Goal: Task Accomplishment & Management: Manage account settings

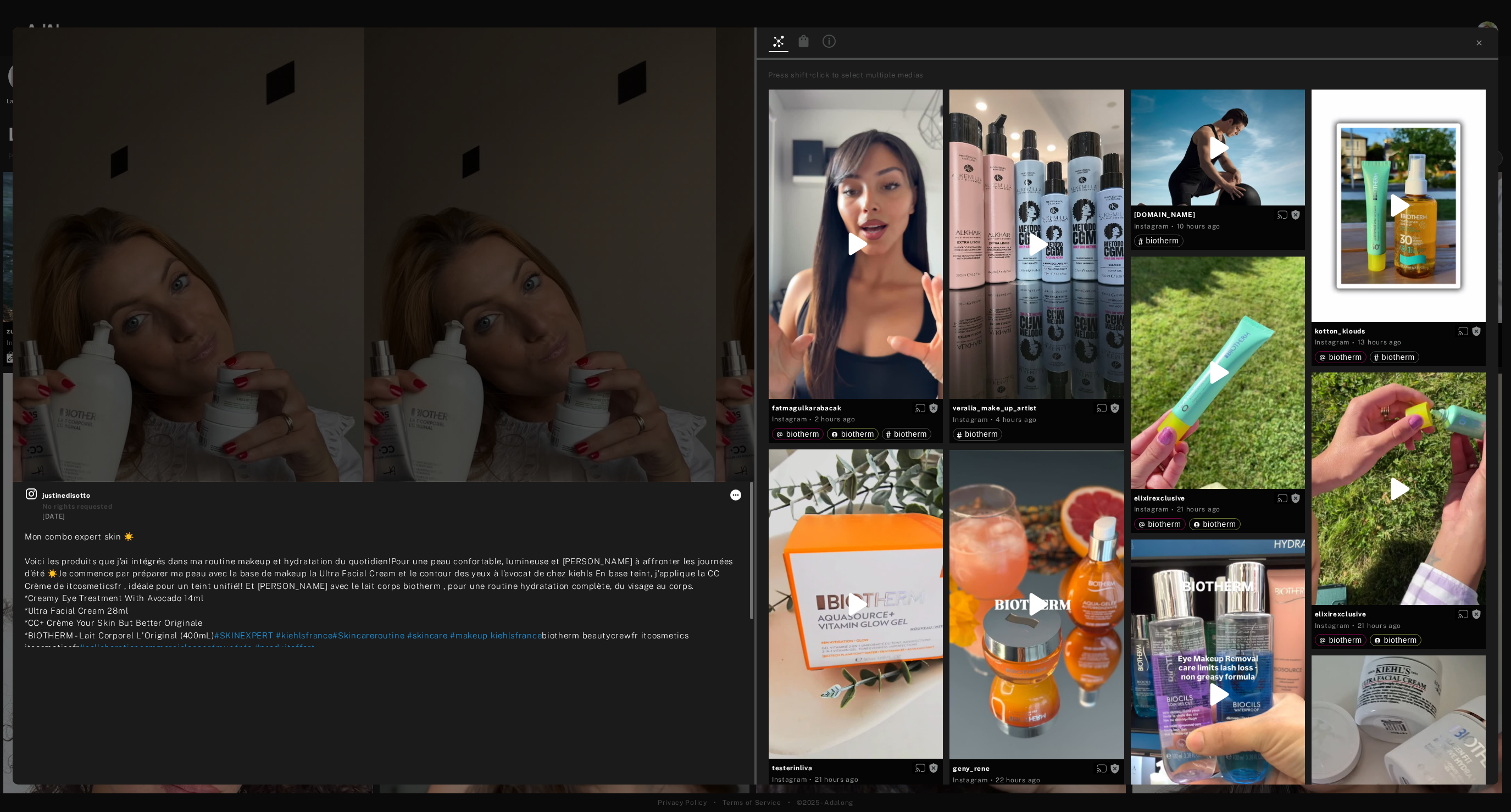
click at [736, 496] on icon at bounding box center [736, 495] width 8 height 8
click at [753, 550] on span "Set rights as agreed" at bounding box center [768, 551] width 59 height 8
click at [804, 40] on icon at bounding box center [804, 40] width 10 height 12
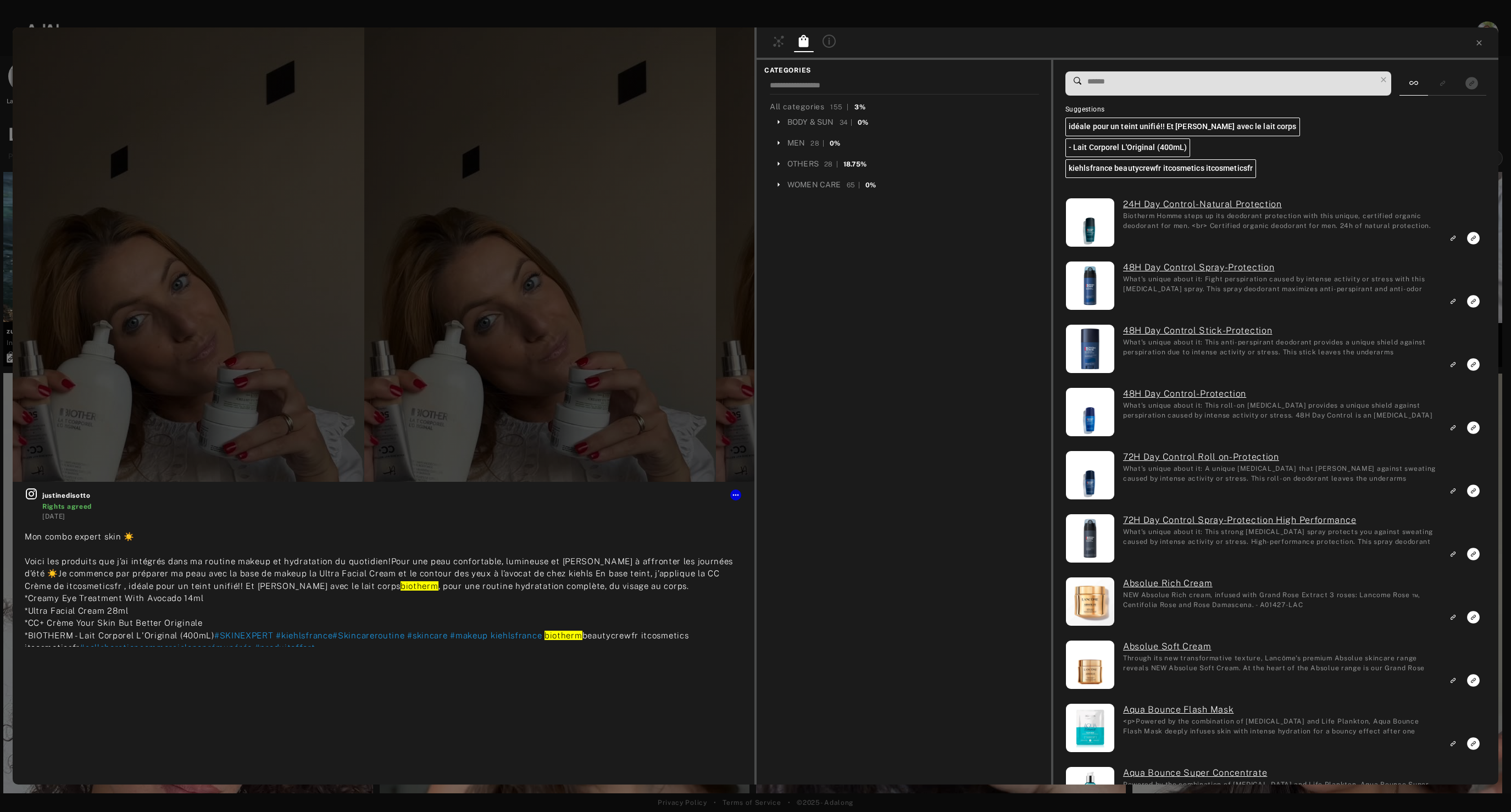
click at [1216, 81] on input at bounding box center [1231, 81] width 289 height 15
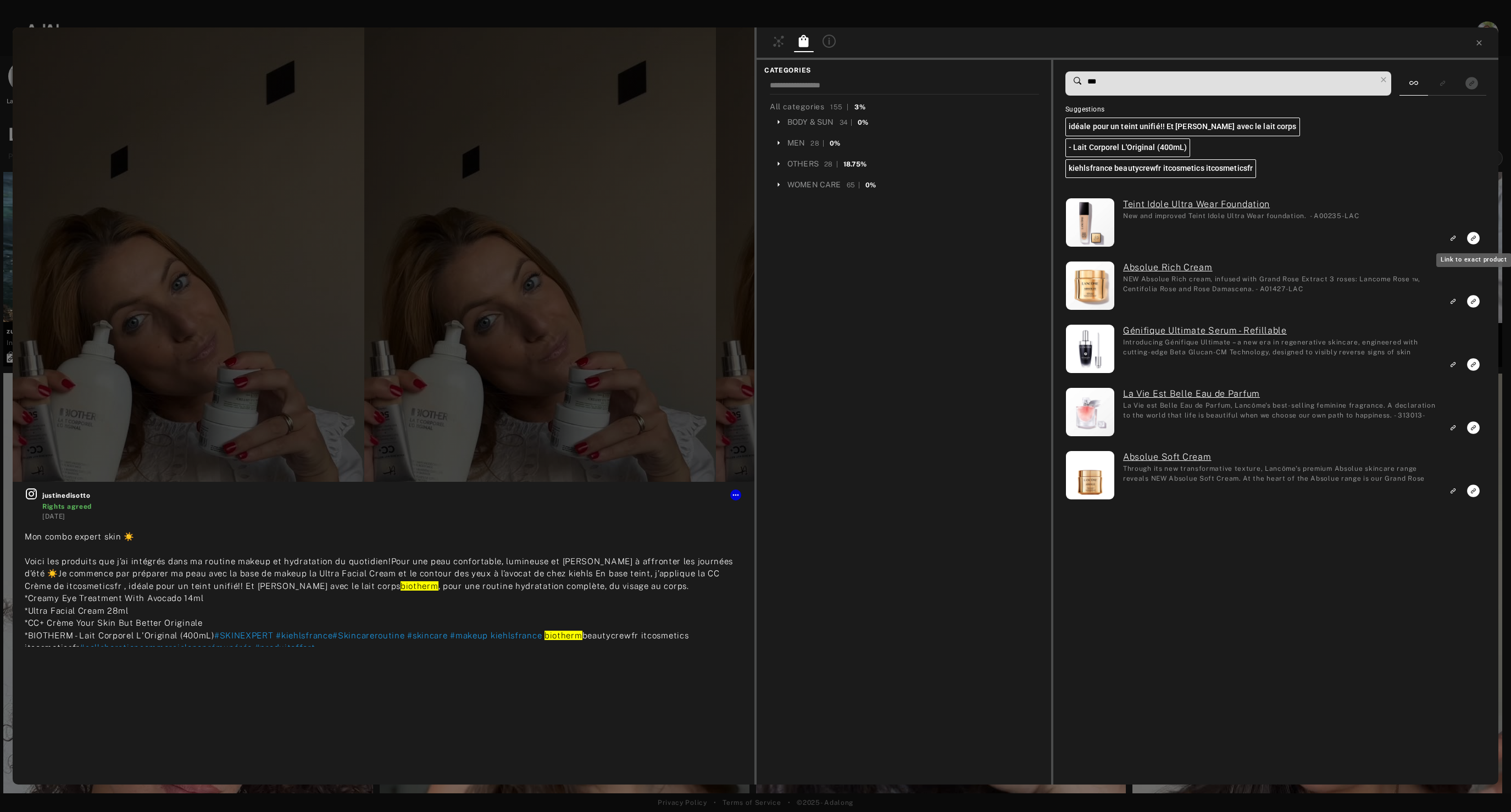
type input "***"
click at [1476, 237] on icon "Link to exact product" at bounding box center [1474, 238] width 13 height 13
click at [1474, 304] on icon "Link to exact product" at bounding box center [1474, 301] width 13 height 13
click at [1459, 366] on rect "Link to similar product" at bounding box center [1452, 364] width 13 height 13
click at [1456, 433] on rect "Link to similar product" at bounding box center [1452, 427] width 13 height 13
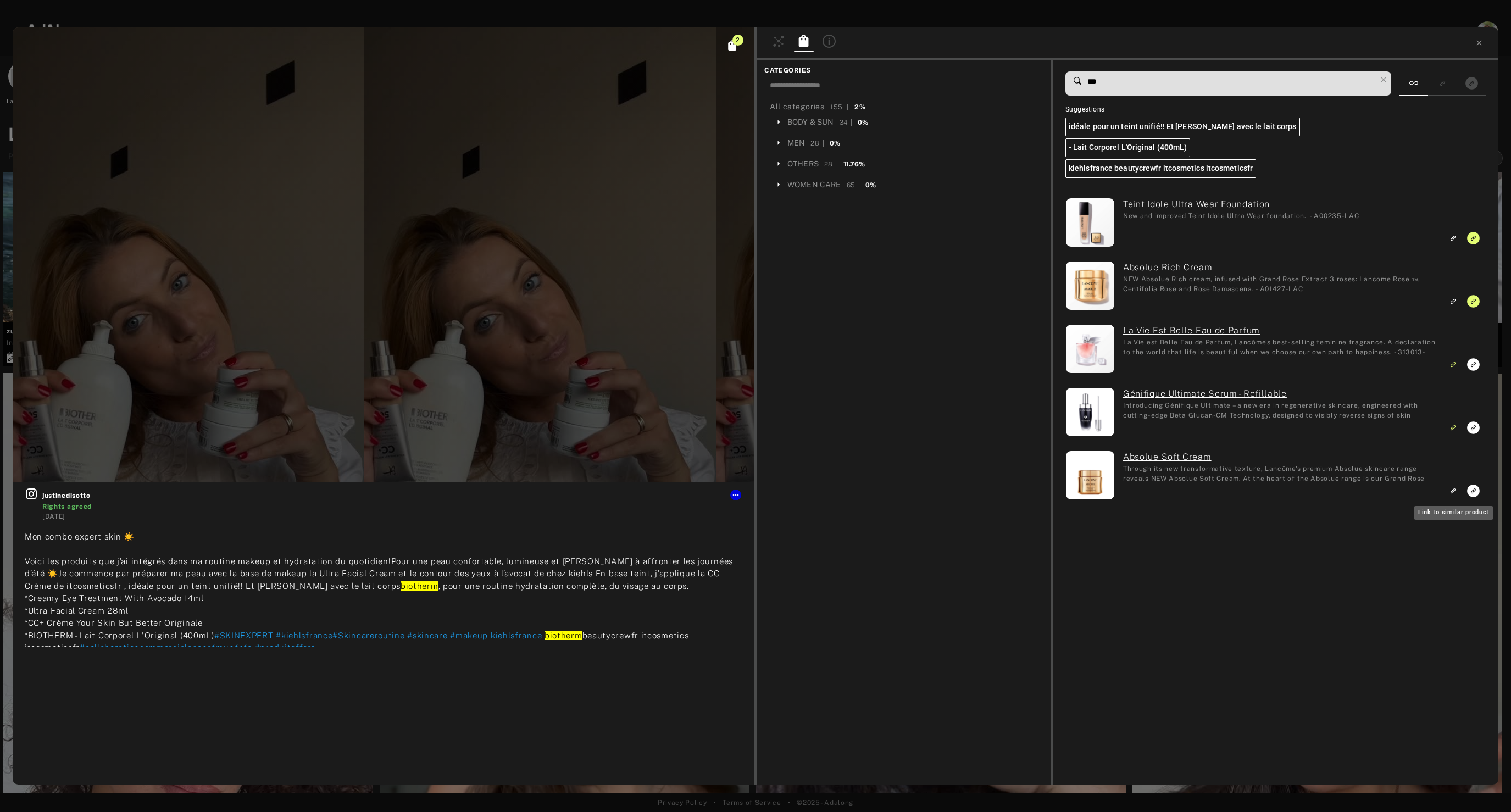
click at [1456, 487] on rect "Link to similar product" at bounding box center [1452, 491] width 13 height 13
click at [1488, 46] on div at bounding box center [1128, 44] width 742 height 32
click at [1482, 46] on icon at bounding box center [1479, 42] width 8 height 8
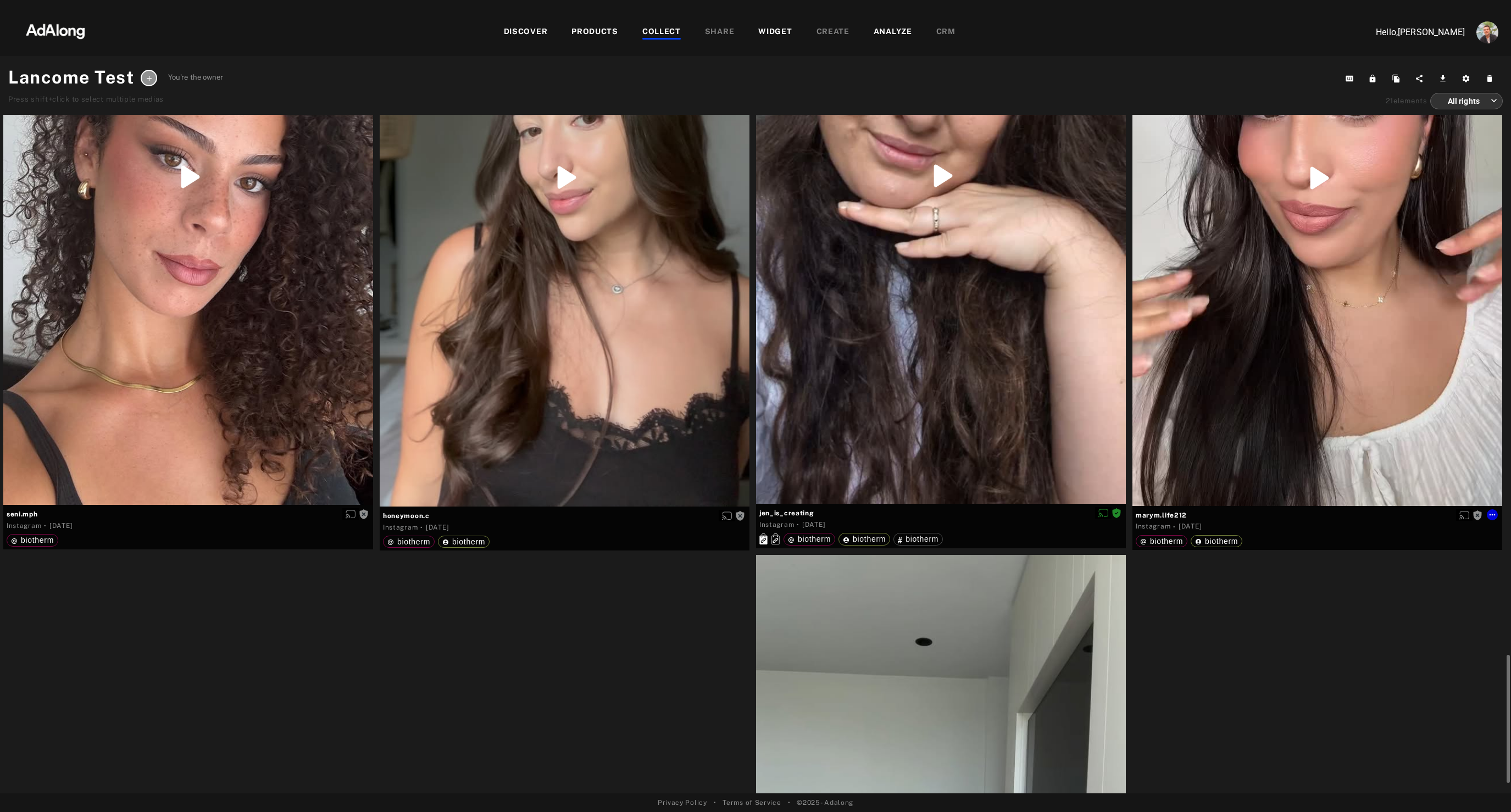
scroll to position [3099, 0]
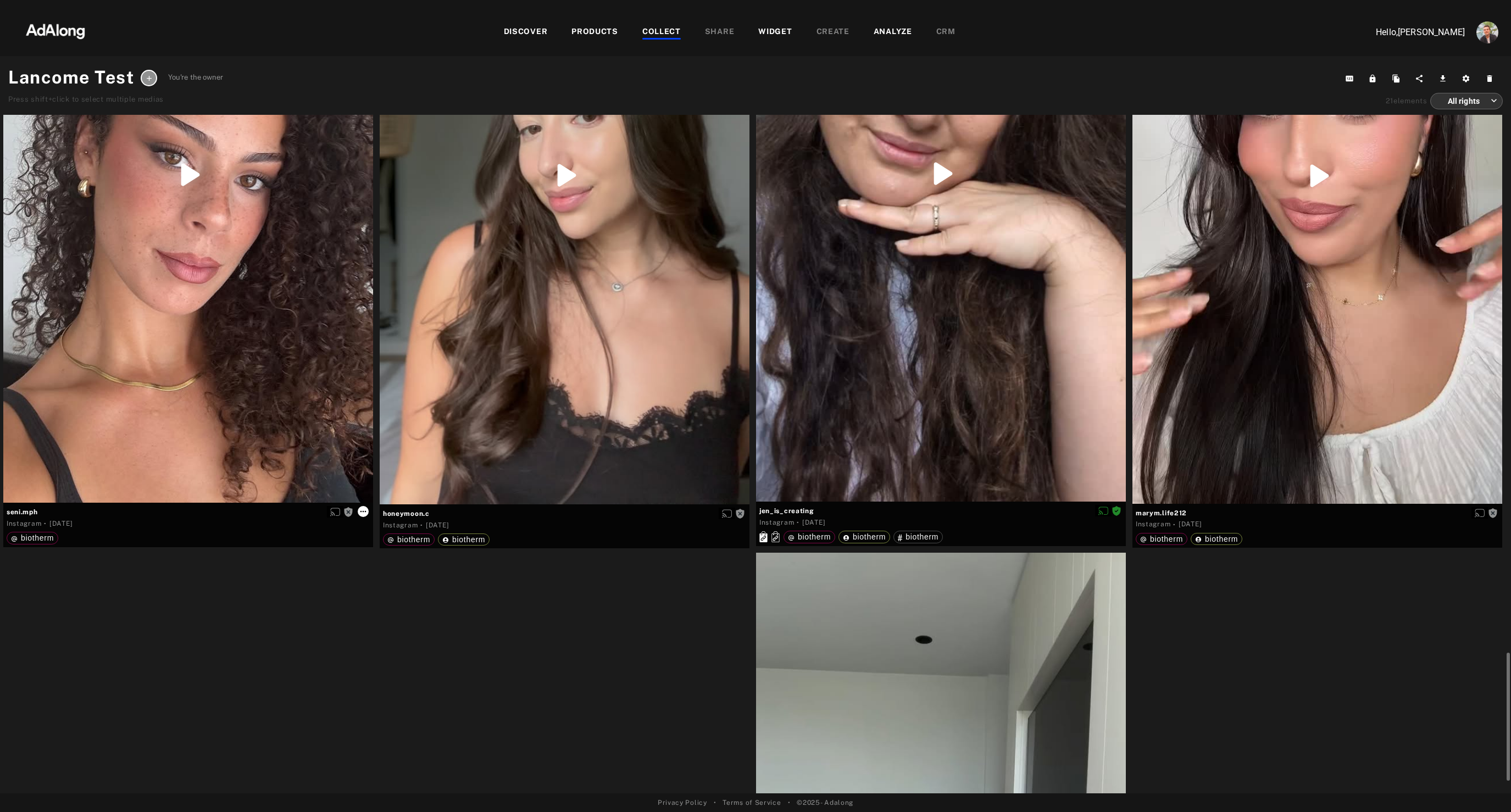
click at [366, 513] on icon at bounding box center [363, 511] width 8 height 8
click at [222, 390] on div at bounding box center [756, 406] width 1511 height 812
click at [222, 390] on div "Get rights" at bounding box center [189, 175] width 370 height 657
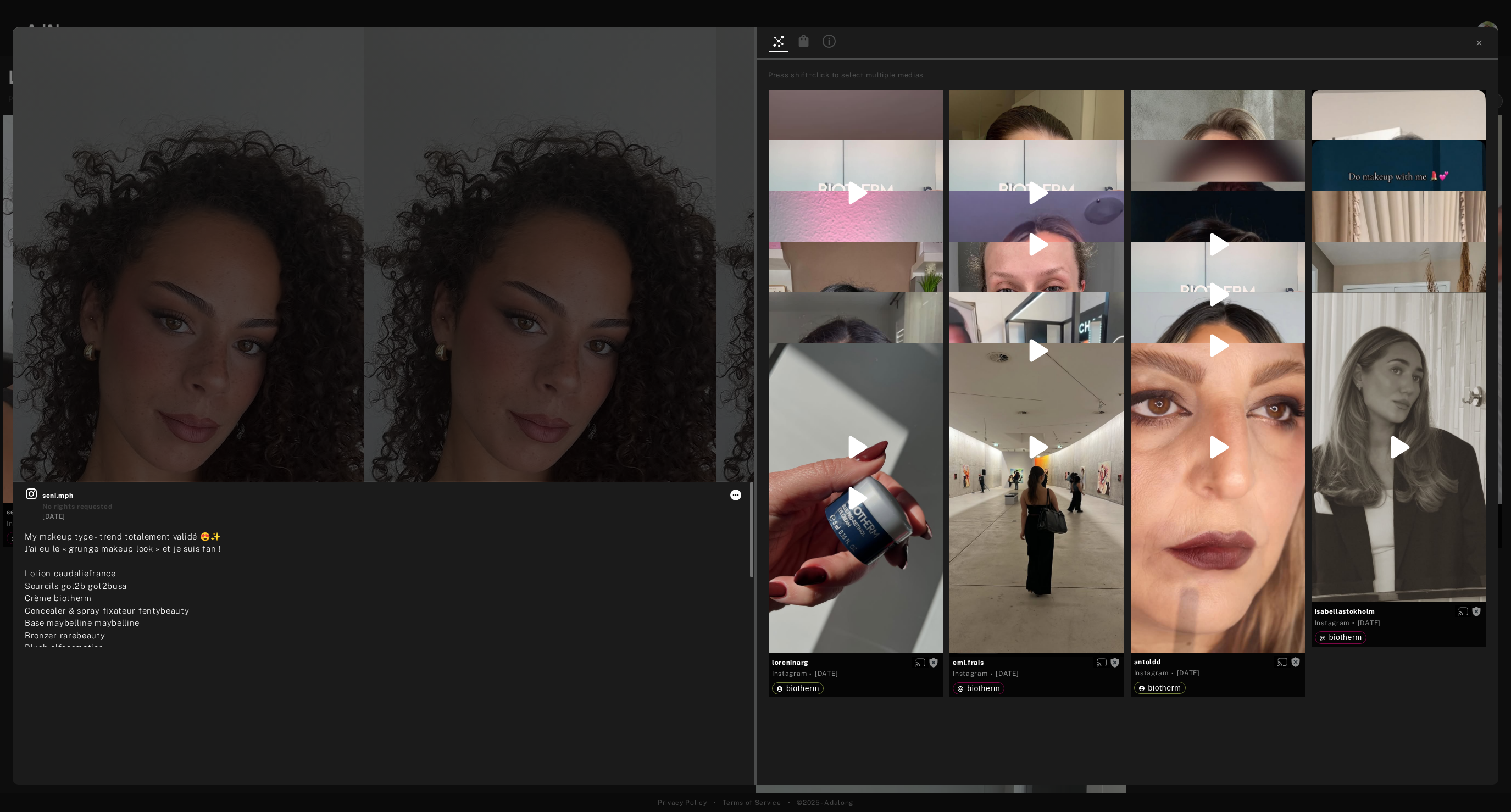
click at [734, 498] on icon at bounding box center [736, 495] width 8 height 8
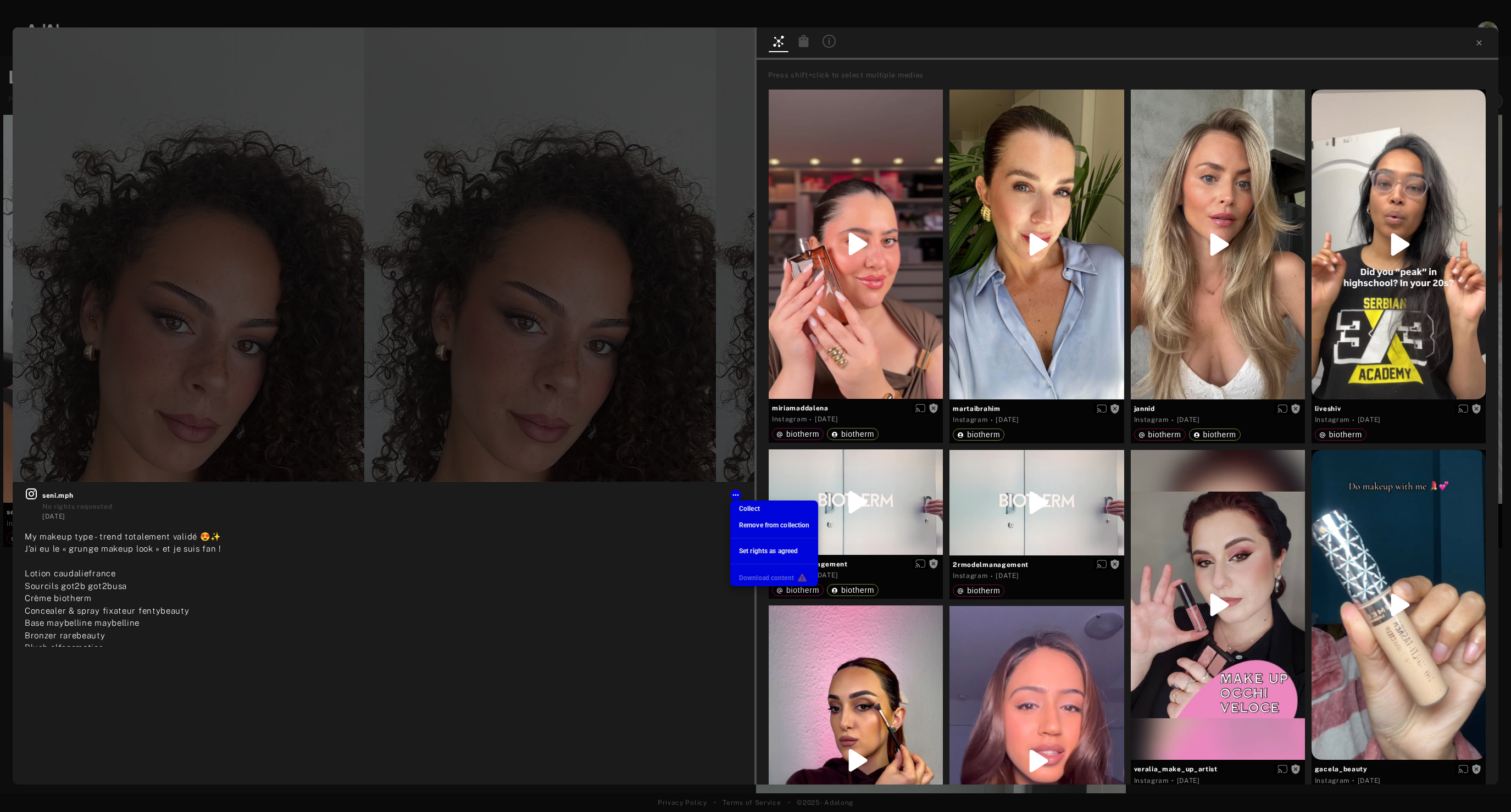
click at [758, 554] on span "Set rights as agreed" at bounding box center [768, 551] width 59 height 8
click at [804, 46] on icon at bounding box center [804, 40] width 10 height 12
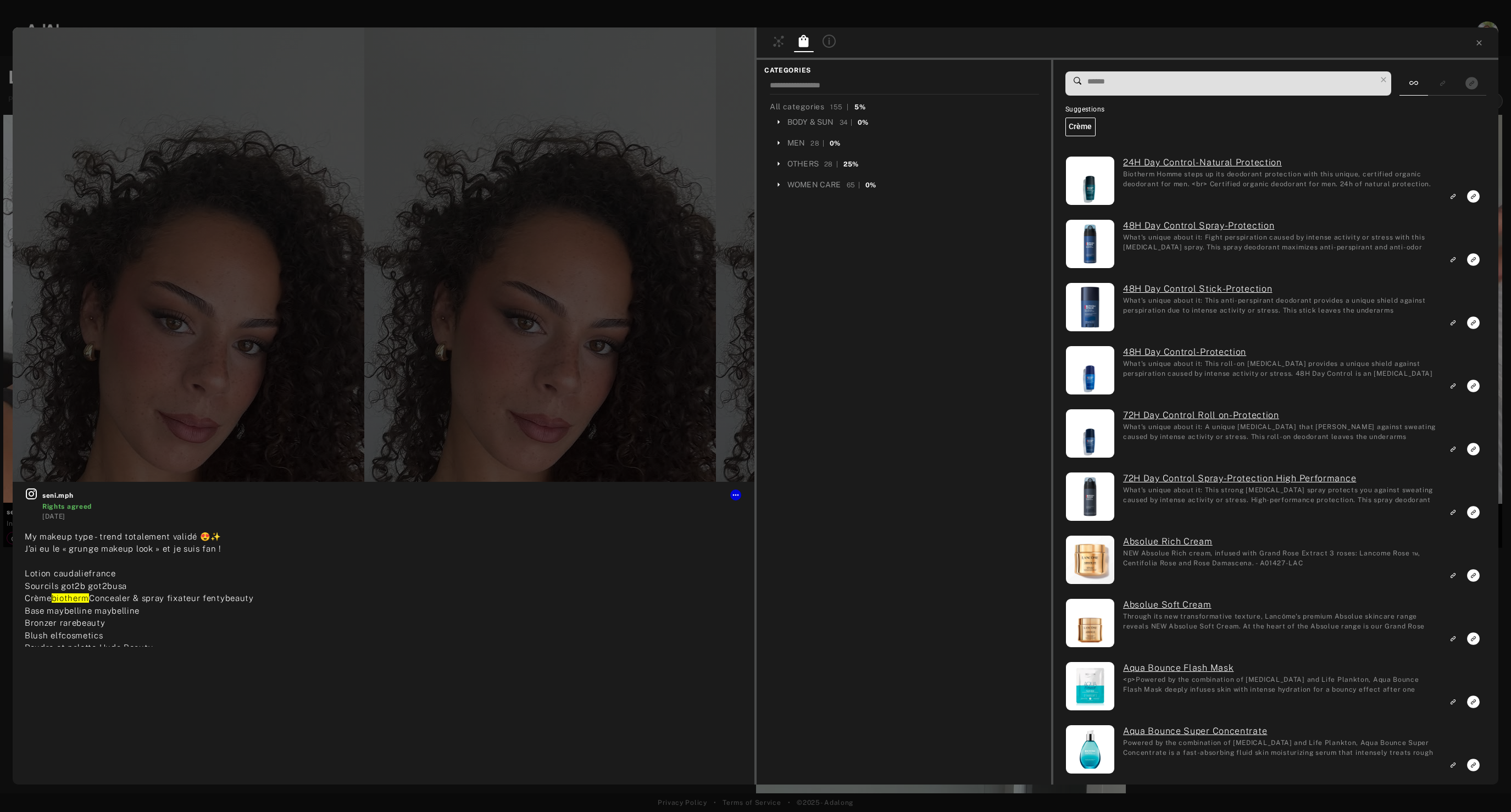
click at [1198, 93] on span at bounding box center [1231, 83] width 289 height 23
click at [1137, 85] on input at bounding box center [1231, 81] width 289 height 15
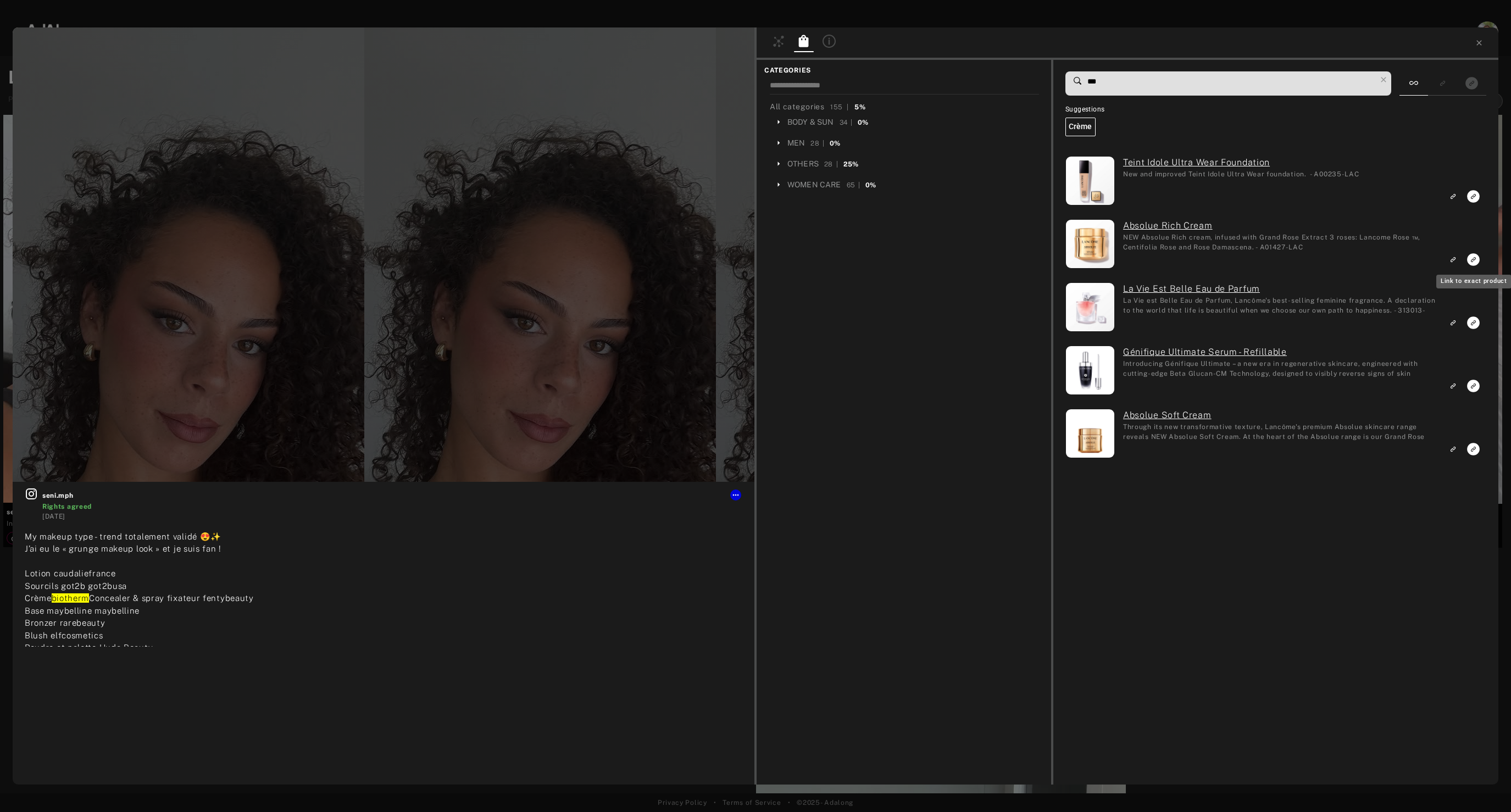
type input "***"
click at [1474, 263] on icon "Link to exact product" at bounding box center [1474, 260] width 13 height 13
click at [1474, 447] on rect "Link to exact product" at bounding box center [1473, 448] width 13 height 13
click at [1453, 383] on icon "Link to similar product" at bounding box center [1452, 386] width 8 height 6
click at [1452, 193] on icon "Link to similar product" at bounding box center [1452, 196] width 8 height 6
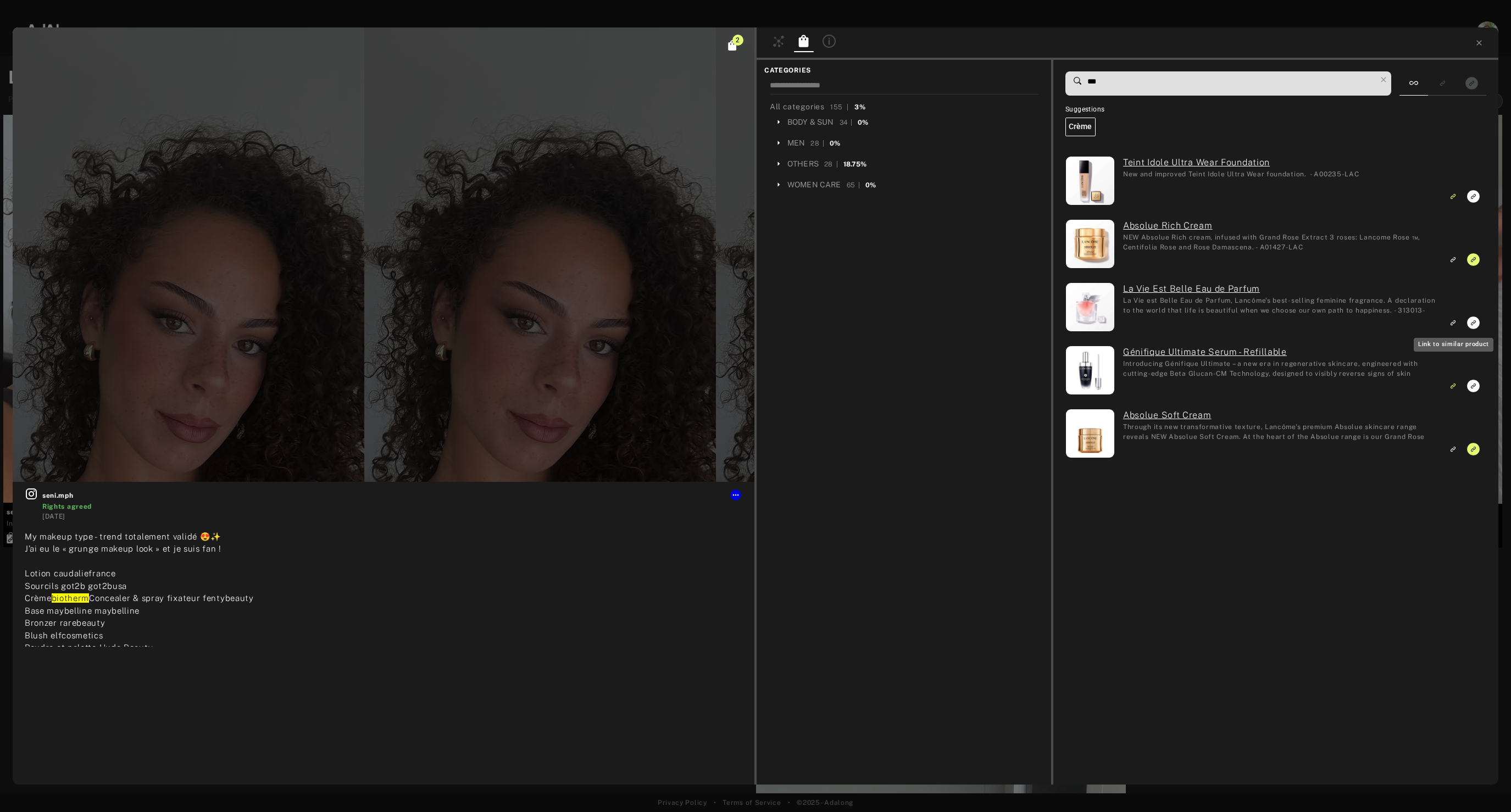
click at [1450, 326] on rect "Link to similar product" at bounding box center [1452, 322] width 13 height 13
click at [1479, 42] on icon at bounding box center [1479, 42] width 5 height 5
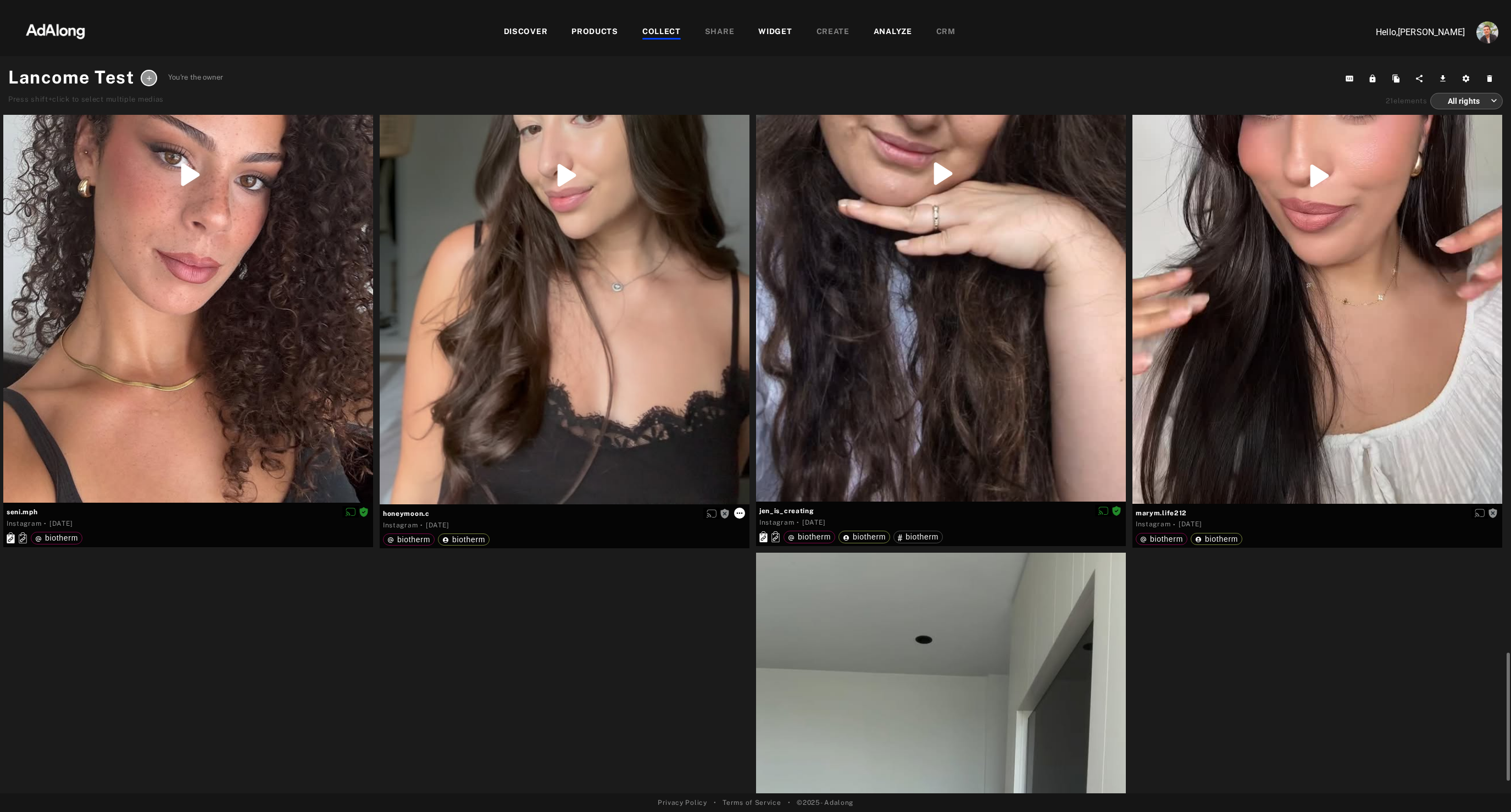
click at [739, 512] on icon at bounding box center [739, 513] width 8 height 8
click at [765, 571] on span "Set rights as agreed" at bounding box center [772, 569] width 59 height 8
click at [585, 323] on div at bounding box center [565, 175] width 370 height 658
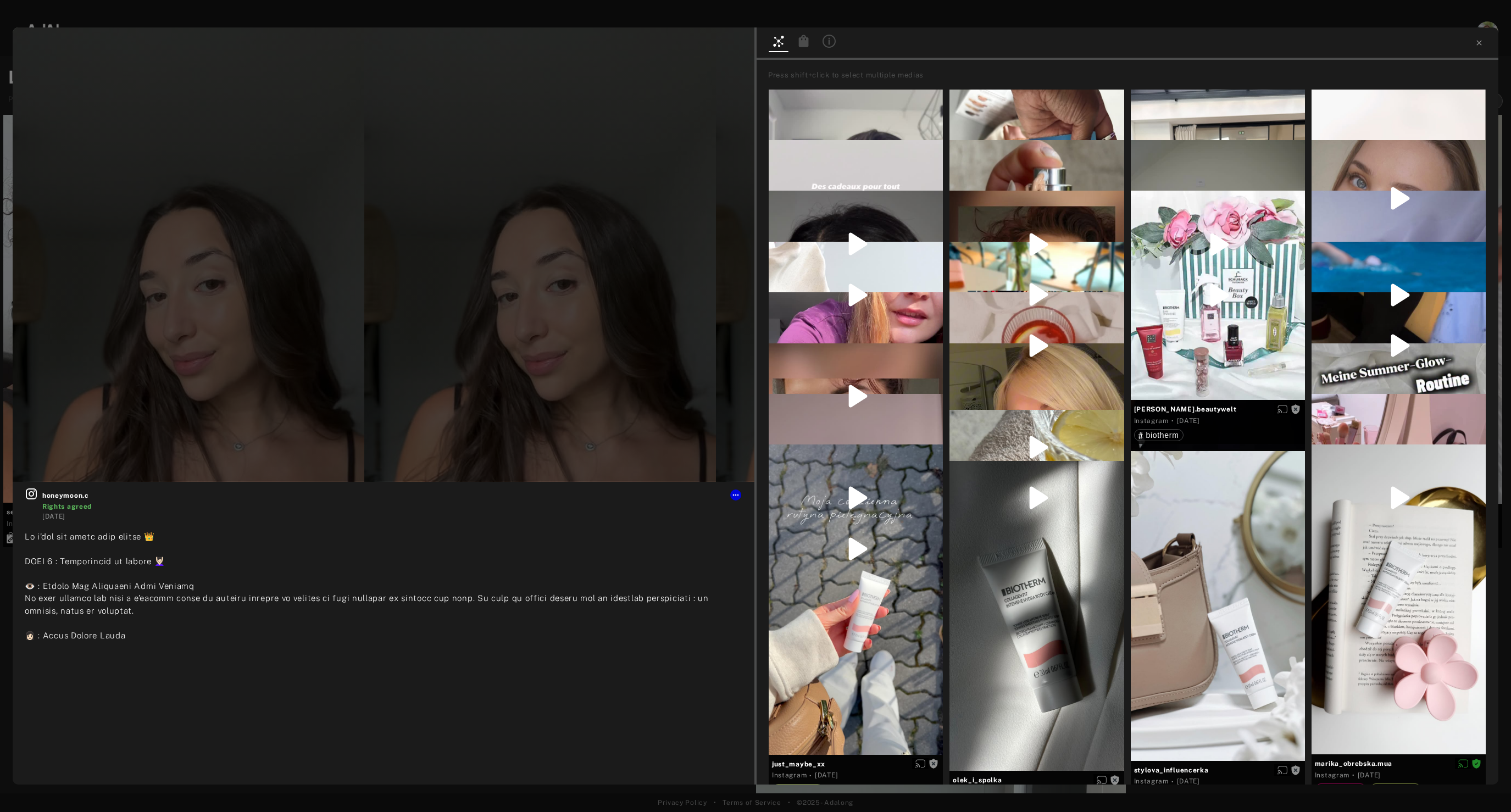
click at [800, 43] on icon at bounding box center [804, 40] width 10 height 12
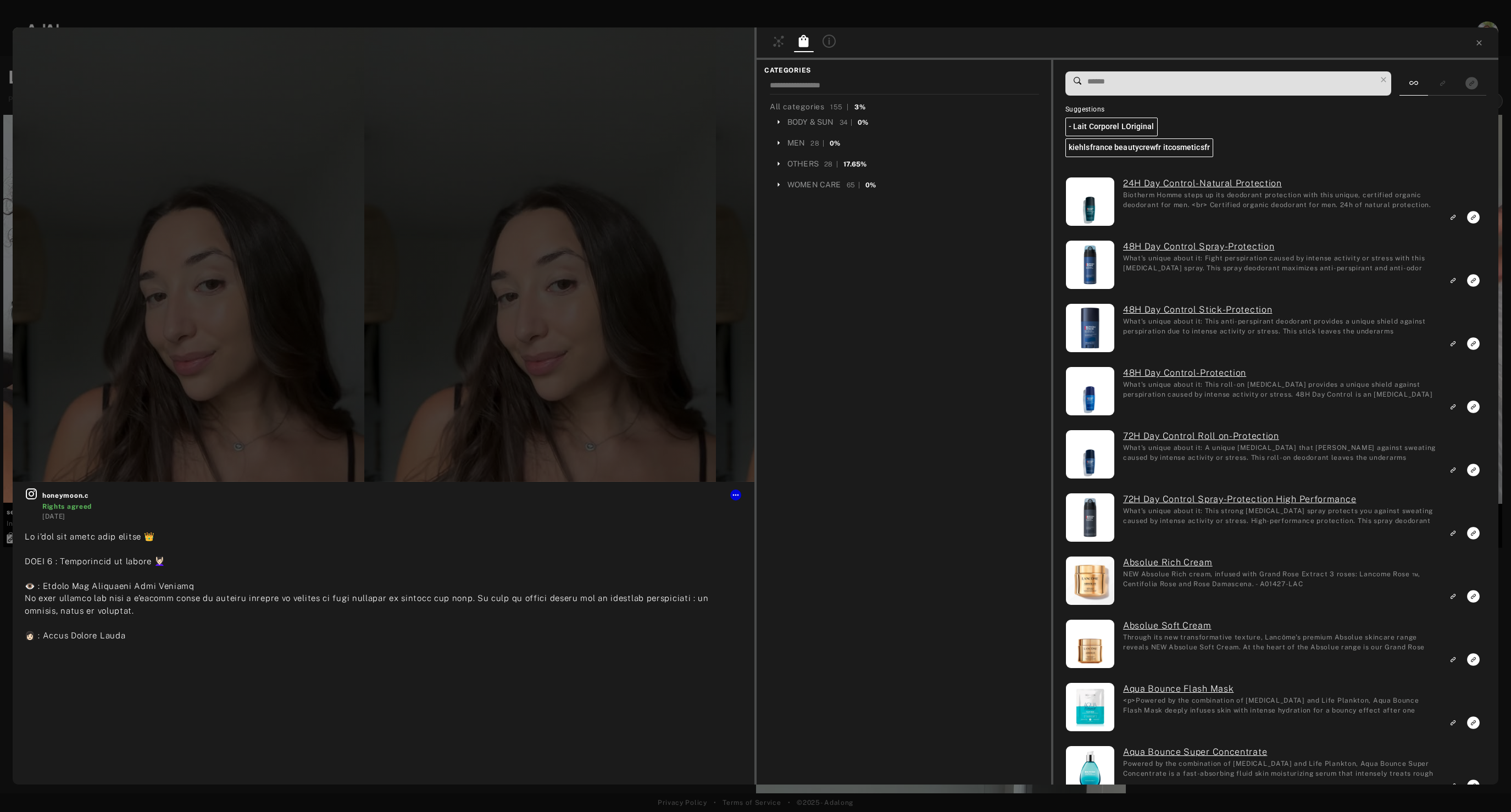
click at [1237, 90] on span at bounding box center [1231, 83] width 289 height 23
click at [1176, 83] on input at bounding box center [1231, 81] width 289 height 15
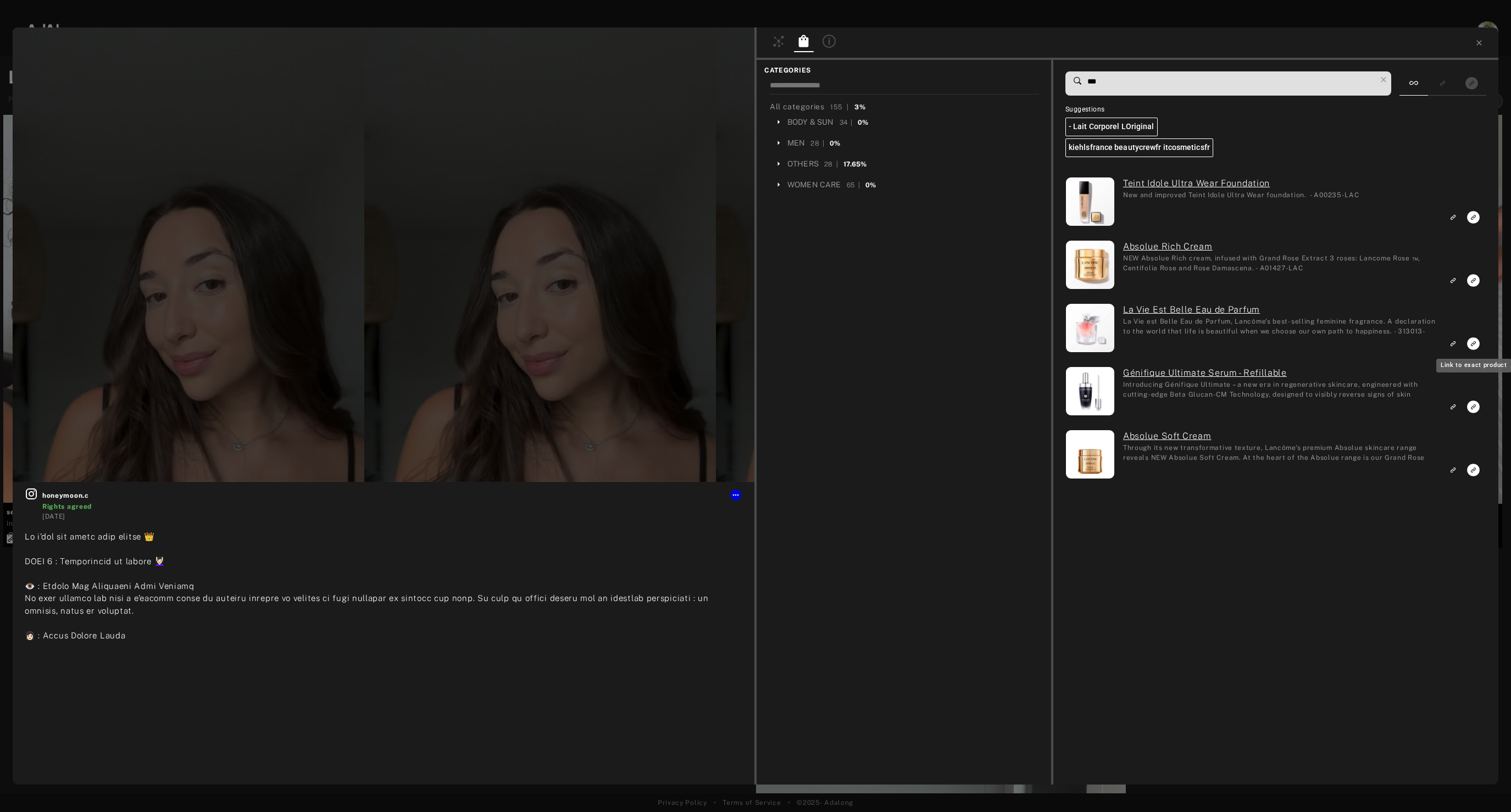
type input "***"
click at [1476, 343] on icon "Link to exact product" at bounding box center [1474, 344] width 13 height 13
click at [1474, 412] on icon "Link to exact product" at bounding box center [1474, 407] width 13 height 13
click at [1453, 284] on rect "Link to similar product" at bounding box center [1452, 280] width 13 height 13
click at [1455, 473] on rect "Link to similar product" at bounding box center [1452, 470] width 13 height 13
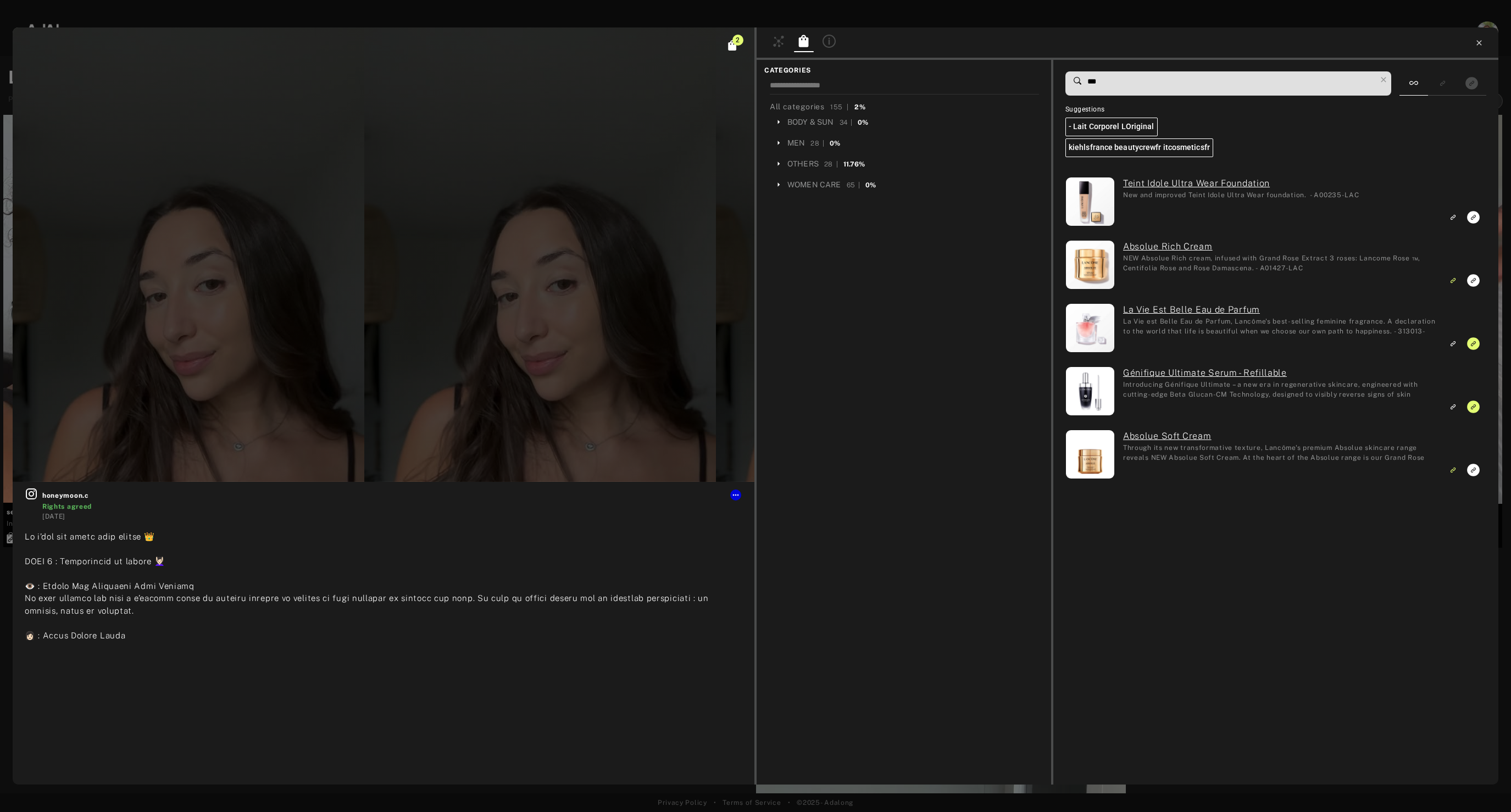
click at [1481, 44] on icon at bounding box center [1479, 42] width 8 height 8
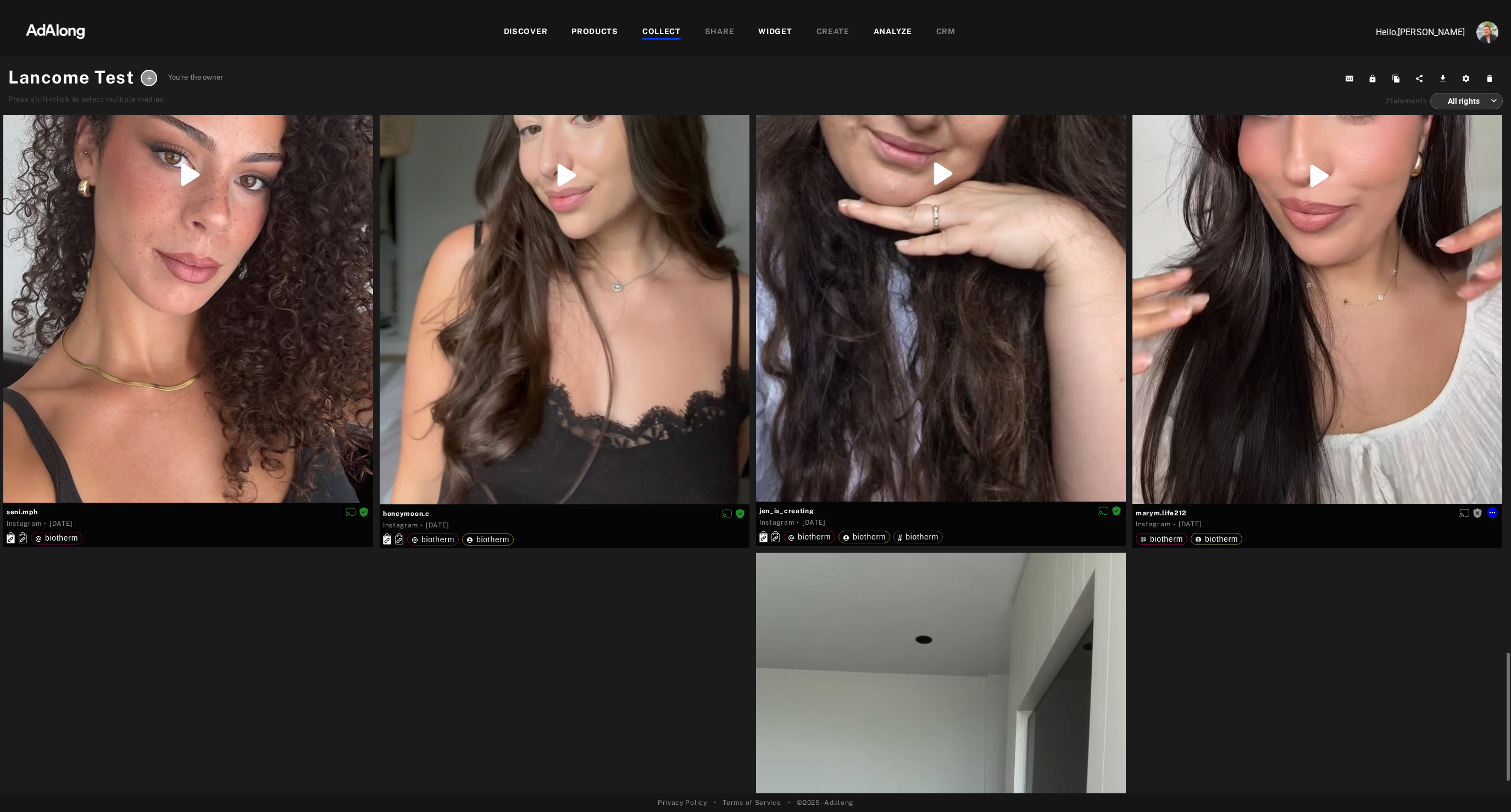
click at [1344, 328] on div "Get rights" at bounding box center [1318, 176] width 370 height 657
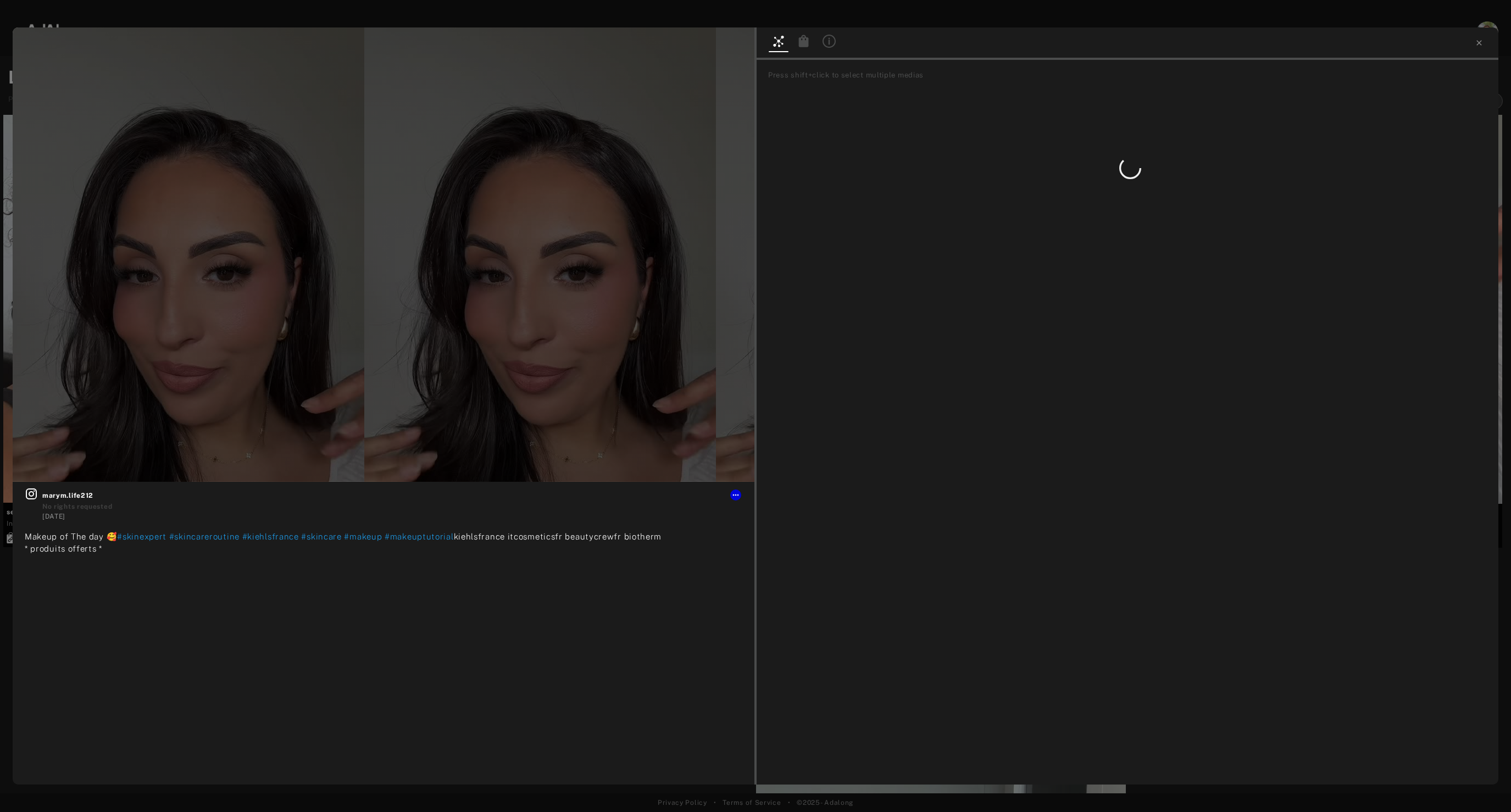
click at [806, 40] on icon at bounding box center [804, 40] width 10 height 12
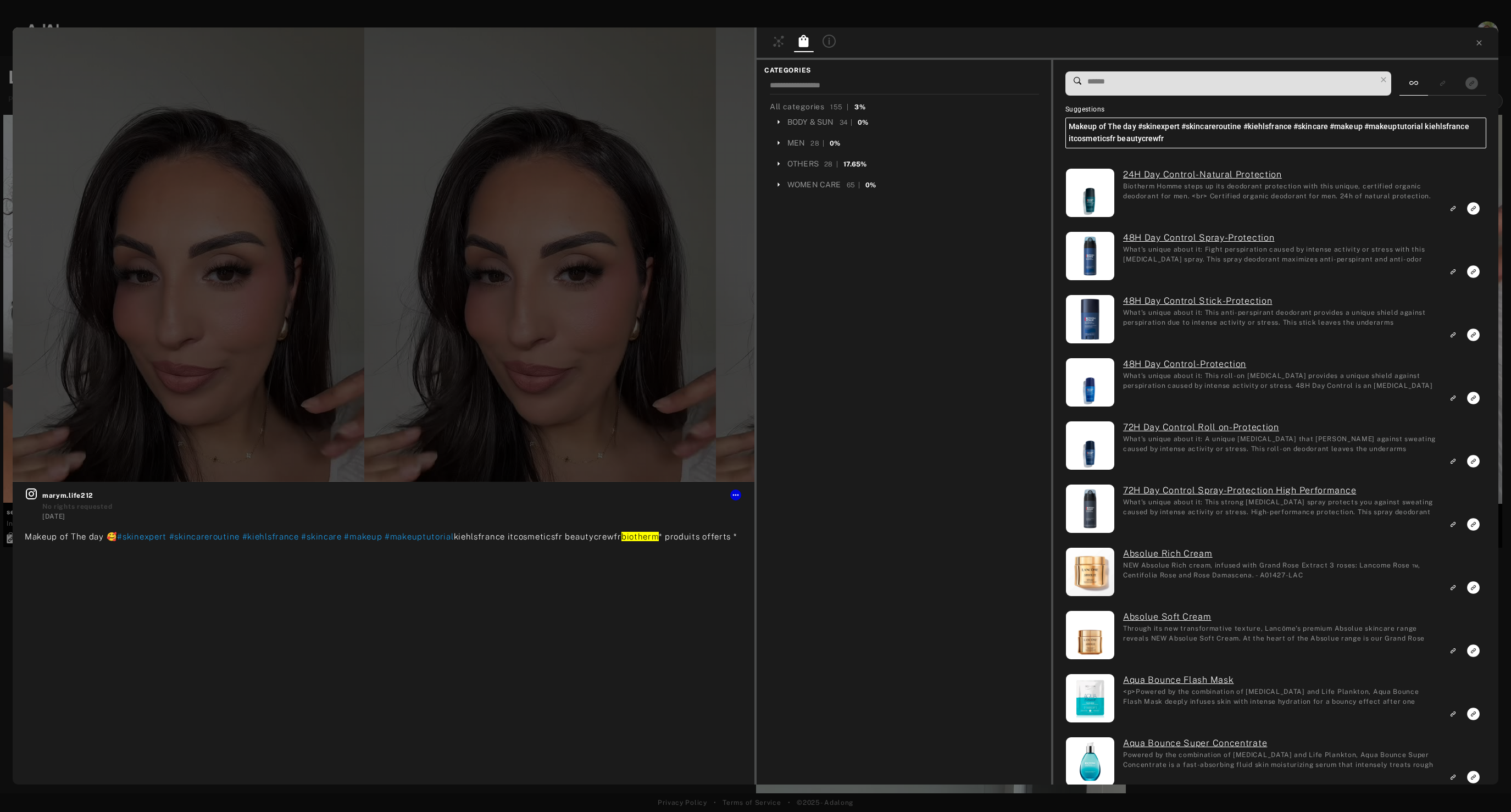
click at [1181, 83] on input at bounding box center [1231, 81] width 289 height 15
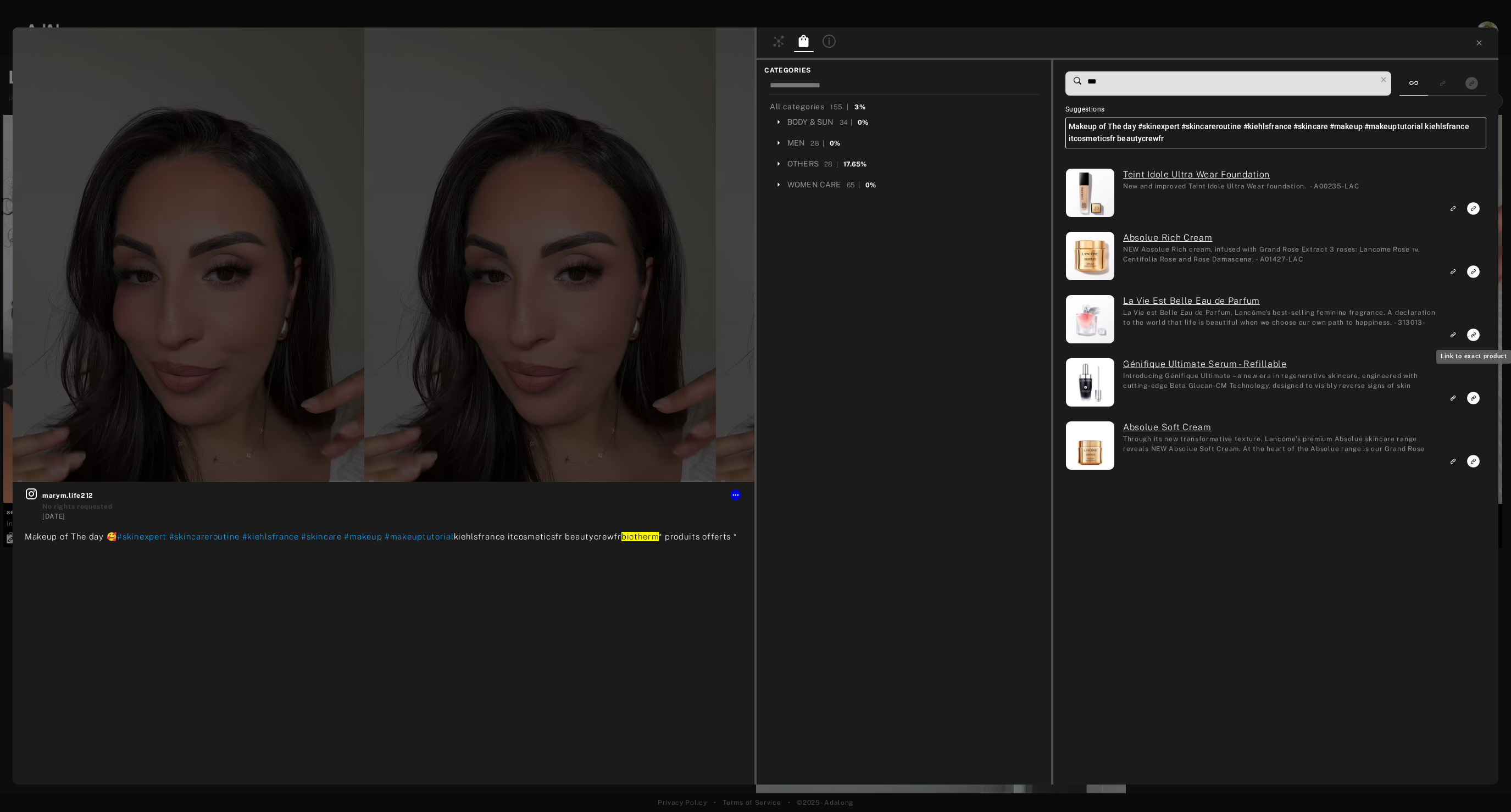
type input "***"
click at [1469, 331] on icon "Link to exact product" at bounding box center [1474, 335] width 13 height 13
click at [1476, 399] on icon "Link to exact product" at bounding box center [1474, 398] width 13 height 13
click at [1472, 210] on icon "Link to exact product" at bounding box center [1474, 208] width 13 height 13
click at [1451, 270] on icon "Link to similar product" at bounding box center [1452, 271] width 8 height 6
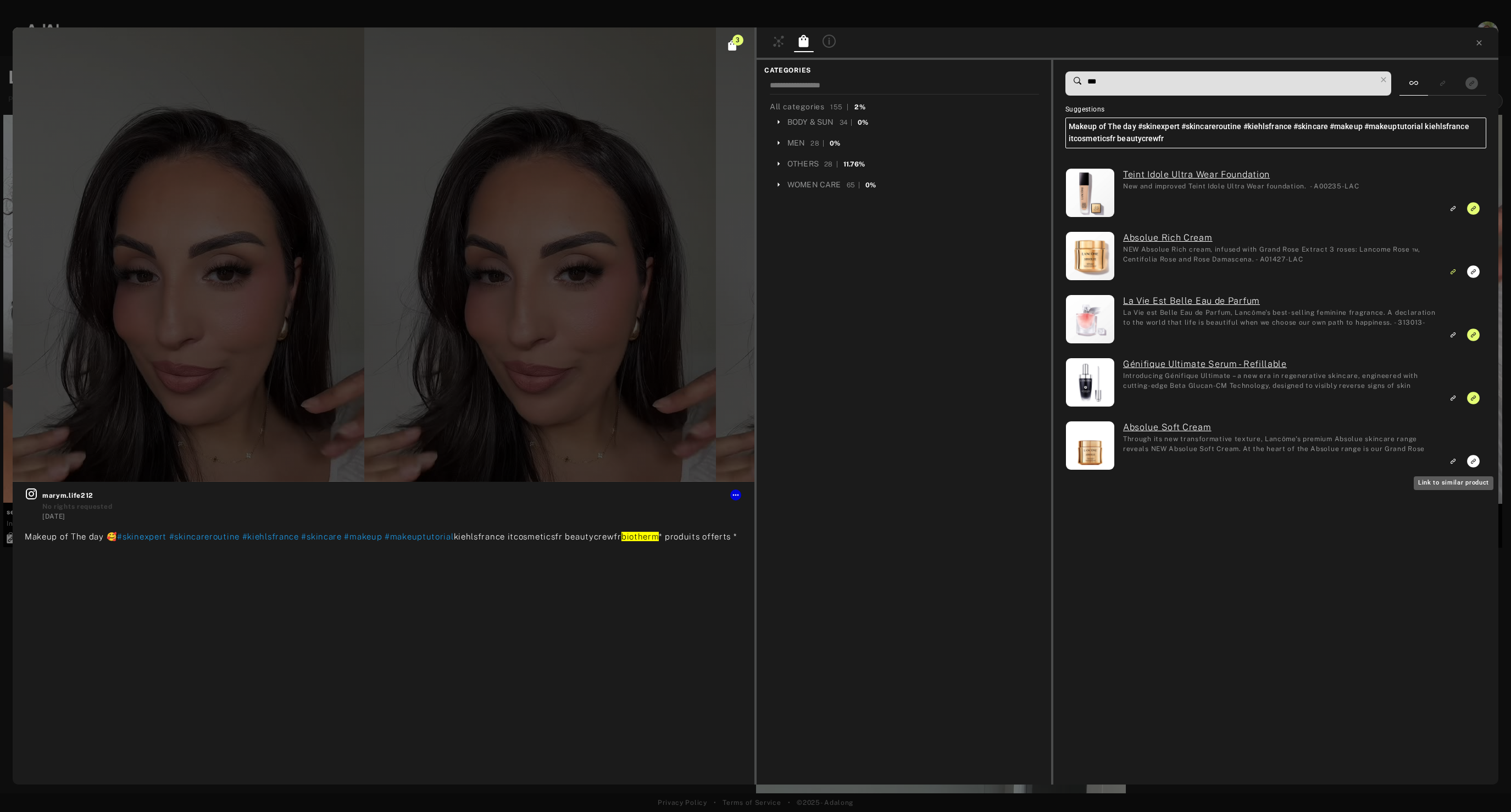
click at [1456, 462] on icon "Link to similar product" at bounding box center [1452, 460] width 8 height 6
click at [1481, 44] on icon at bounding box center [1479, 42] width 8 height 8
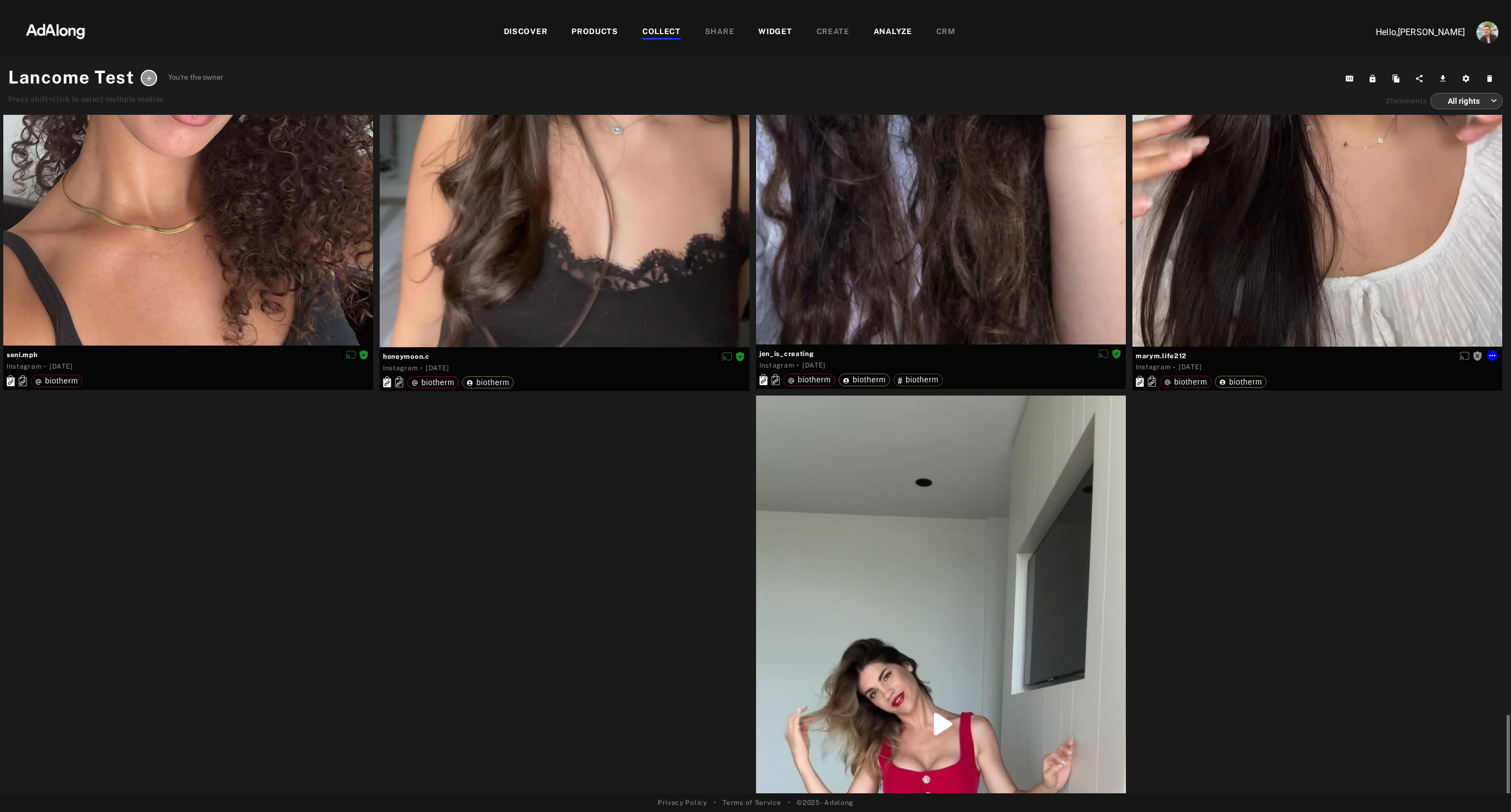
scroll to position [3292, 0]
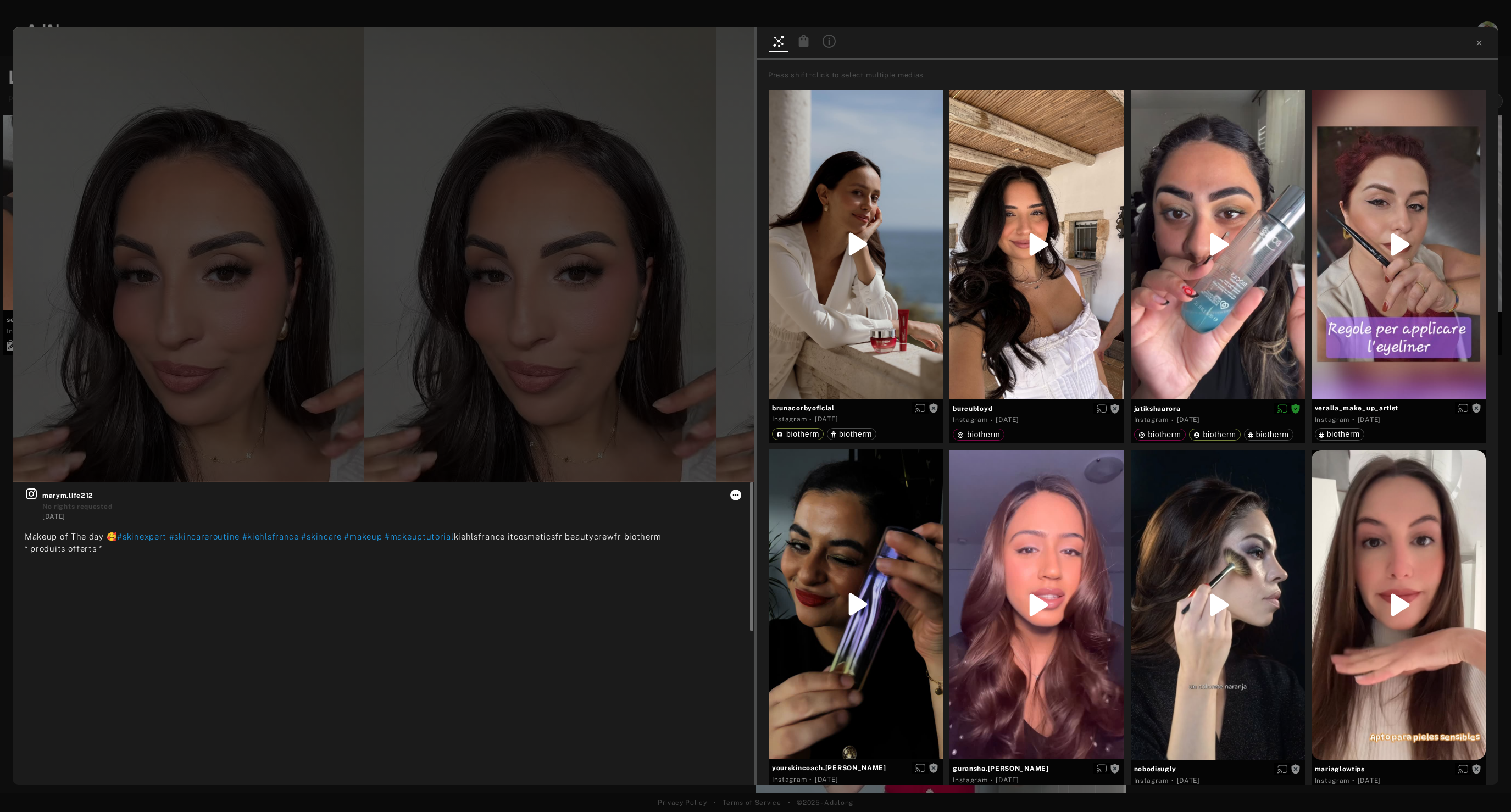
click at [737, 495] on icon at bounding box center [736, 495] width 6 height 1
click at [756, 556] on li "Set rights as agreed" at bounding box center [774, 551] width 88 height 16
click at [808, 48] on div at bounding box center [804, 42] width 20 height 16
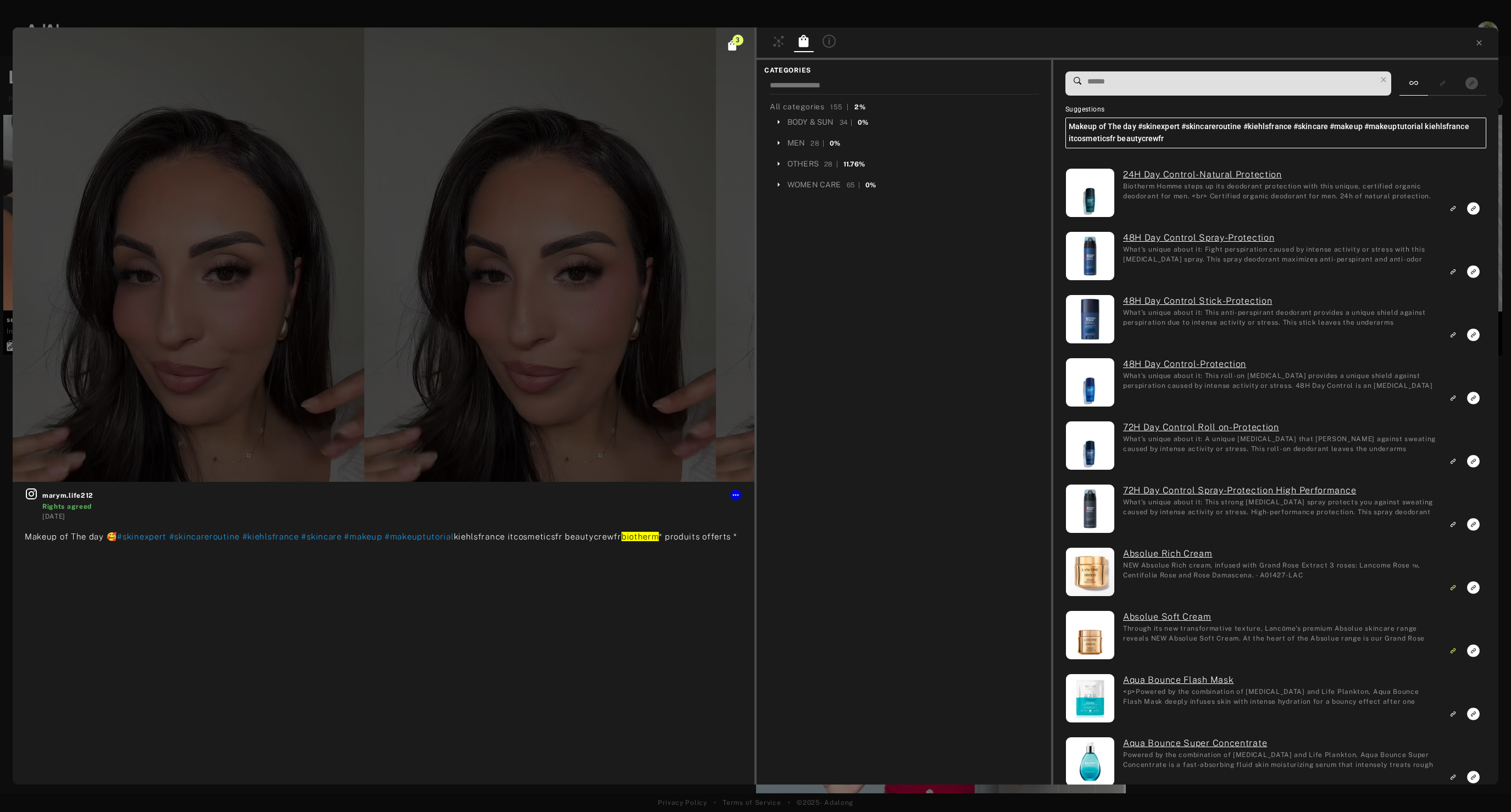
click at [1234, 92] on span at bounding box center [1231, 83] width 289 height 23
click at [1180, 78] on input at bounding box center [1231, 81] width 289 height 15
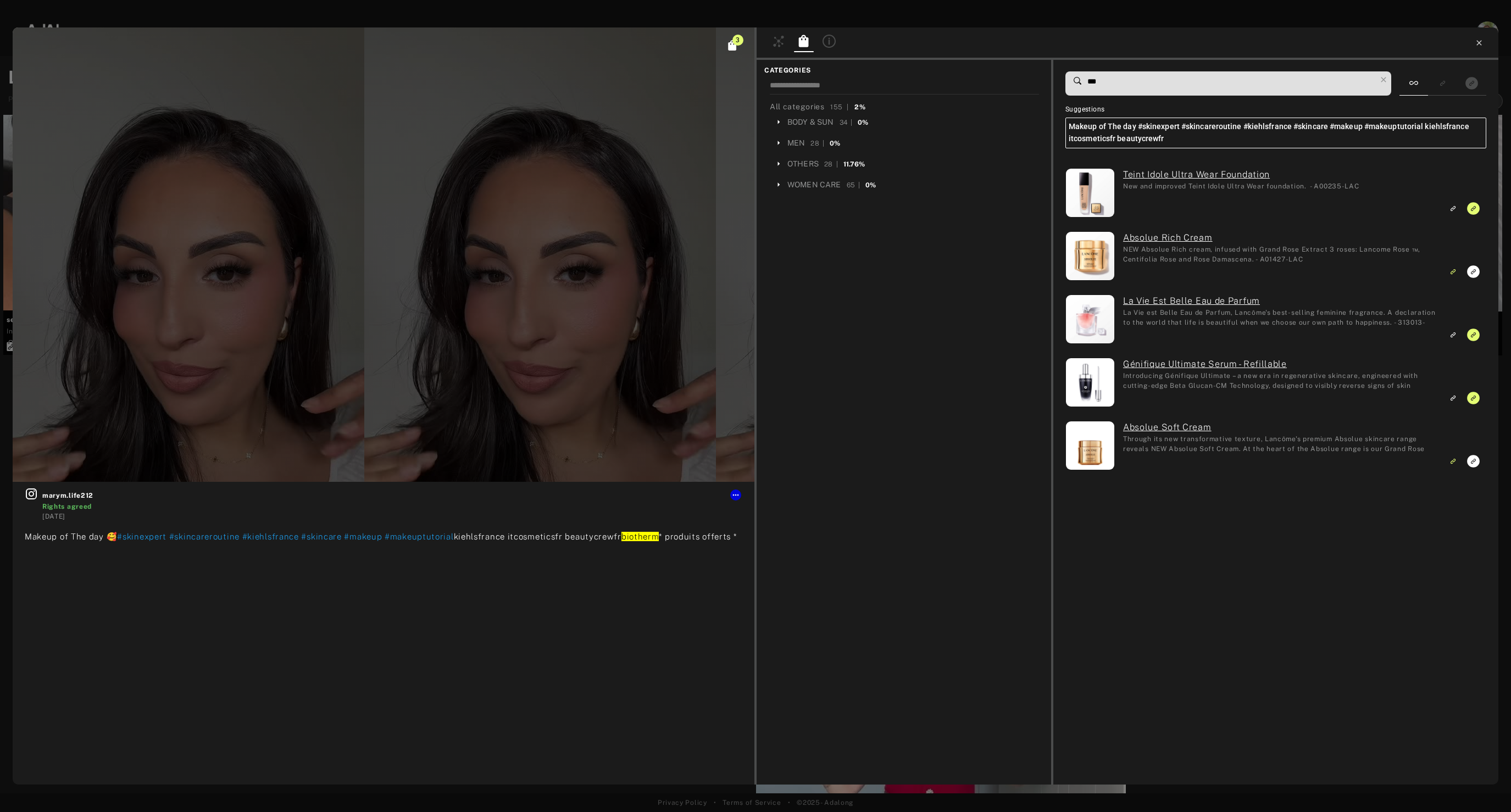
type input "***"
click at [1483, 46] on icon at bounding box center [1479, 42] width 8 height 8
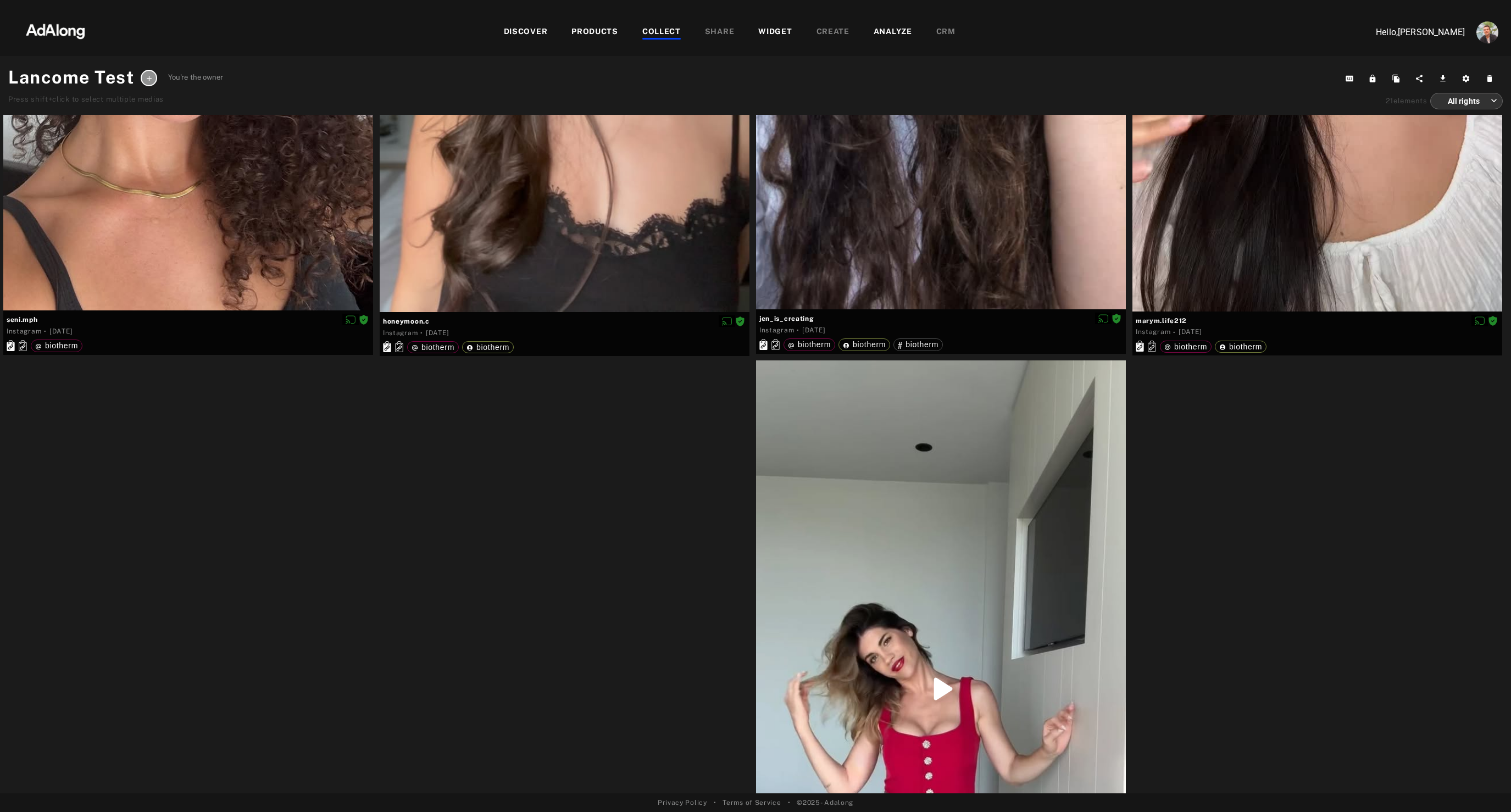
scroll to position [3508, 0]
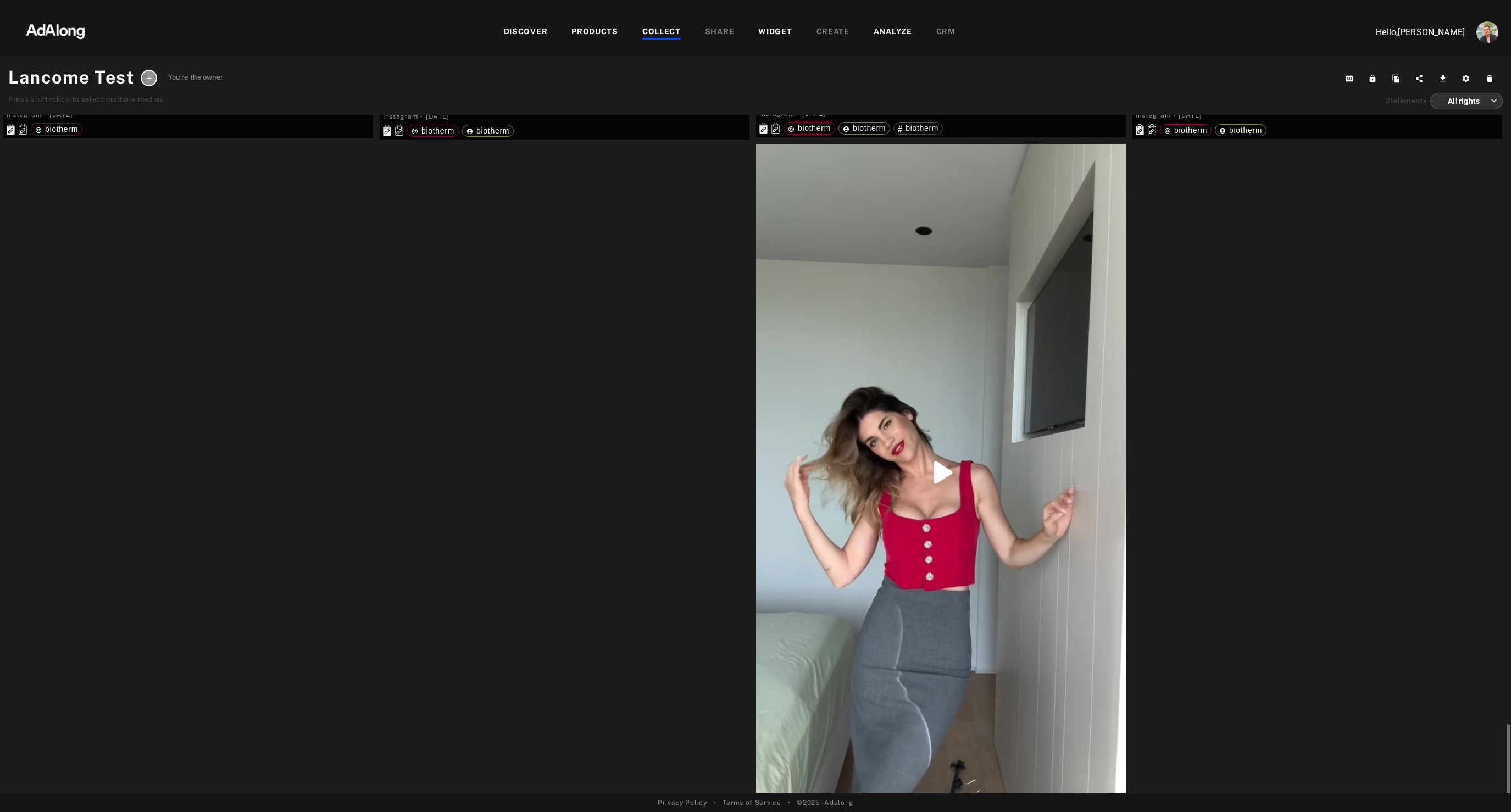
click at [867, 691] on div at bounding box center [941, 473] width 370 height 658
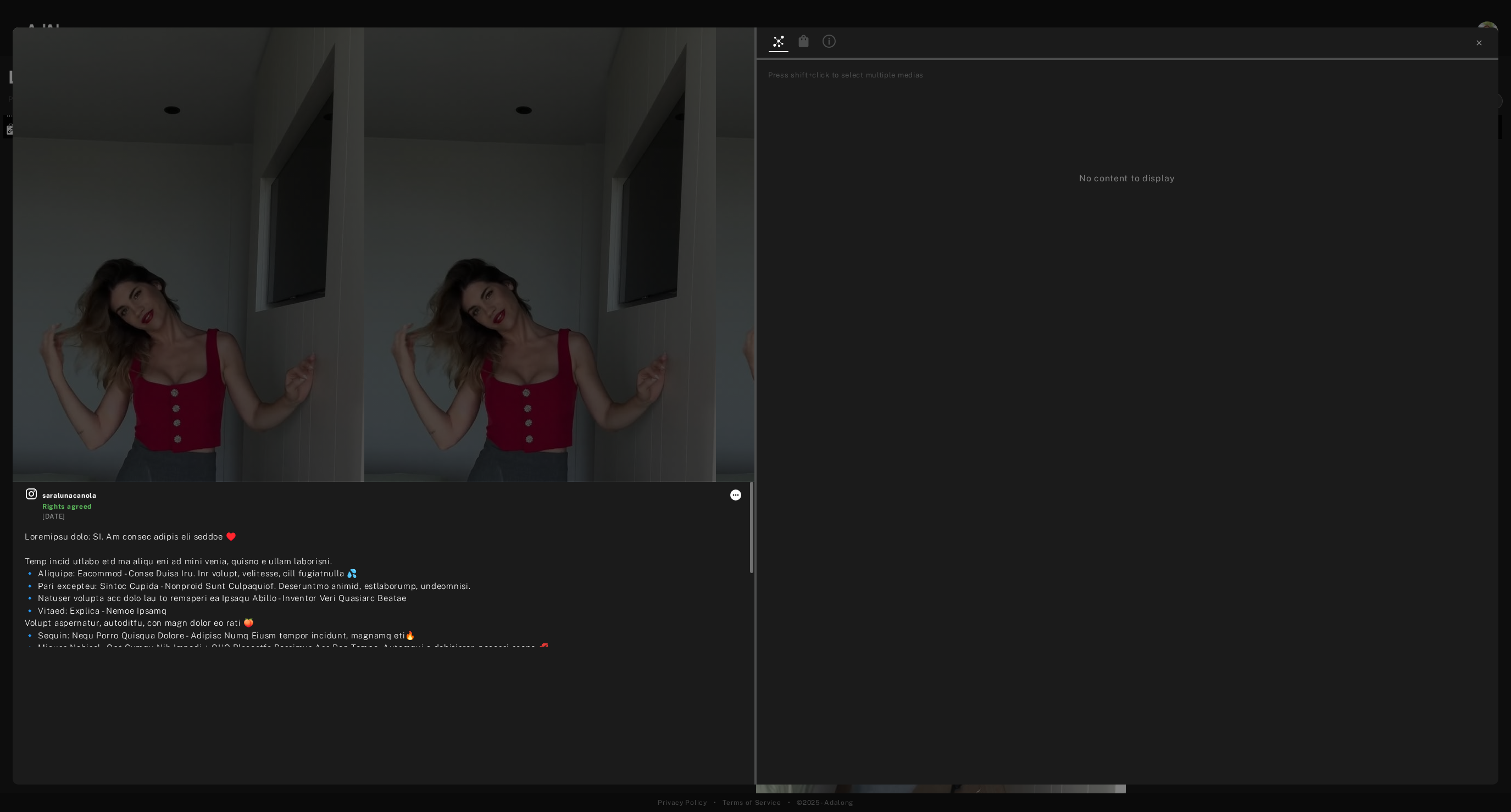
click at [736, 495] on icon at bounding box center [736, 495] width 6 height 1
click at [803, 40] on div at bounding box center [756, 406] width 1511 height 812
click at [799, 49] on div at bounding box center [804, 42] width 20 height 16
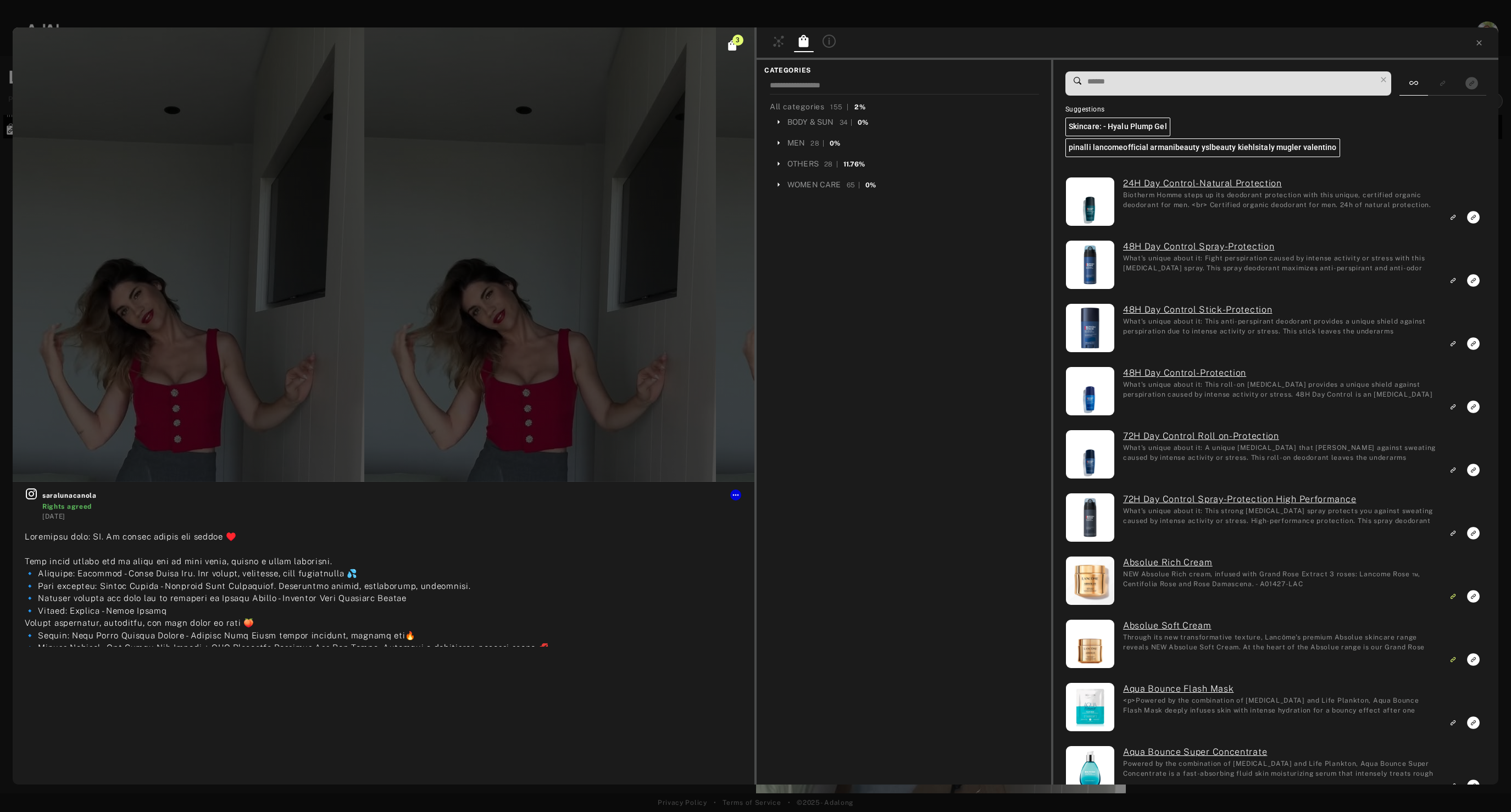
click at [1111, 80] on input at bounding box center [1231, 81] width 289 height 15
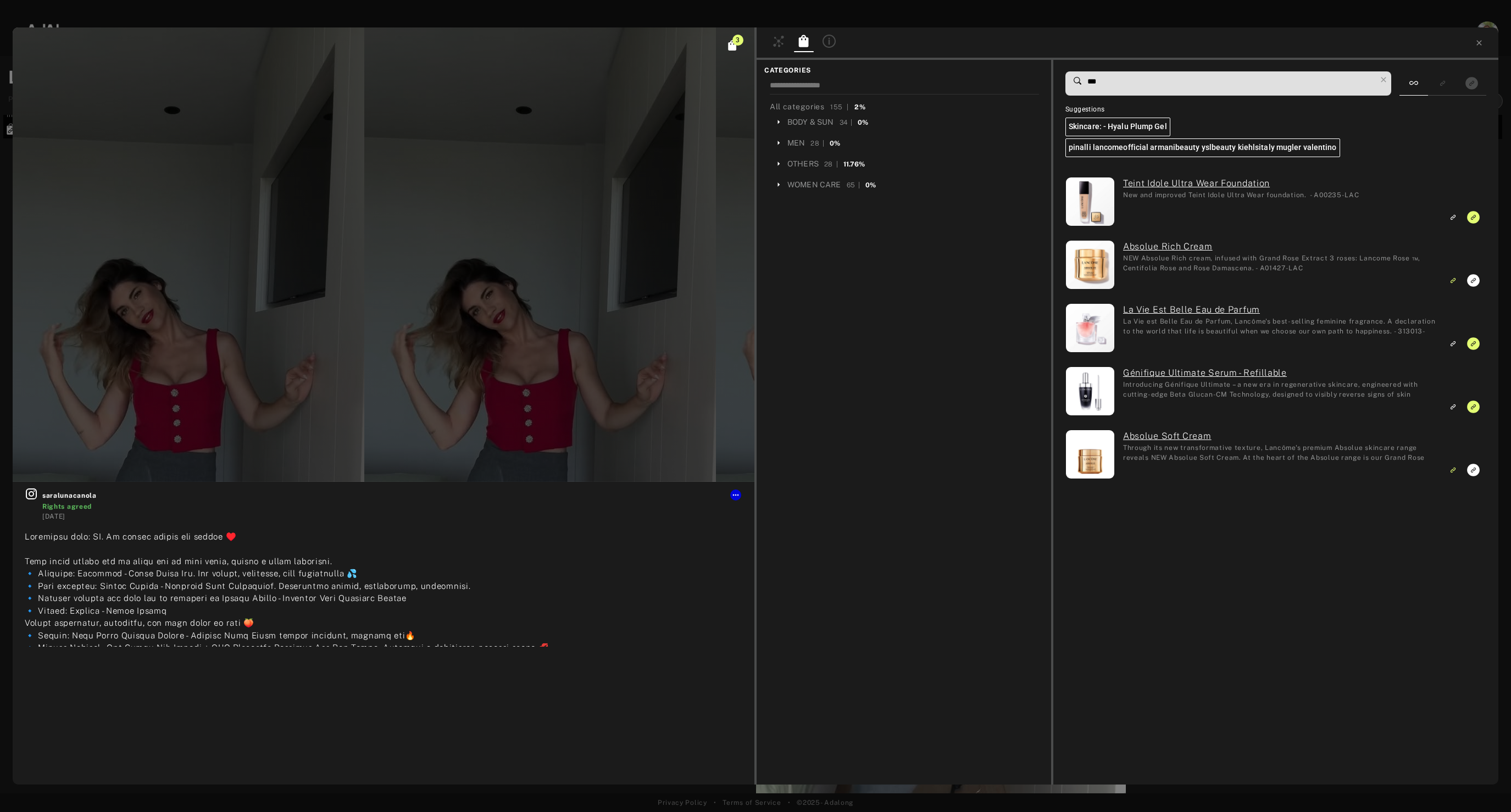
type input "***"
click at [1472, 40] on div at bounding box center [1128, 44] width 742 height 32
click at [1475, 40] on icon at bounding box center [1479, 42] width 8 height 8
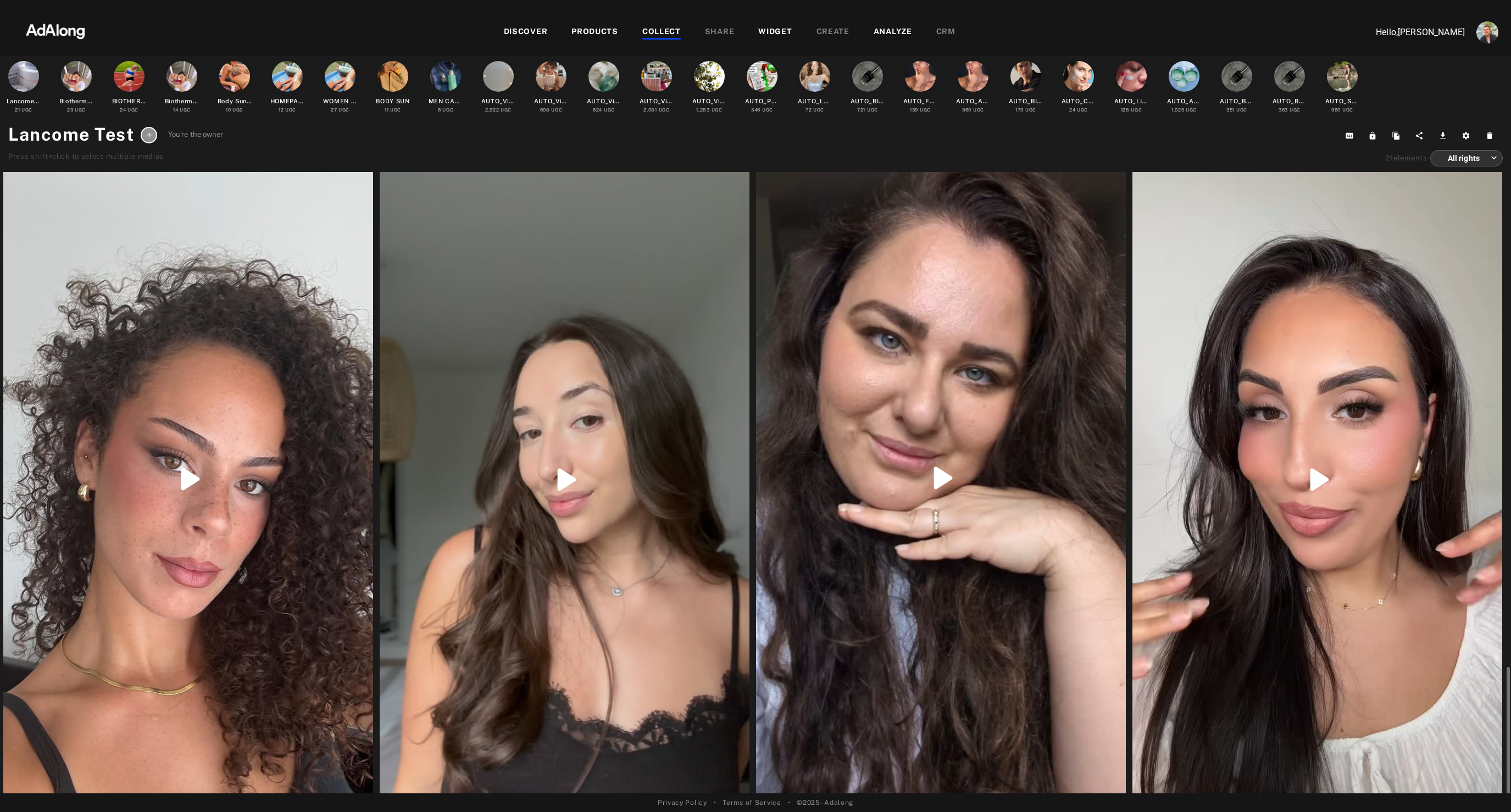
scroll to position [2840, 0]
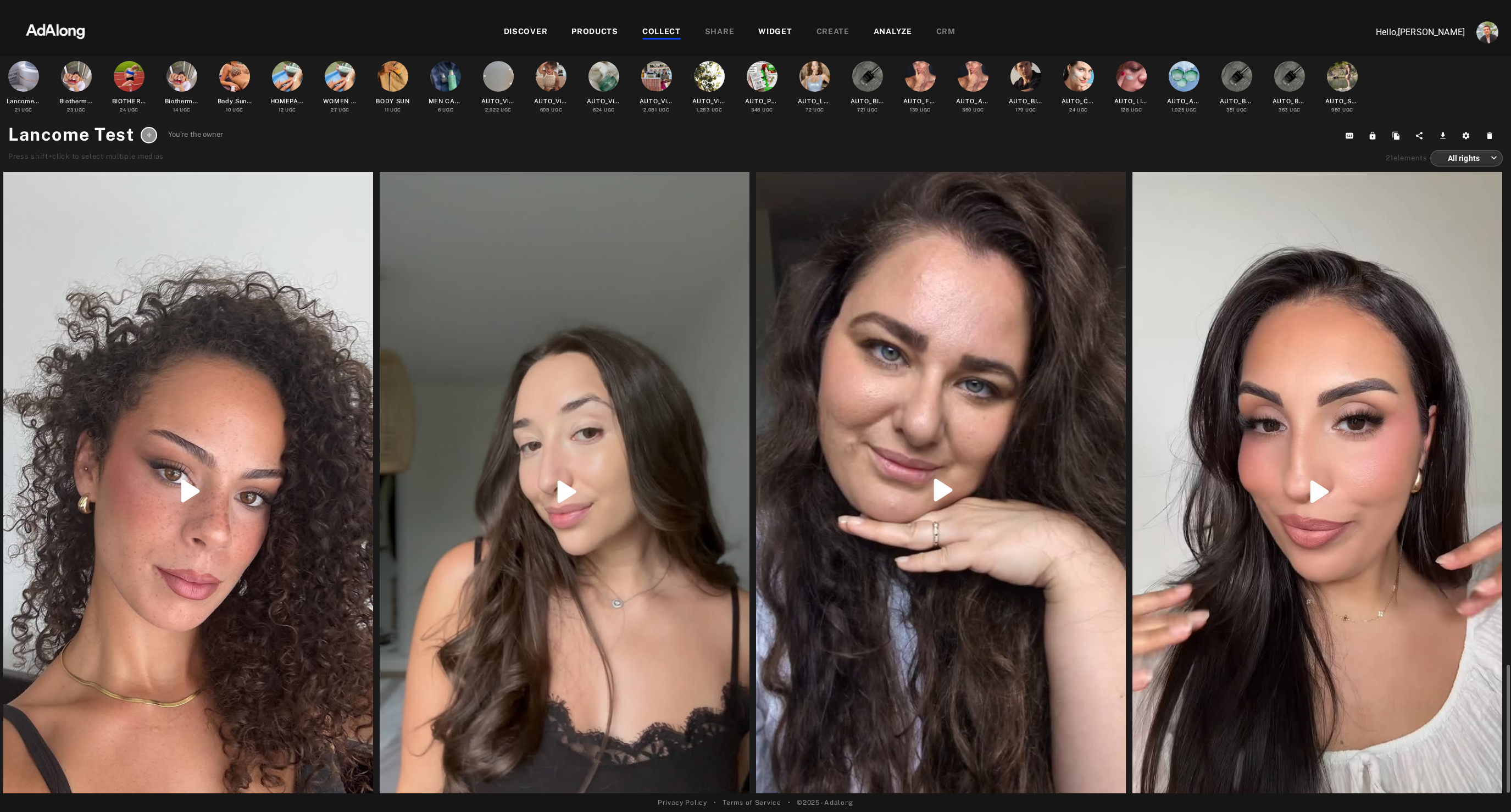
click at [459, 434] on div at bounding box center [565, 491] width 370 height 658
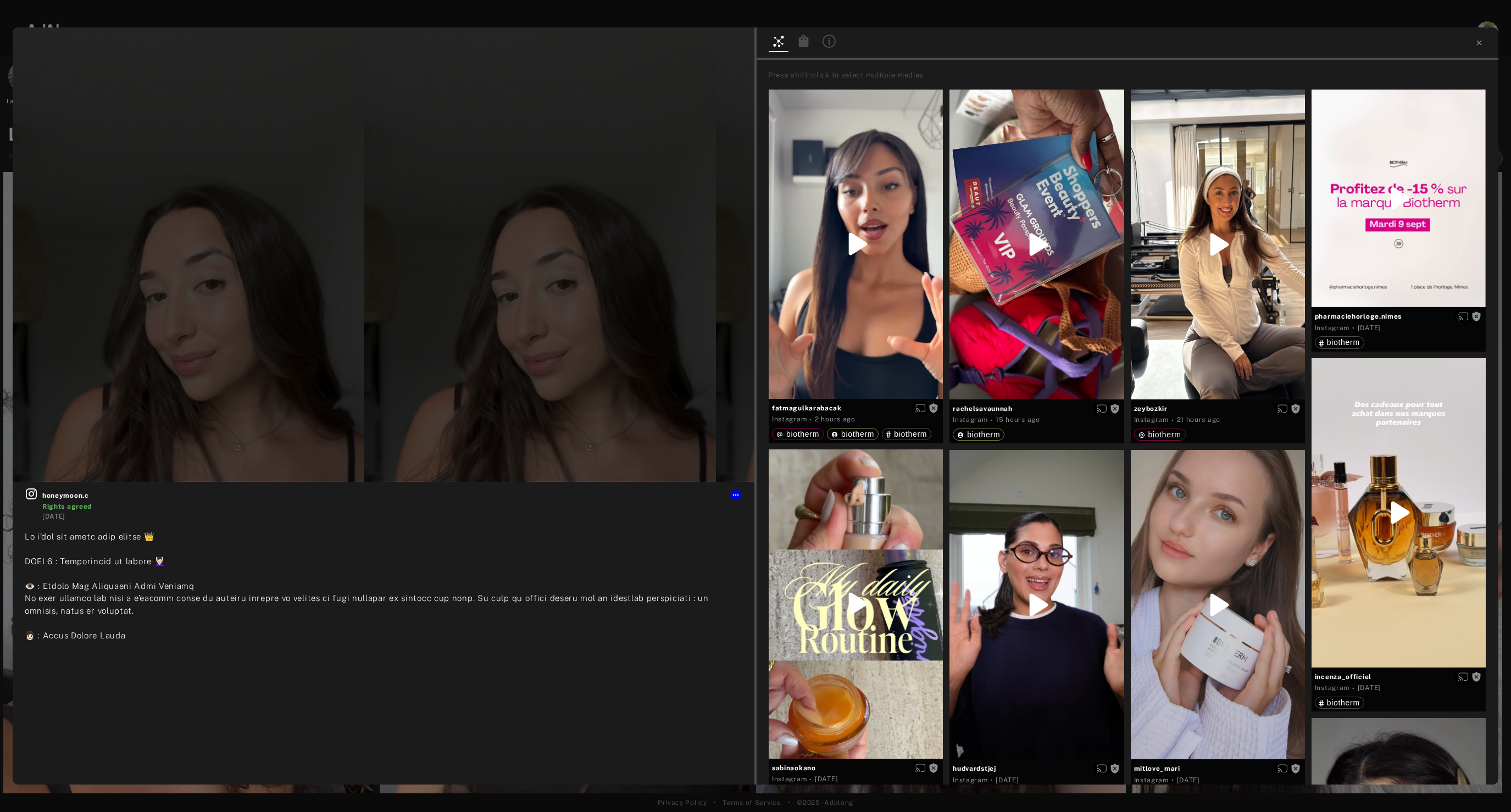
click at [26, 150] on div at bounding box center [383, 255] width 742 height 455
click at [1038, 11] on div at bounding box center [756, 9] width 1511 height 19
click at [1479, 43] on icon at bounding box center [1479, 42] width 5 height 5
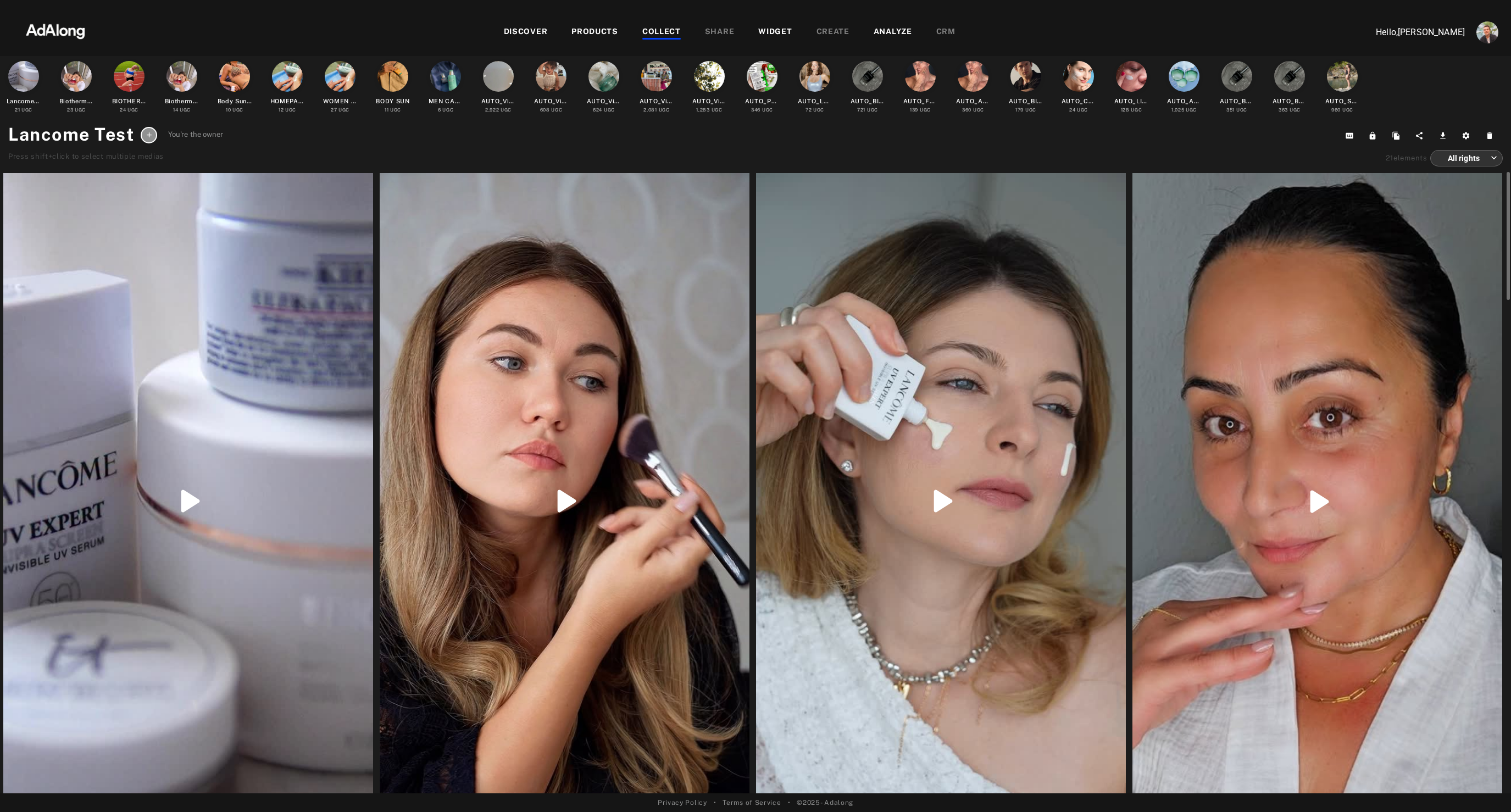
click at [241, 320] on div at bounding box center [189, 501] width 370 height 657
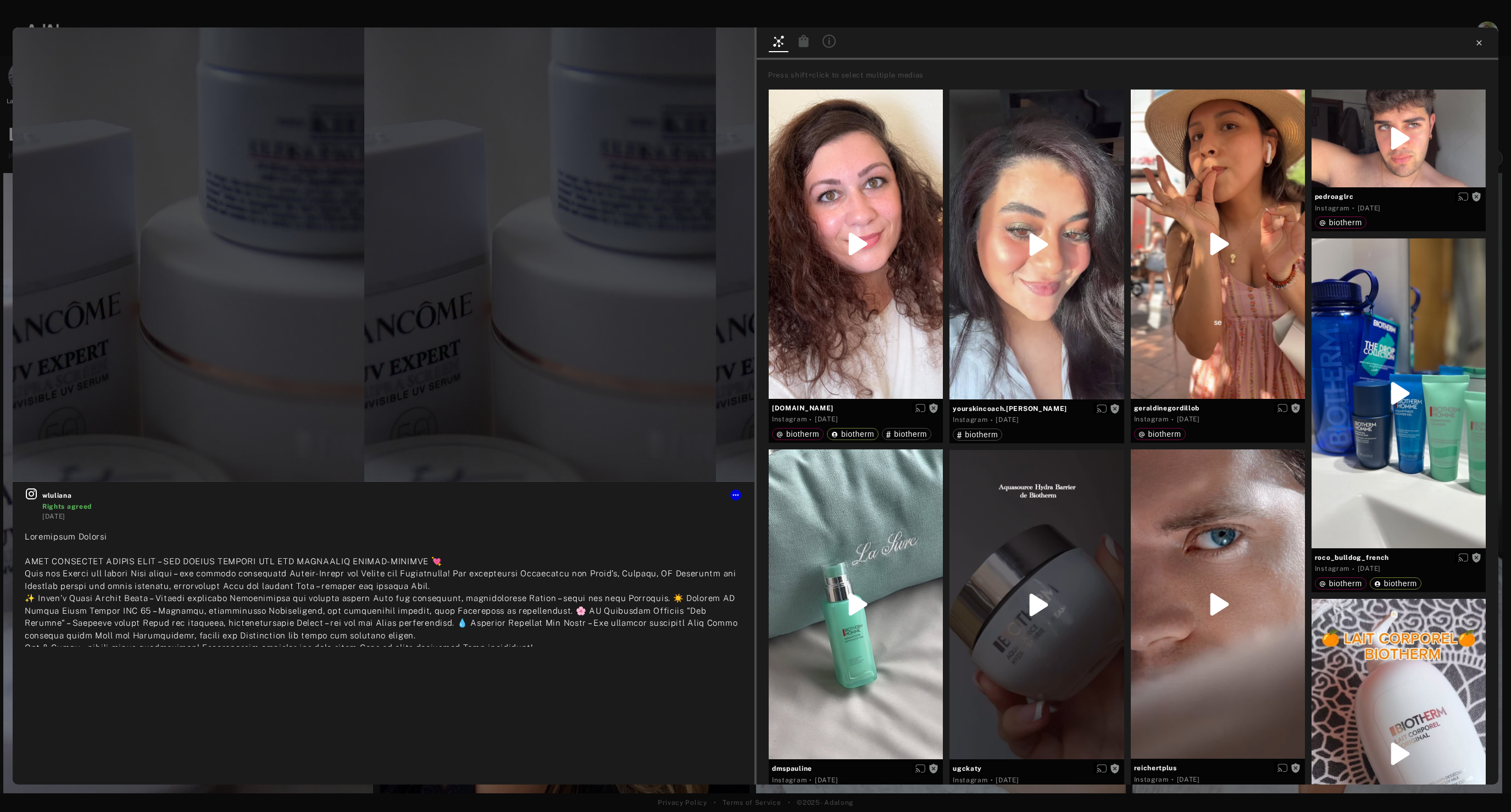
click at [1481, 44] on icon at bounding box center [1479, 42] width 8 height 8
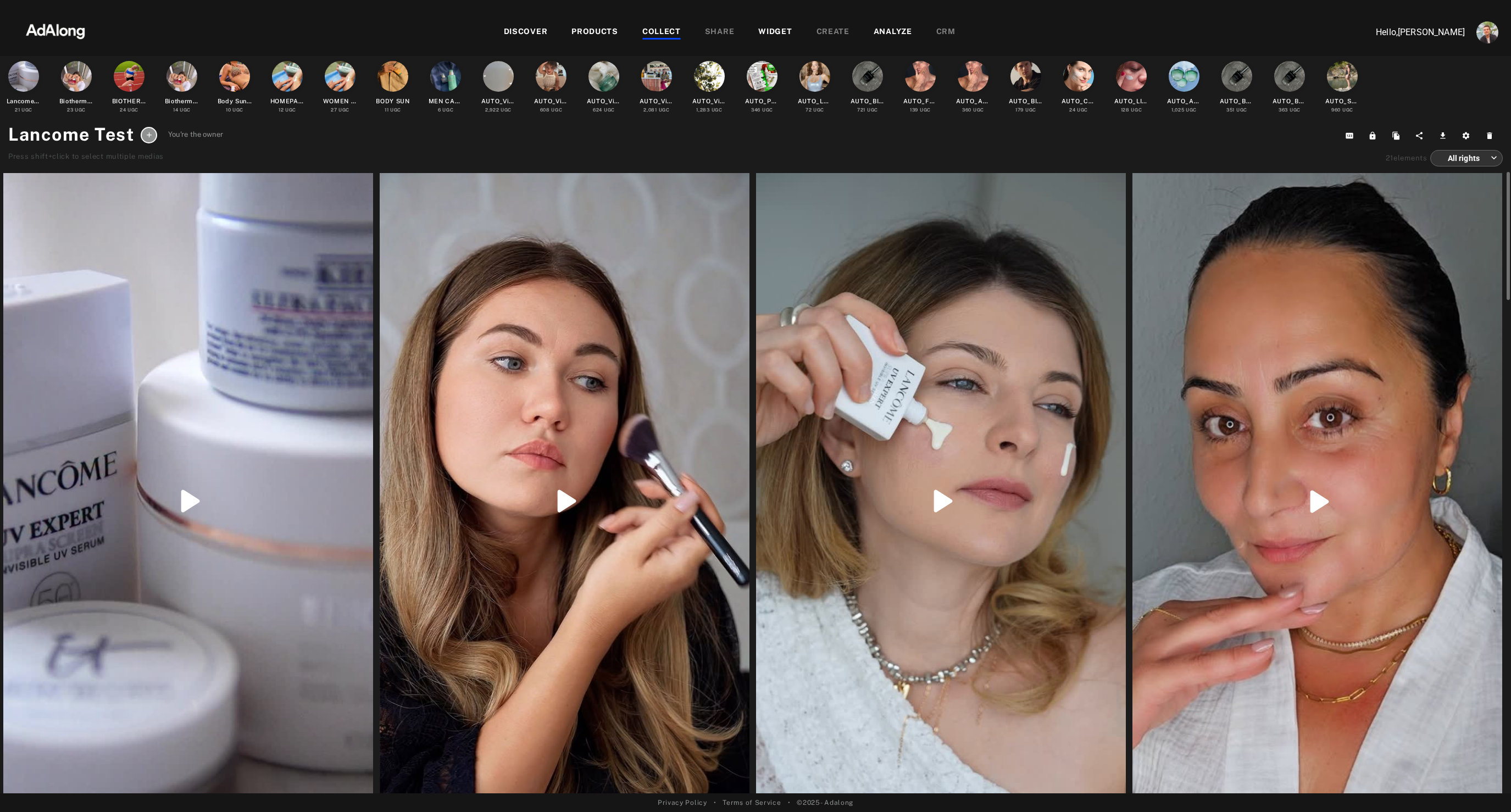
click at [566, 293] on div at bounding box center [565, 501] width 370 height 657
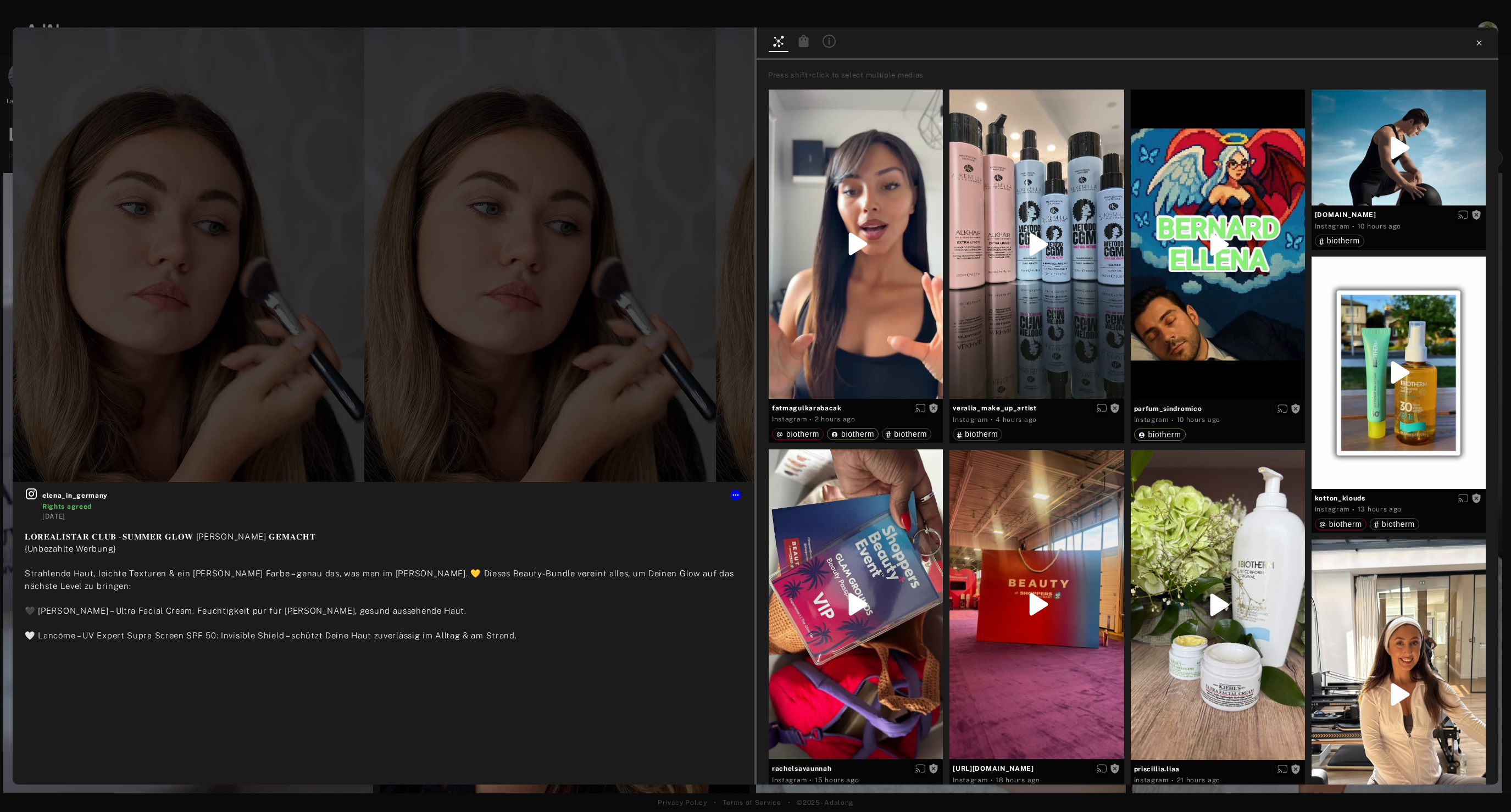
click at [1479, 42] on icon at bounding box center [1479, 42] width 8 height 8
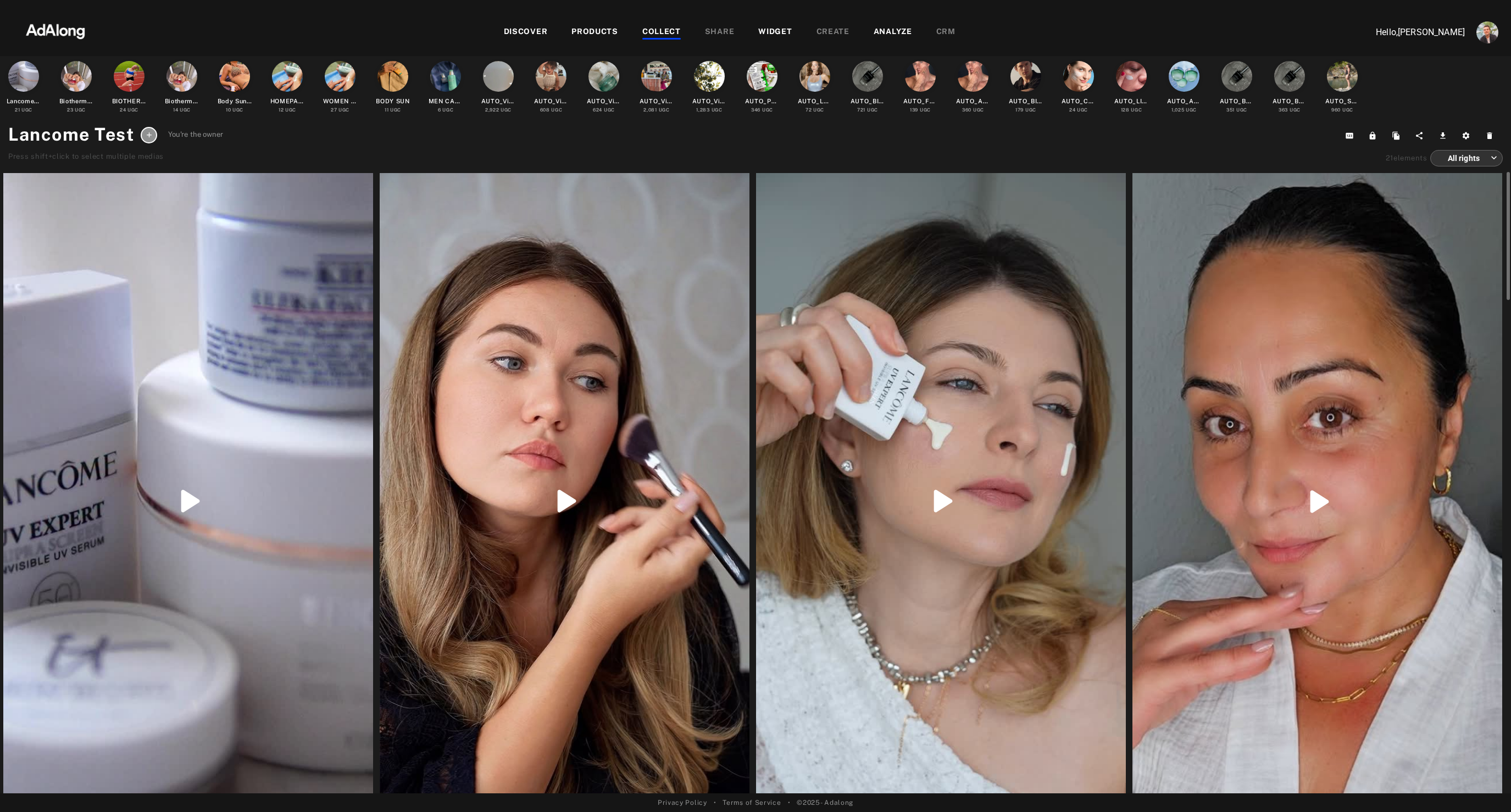
click at [918, 261] on div at bounding box center [941, 501] width 370 height 657
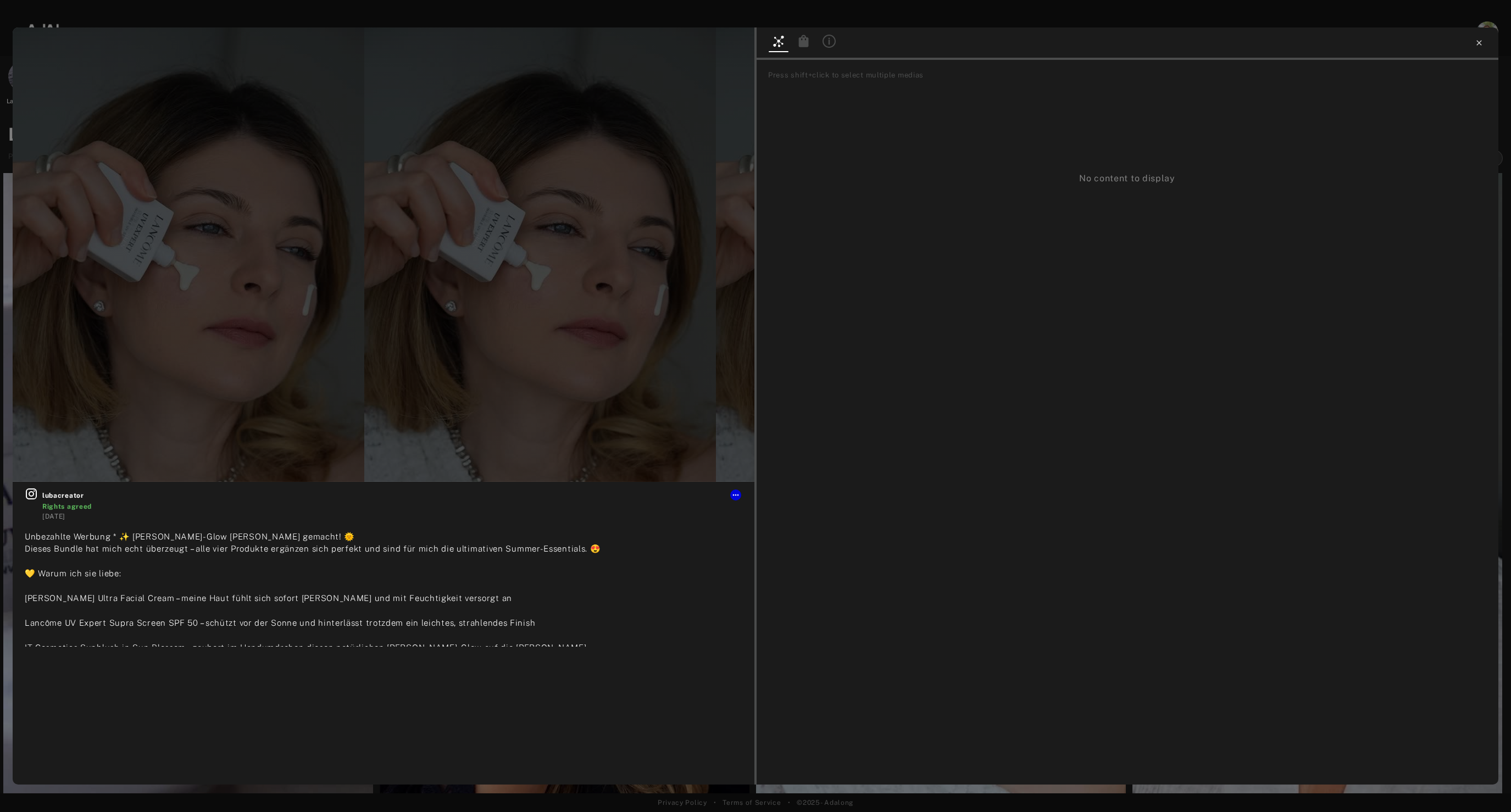
click at [1480, 42] on icon at bounding box center [1479, 42] width 5 height 5
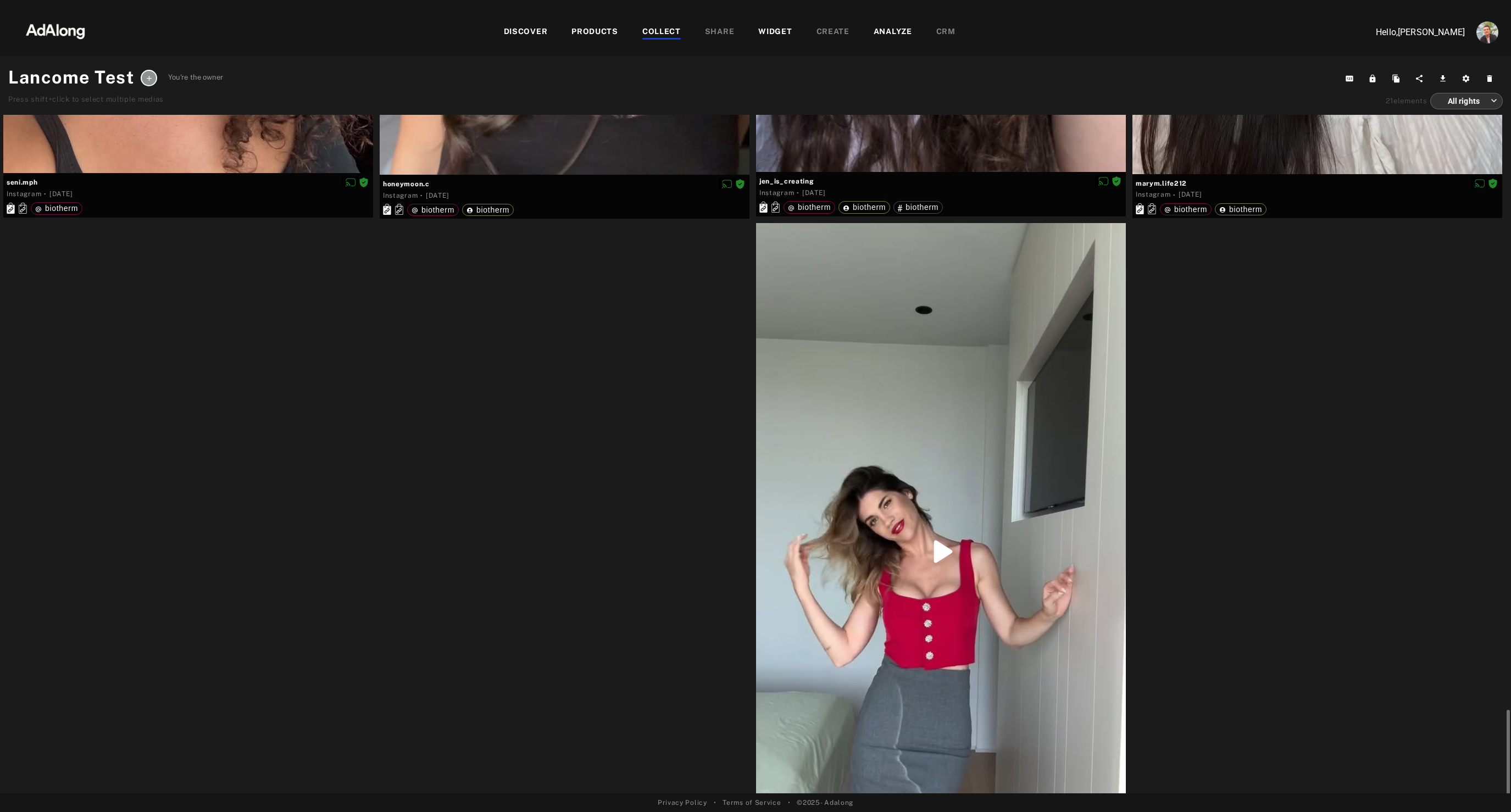
scroll to position [3508, 0]
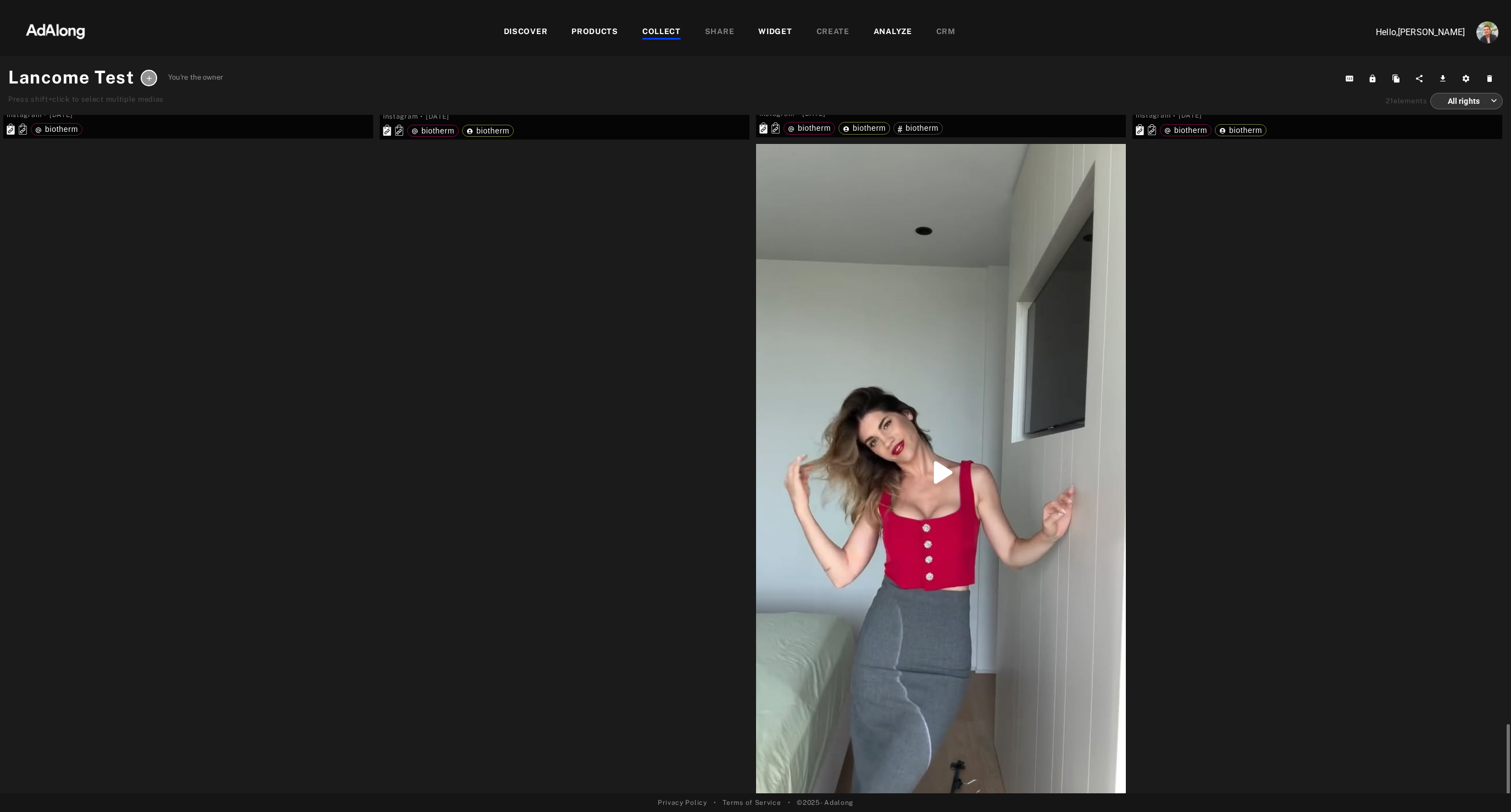
click at [64, 23] on img at bounding box center [55, 30] width 97 height 33
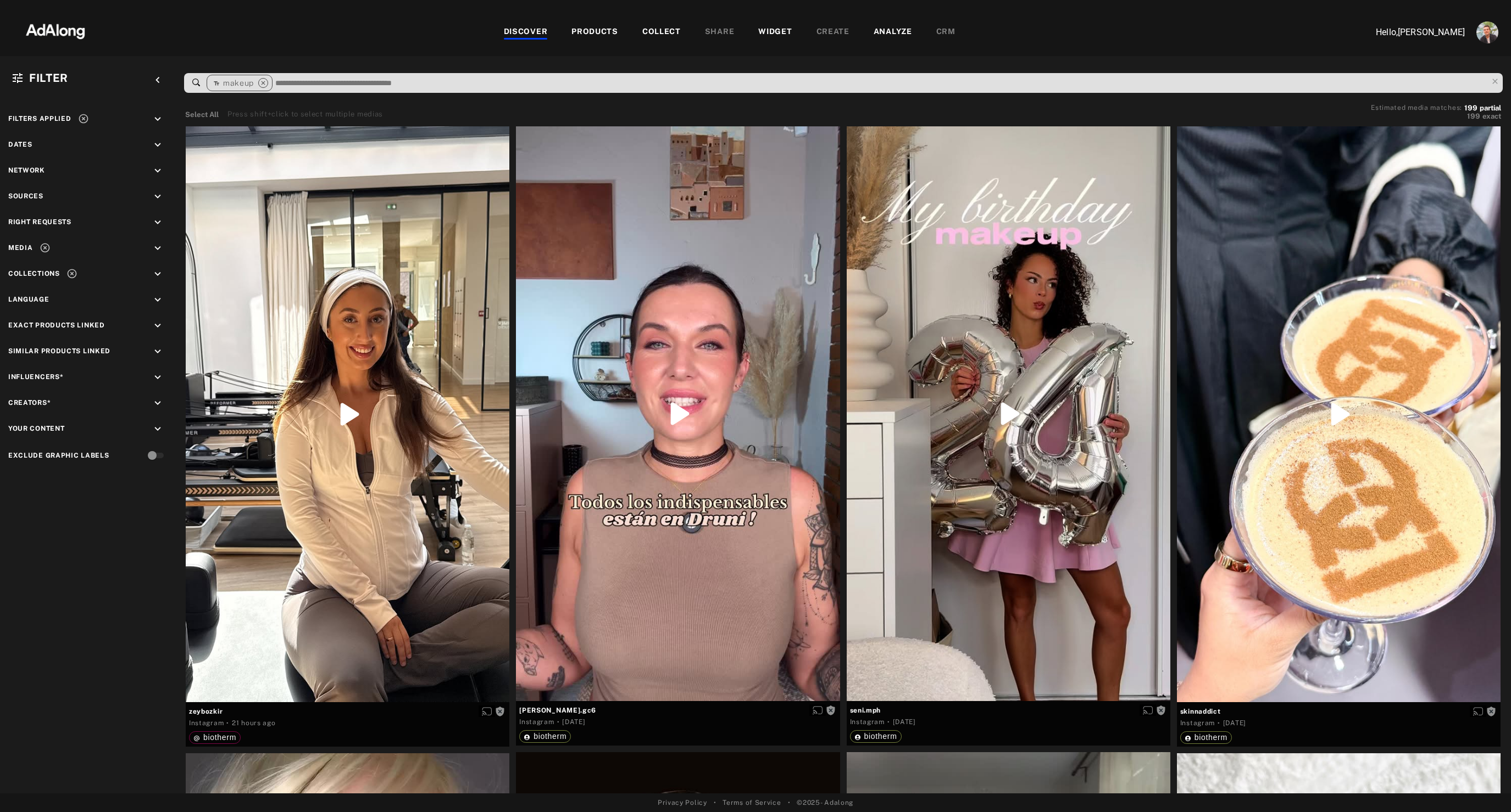
click at [157, 248] on icon "keyboard_arrow_down" at bounding box center [157, 248] width 12 height 12
click at [26, 273] on div "Video" at bounding box center [92, 274] width 152 height 11
click at [30, 289] on div "Photography" at bounding box center [98, 289] width 140 height 11
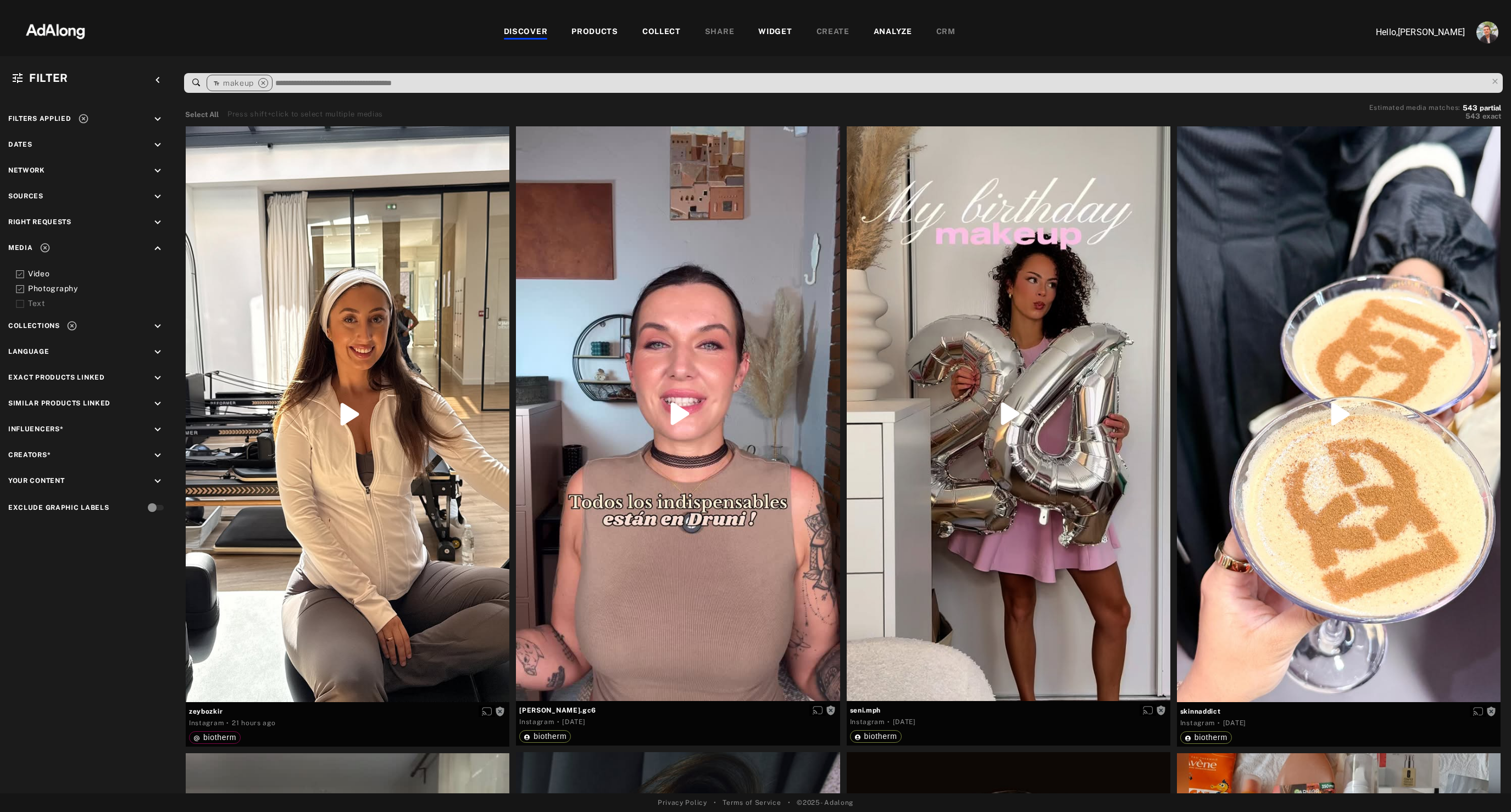
click at [21, 276] on icon at bounding box center [20, 275] width 8 height 8
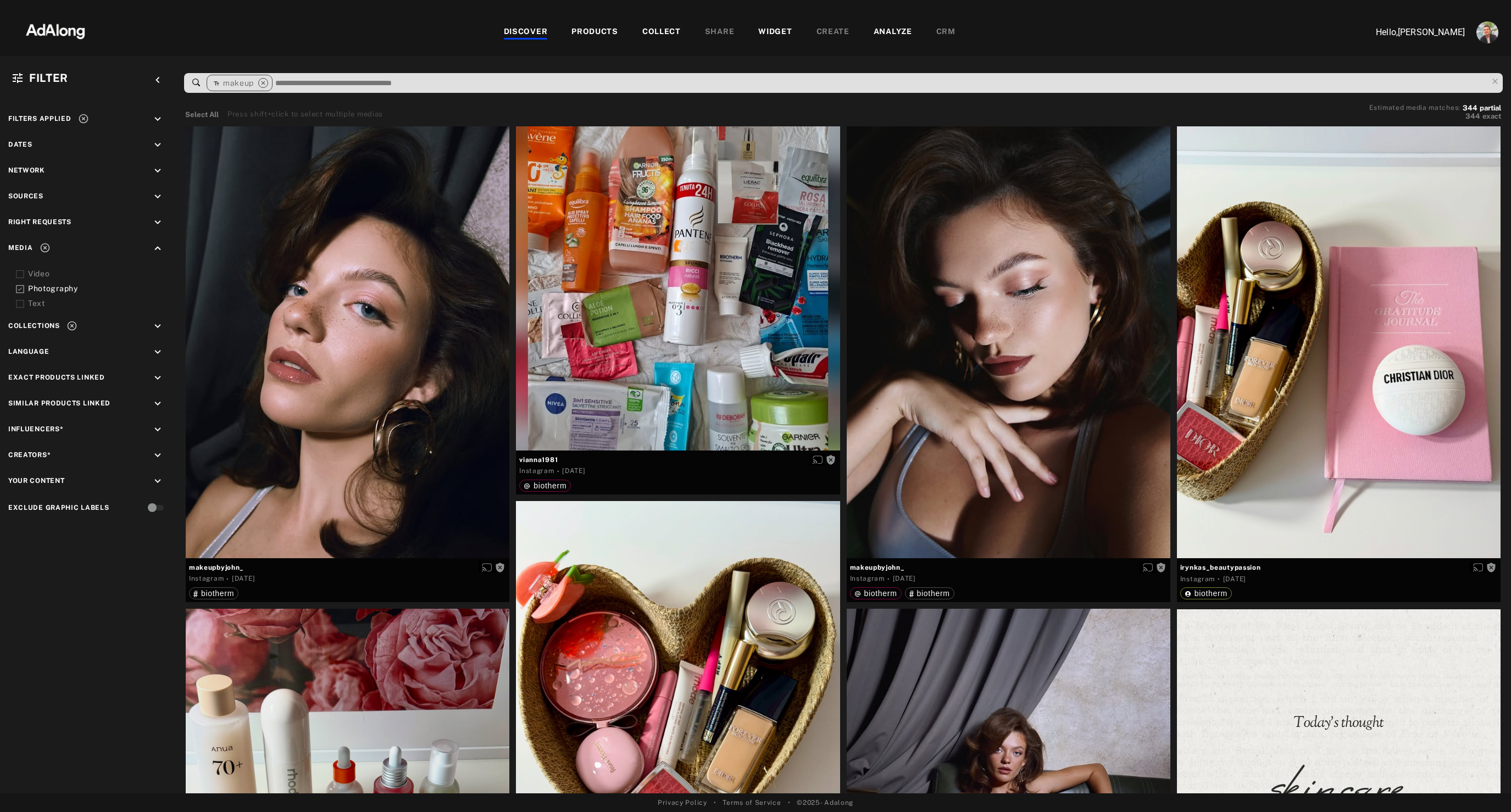
click at [161, 145] on icon "keyboard_arrow_down" at bounding box center [157, 145] width 12 height 12
click at [80, 194] on div "Custom" at bounding box center [84, 193] width 30 height 13
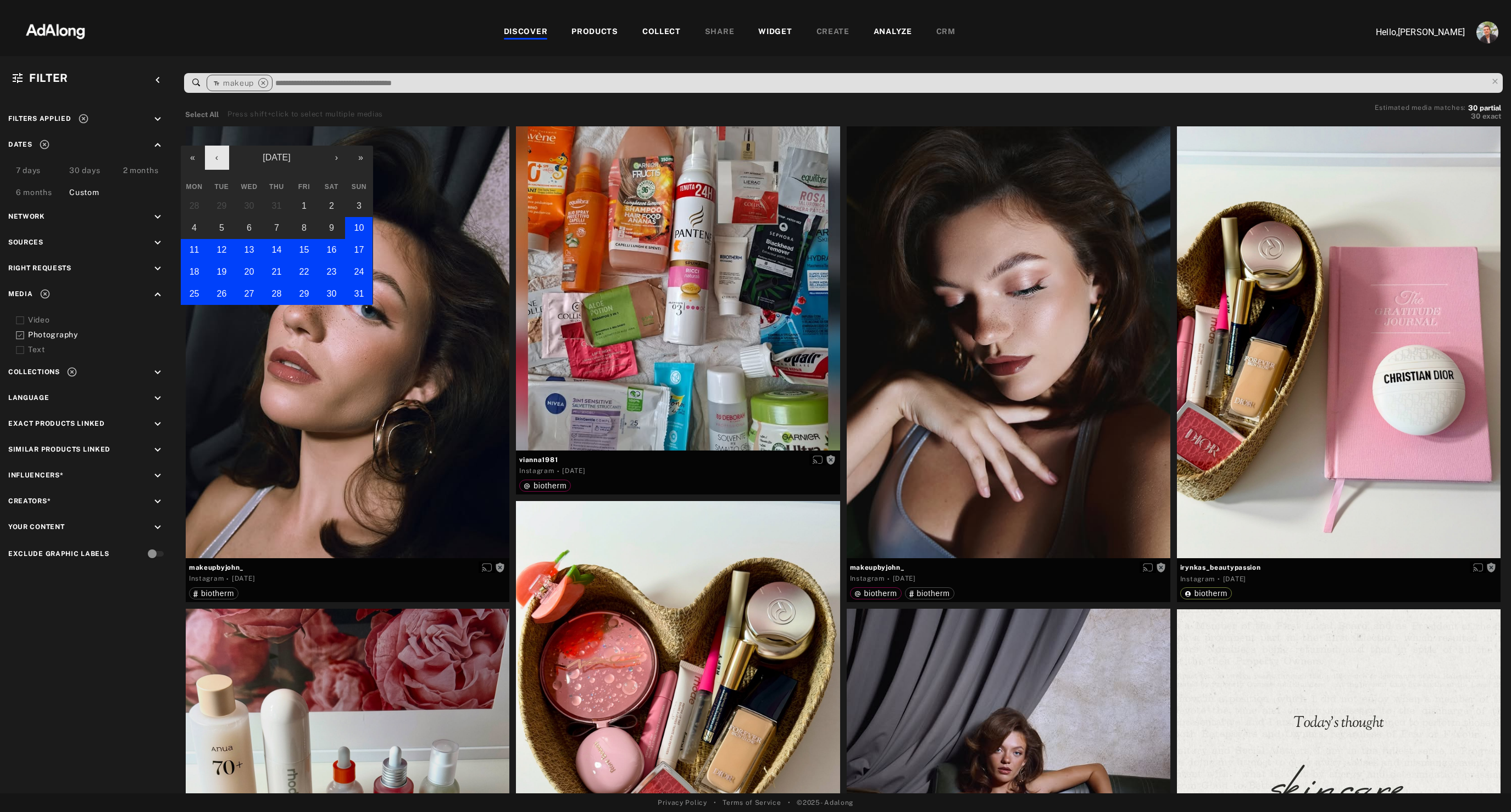
click at [220, 162] on button "‹" at bounding box center [217, 157] width 24 height 24
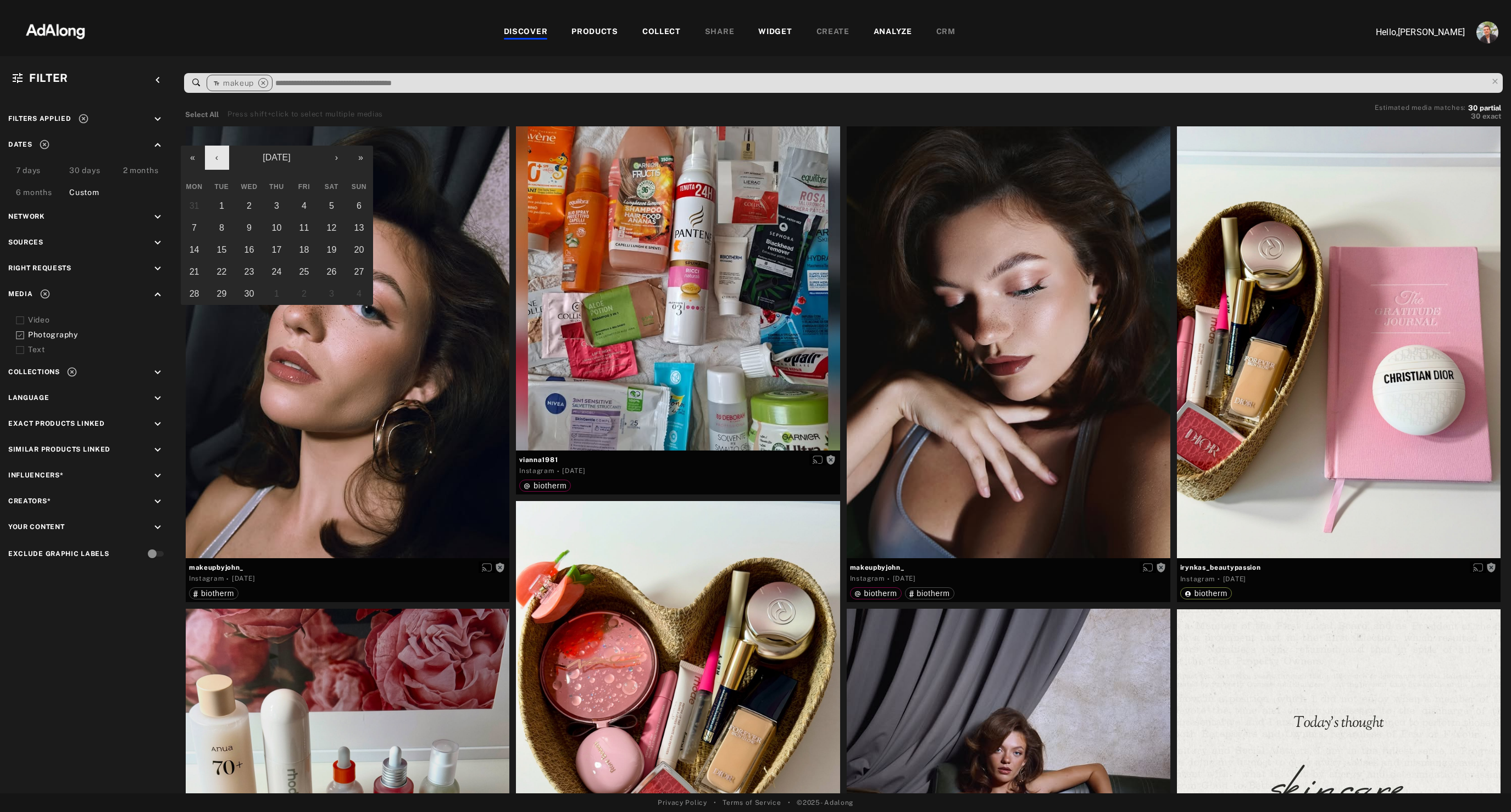
click at [220, 162] on button "‹" at bounding box center [217, 157] width 24 height 24
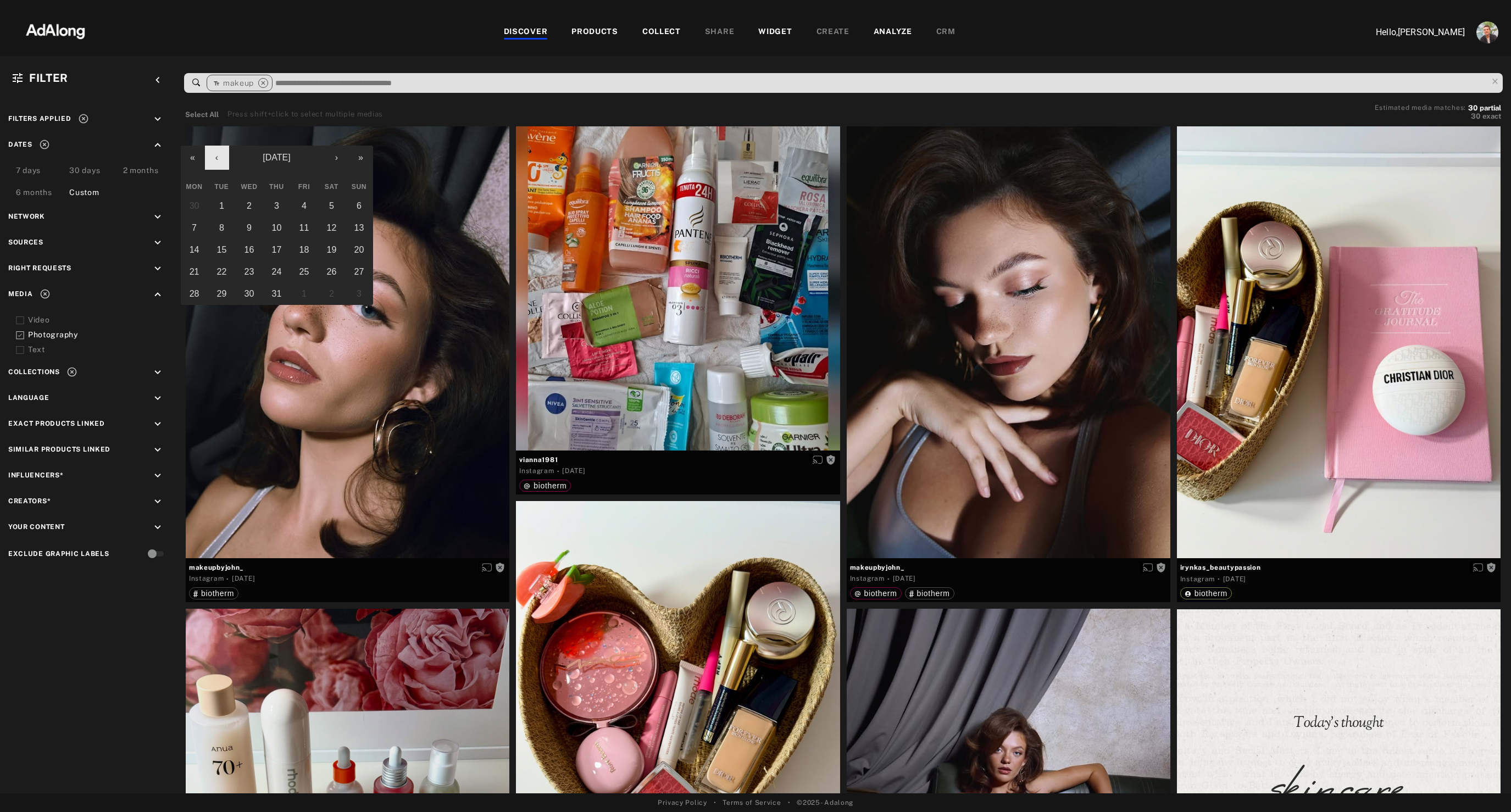
click at [220, 162] on button "‹" at bounding box center [217, 157] width 24 height 24
click at [273, 207] on button "1" at bounding box center [276, 205] width 28 height 22
click at [339, 160] on button "›" at bounding box center [337, 157] width 24 height 24
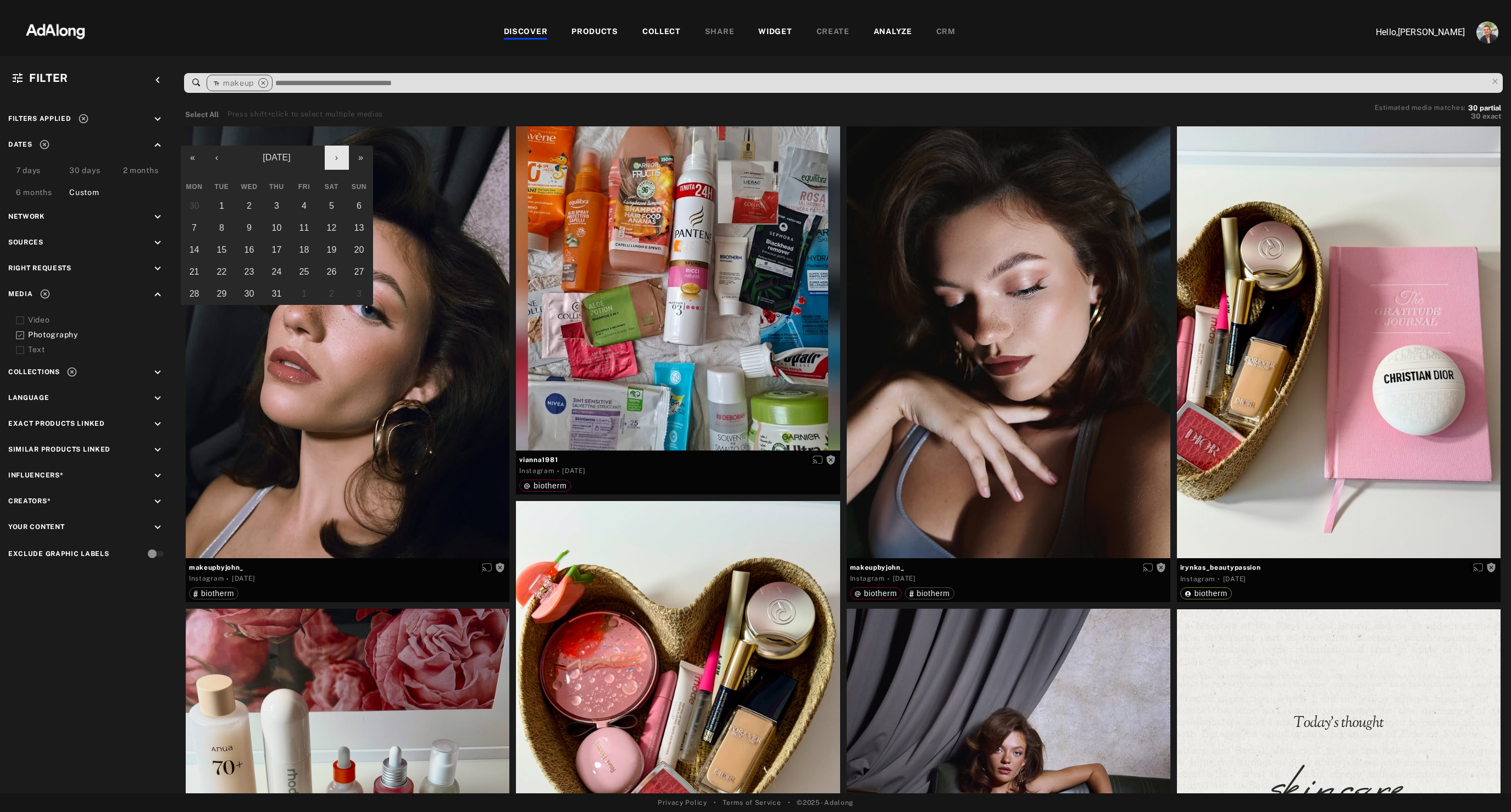
click at [338, 162] on button "›" at bounding box center [337, 157] width 24 height 24
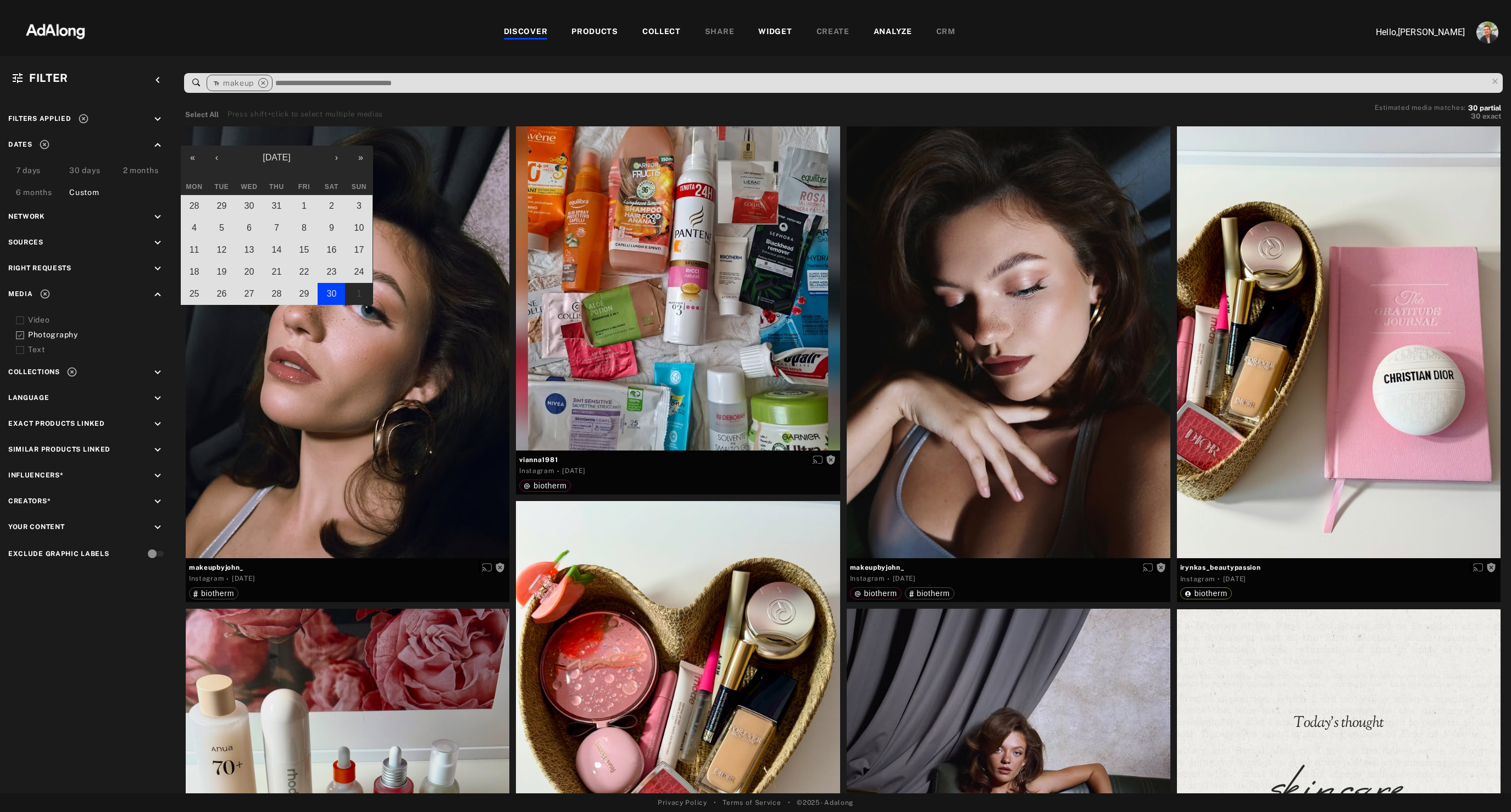
click at [330, 294] on abbr "30" at bounding box center [332, 293] width 10 height 9
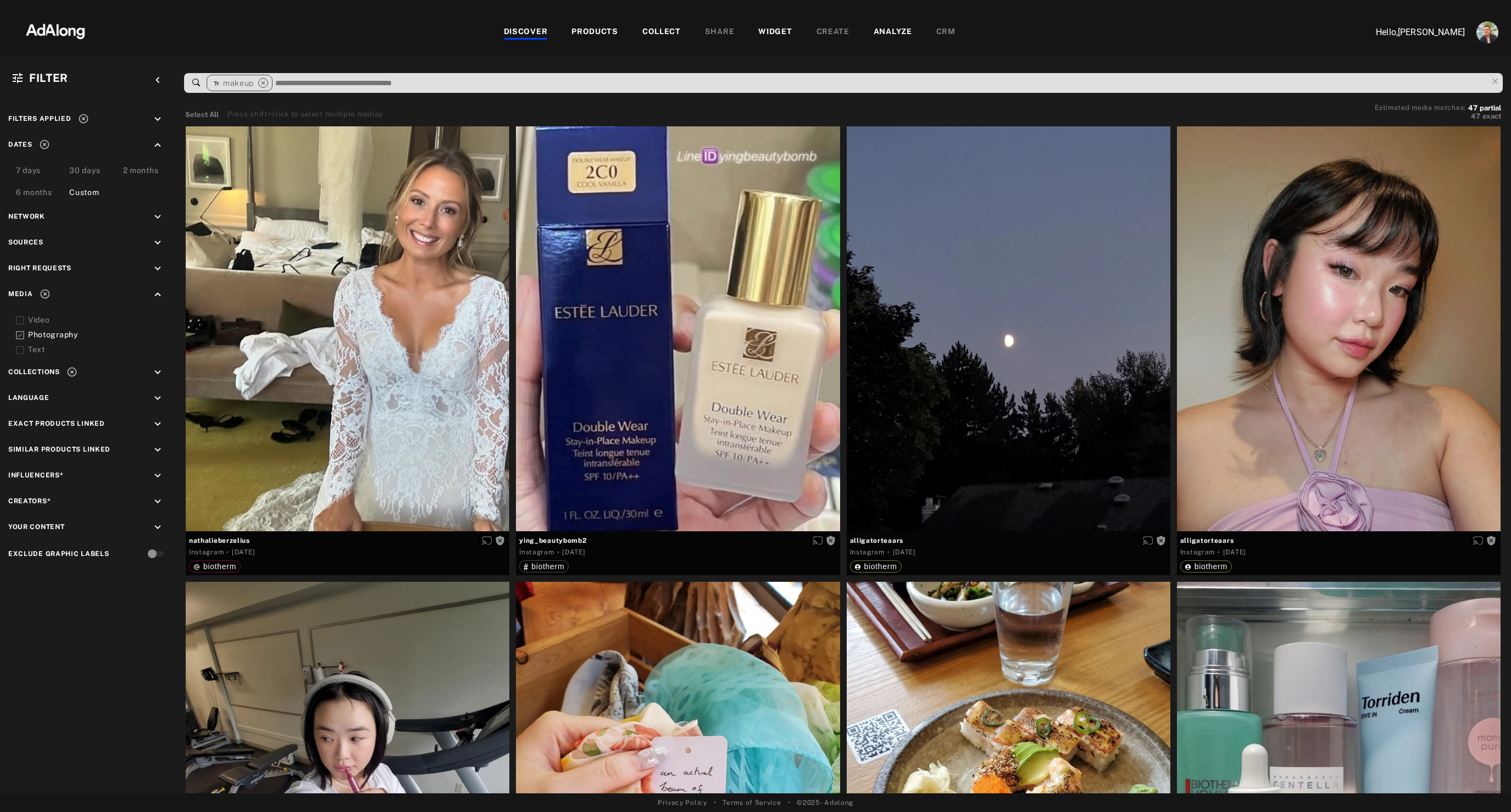
click at [85, 192] on div "Custom" at bounding box center [84, 193] width 30 height 13
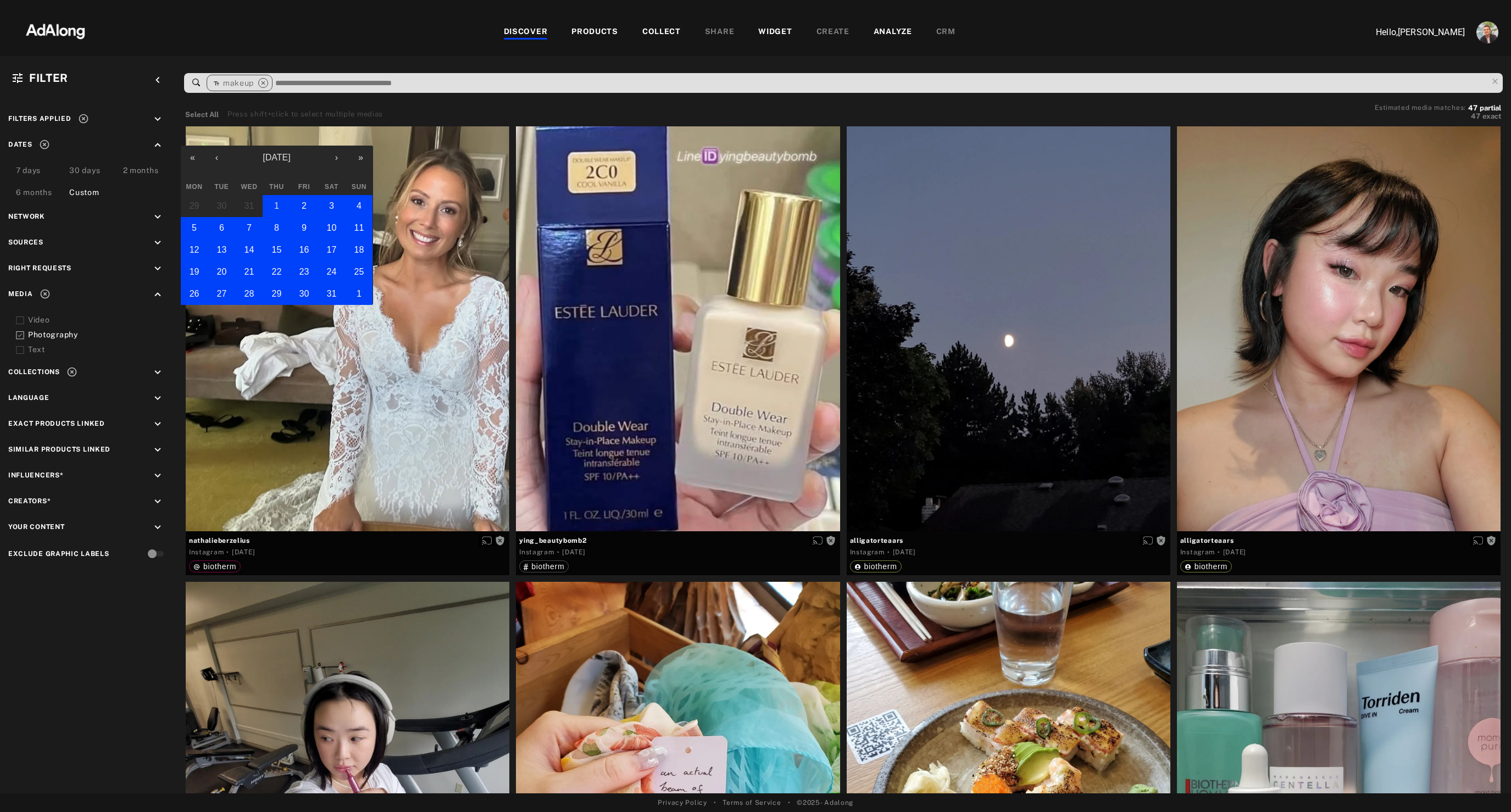
click at [281, 204] on button "1" at bounding box center [276, 205] width 28 height 22
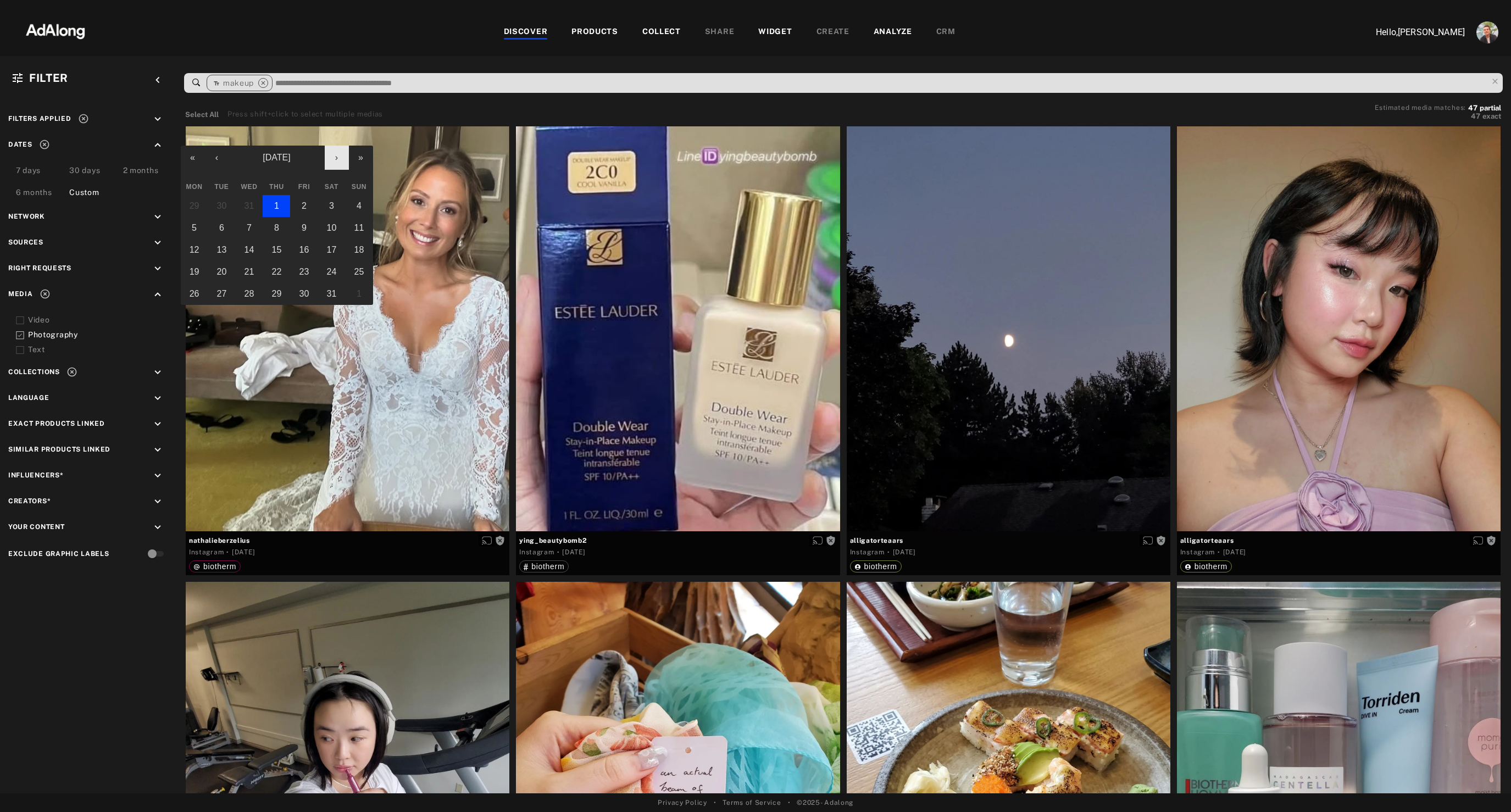
click at [336, 162] on button "›" at bounding box center [337, 157] width 24 height 24
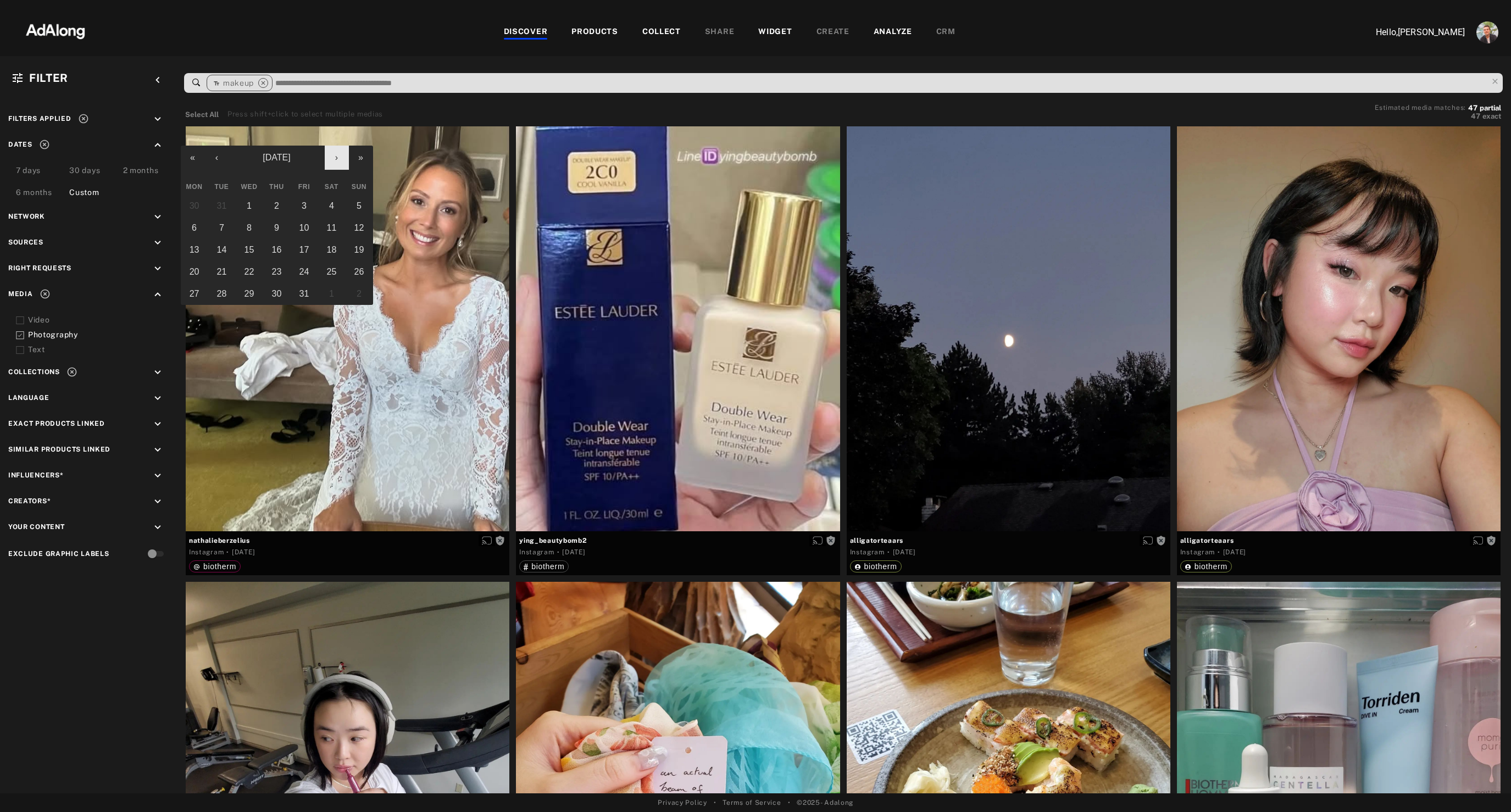
click at [336, 162] on button "›" at bounding box center [337, 157] width 24 height 24
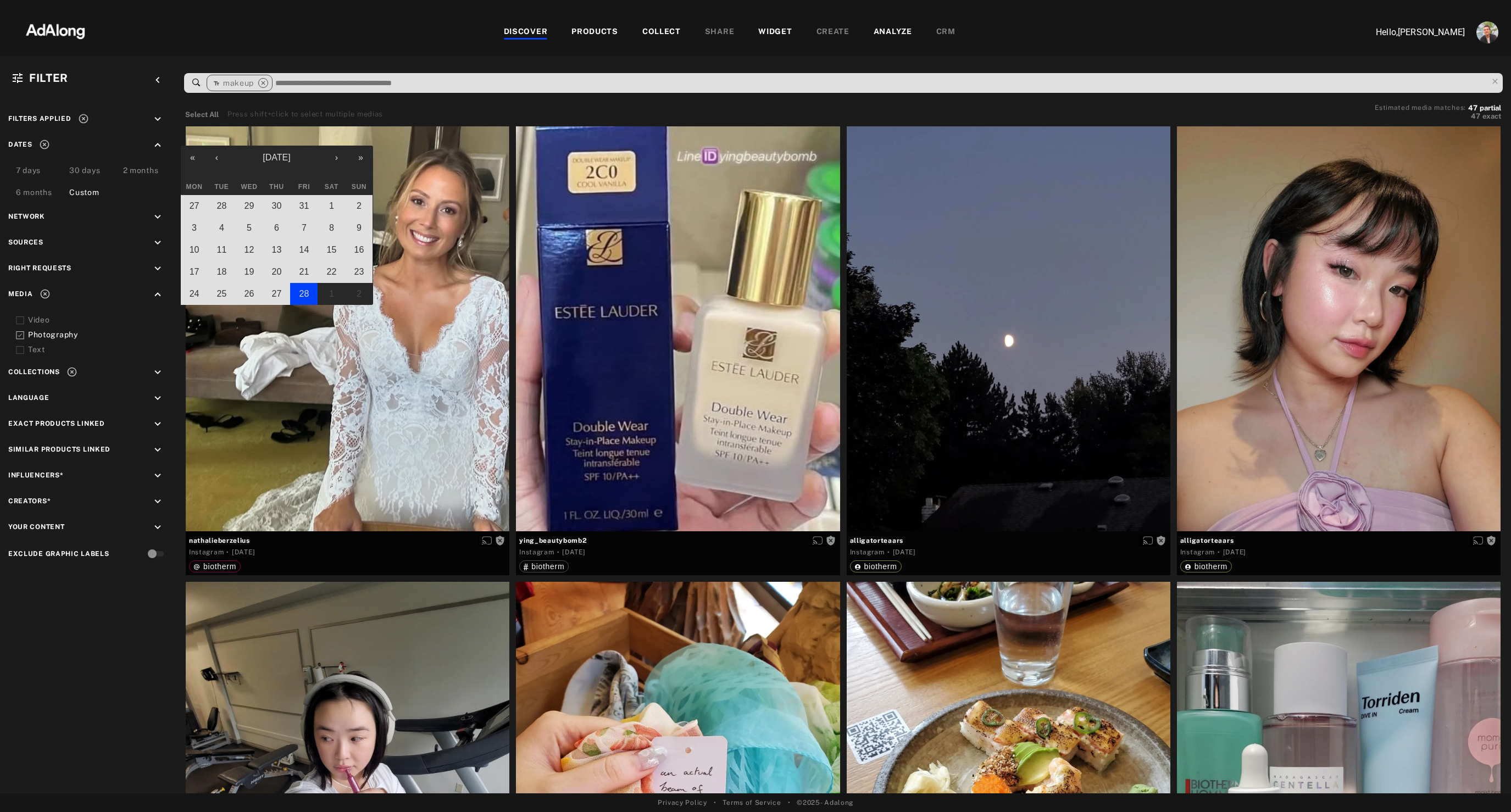
click at [303, 294] on abbr "28" at bounding box center [304, 293] width 10 height 9
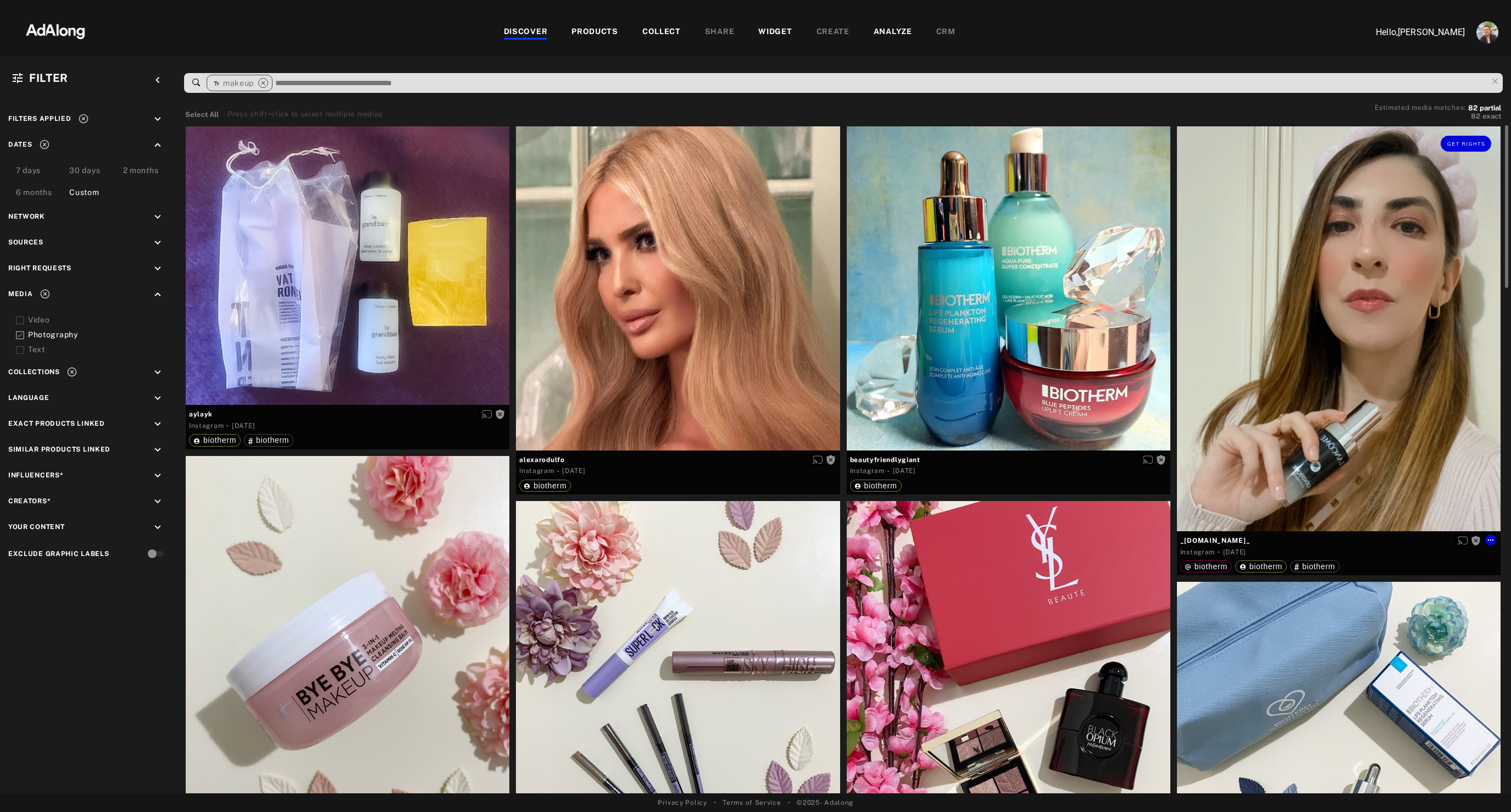
click at [1308, 366] on div "Get rights" at bounding box center [1339, 329] width 323 height 405
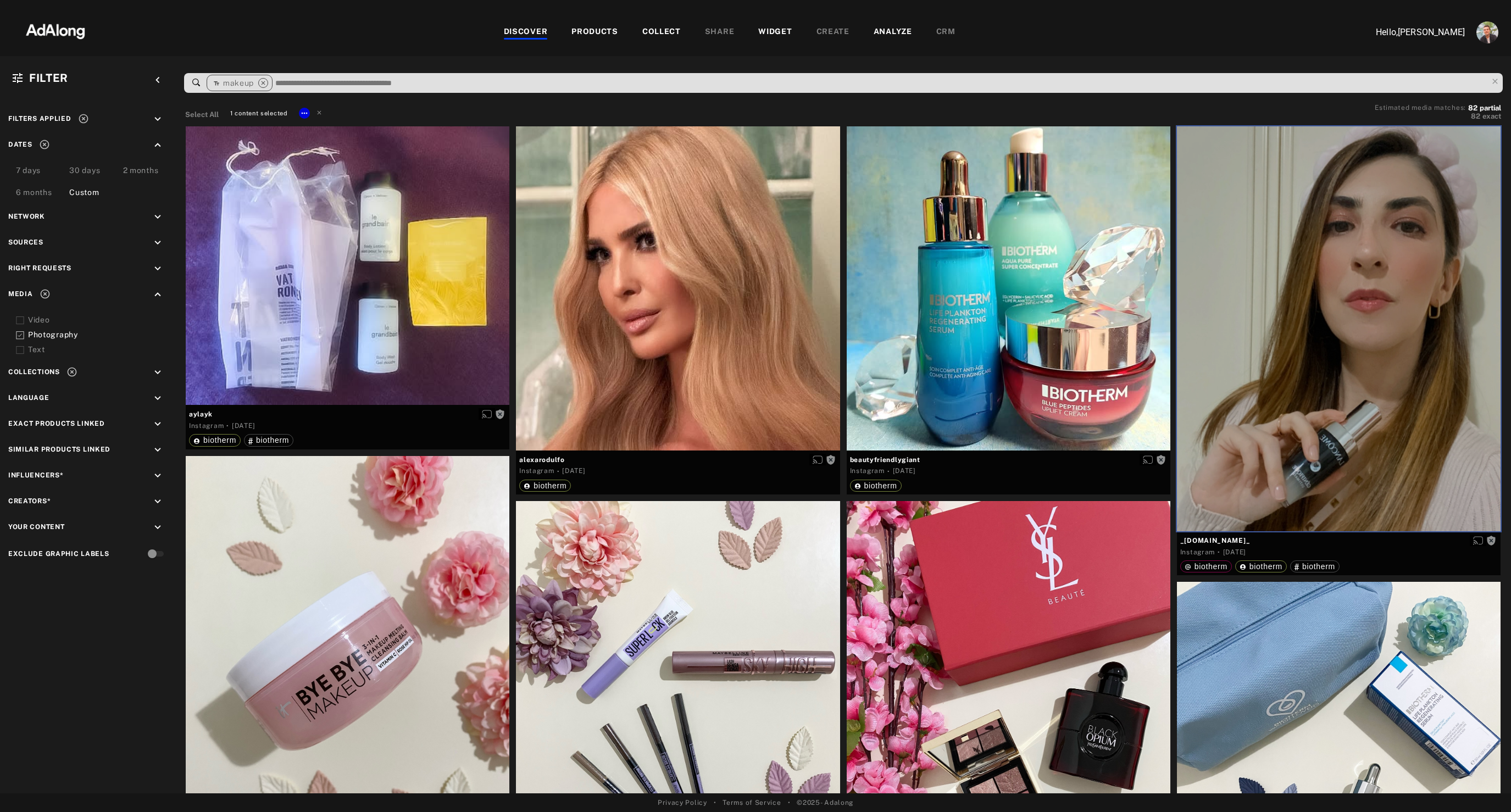
click at [599, 32] on div "PRODUCTS" at bounding box center [595, 32] width 47 height 13
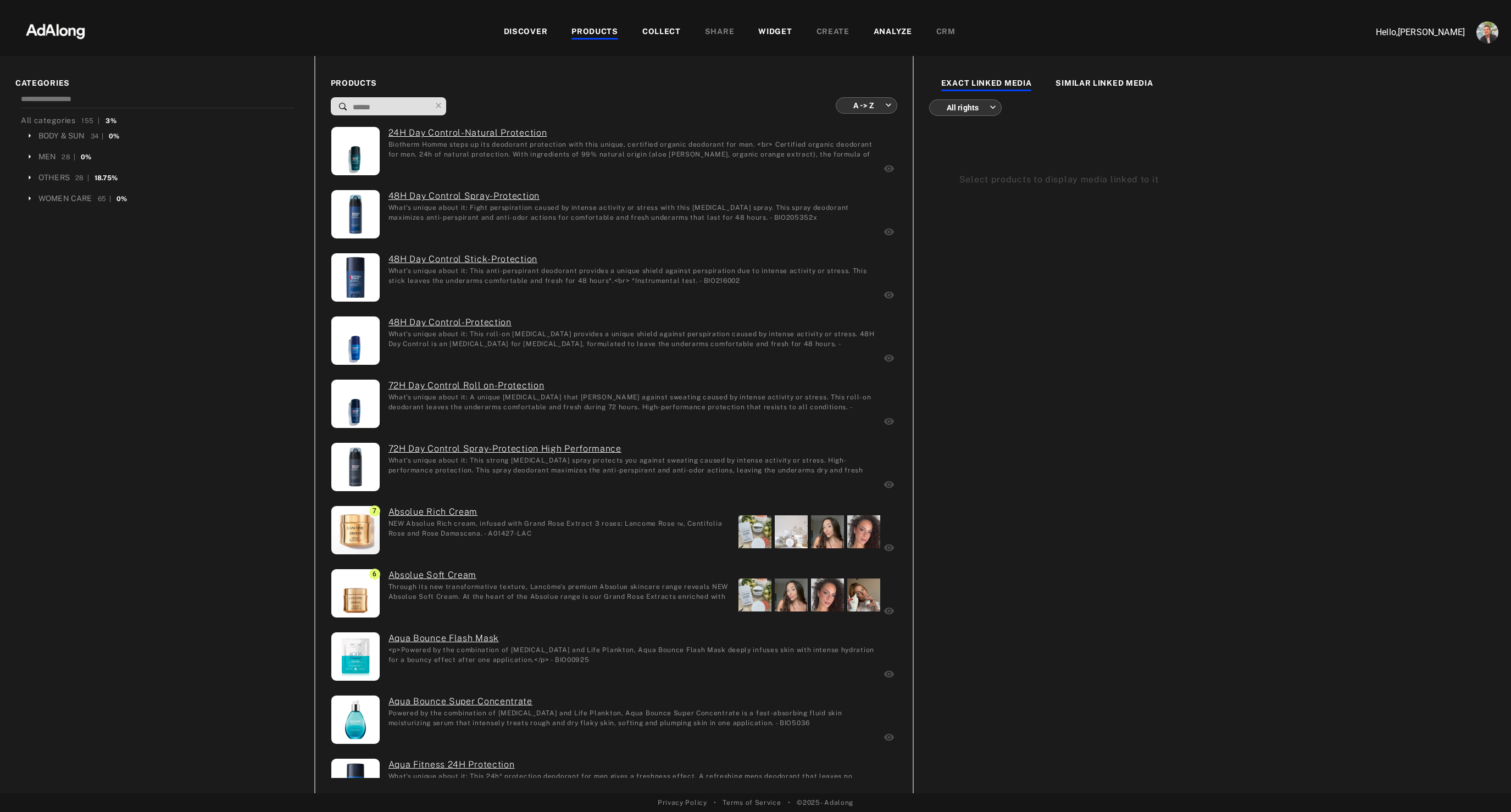
click at [653, 26] on div "COLLECT" at bounding box center [662, 32] width 38 height 13
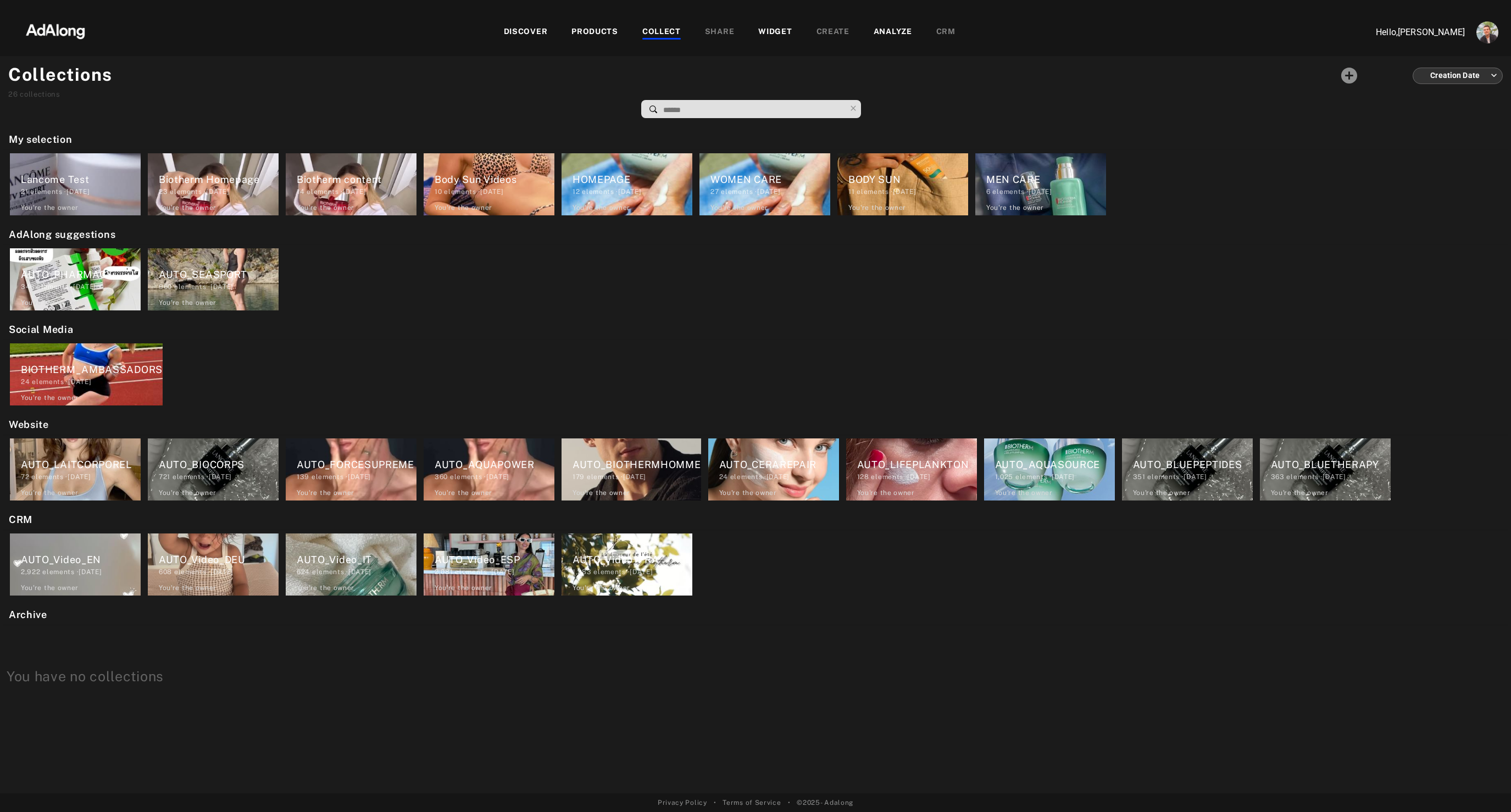
click at [42, 162] on div "Lancome Test 21 elements · [DATE] You're the owner delete" at bounding box center [75, 184] width 131 height 62
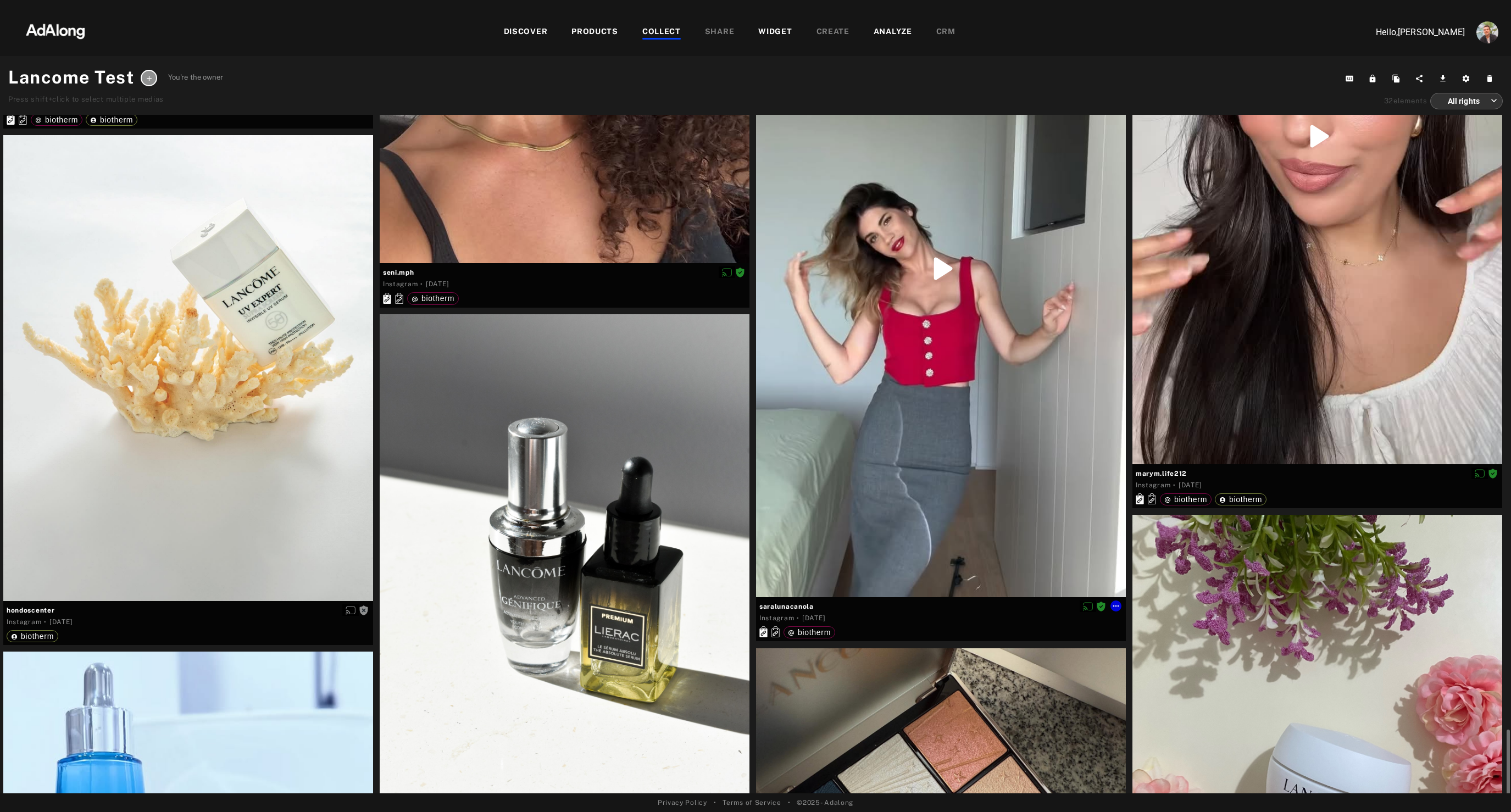
scroll to position [4535, 0]
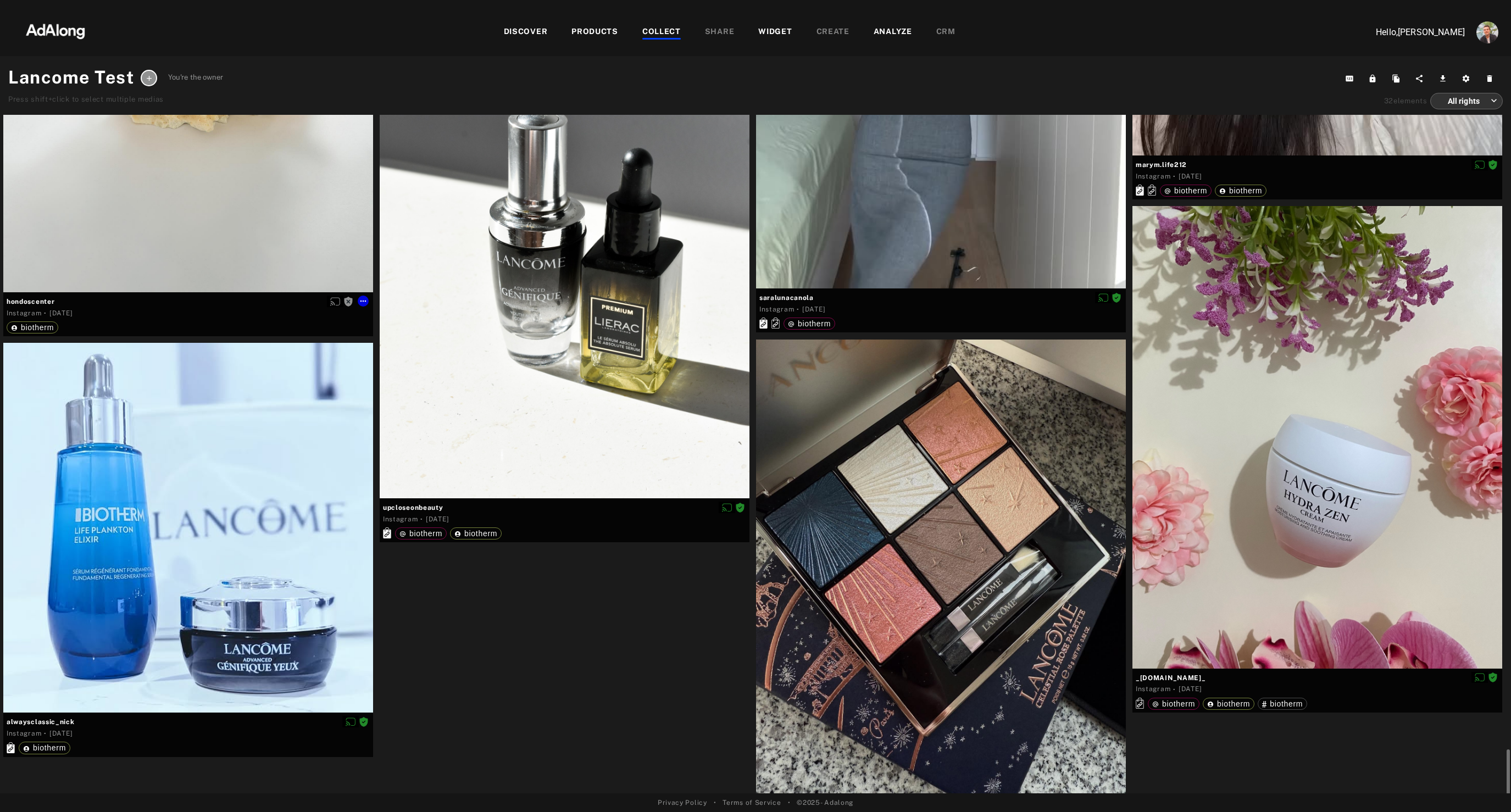
click at [225, 207] on div "Get rights" at bounding box center [189, 59] width 370 height 466
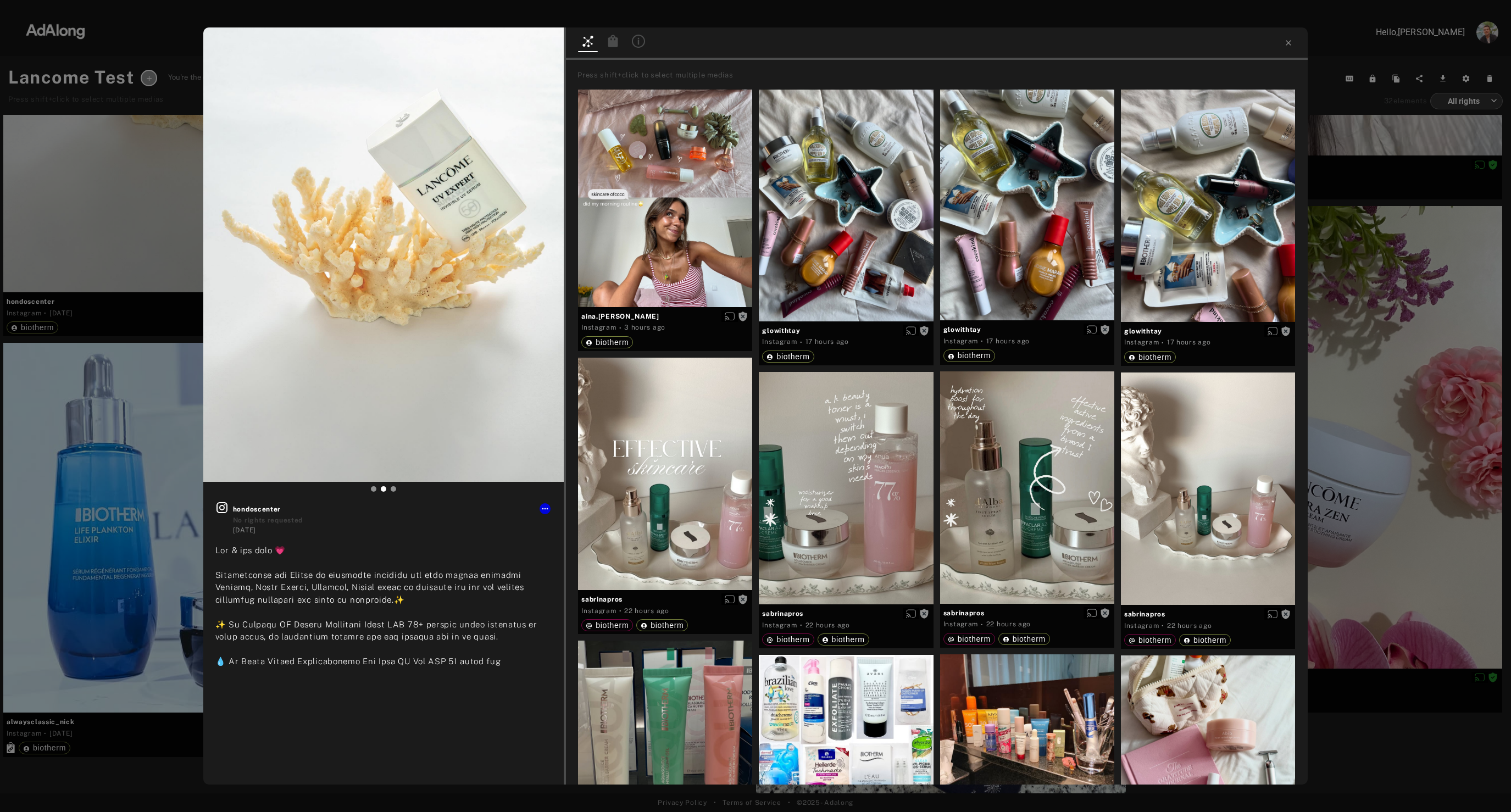
click at [614, 41] on icon at bounding box center [614, 40] width 10 height 12
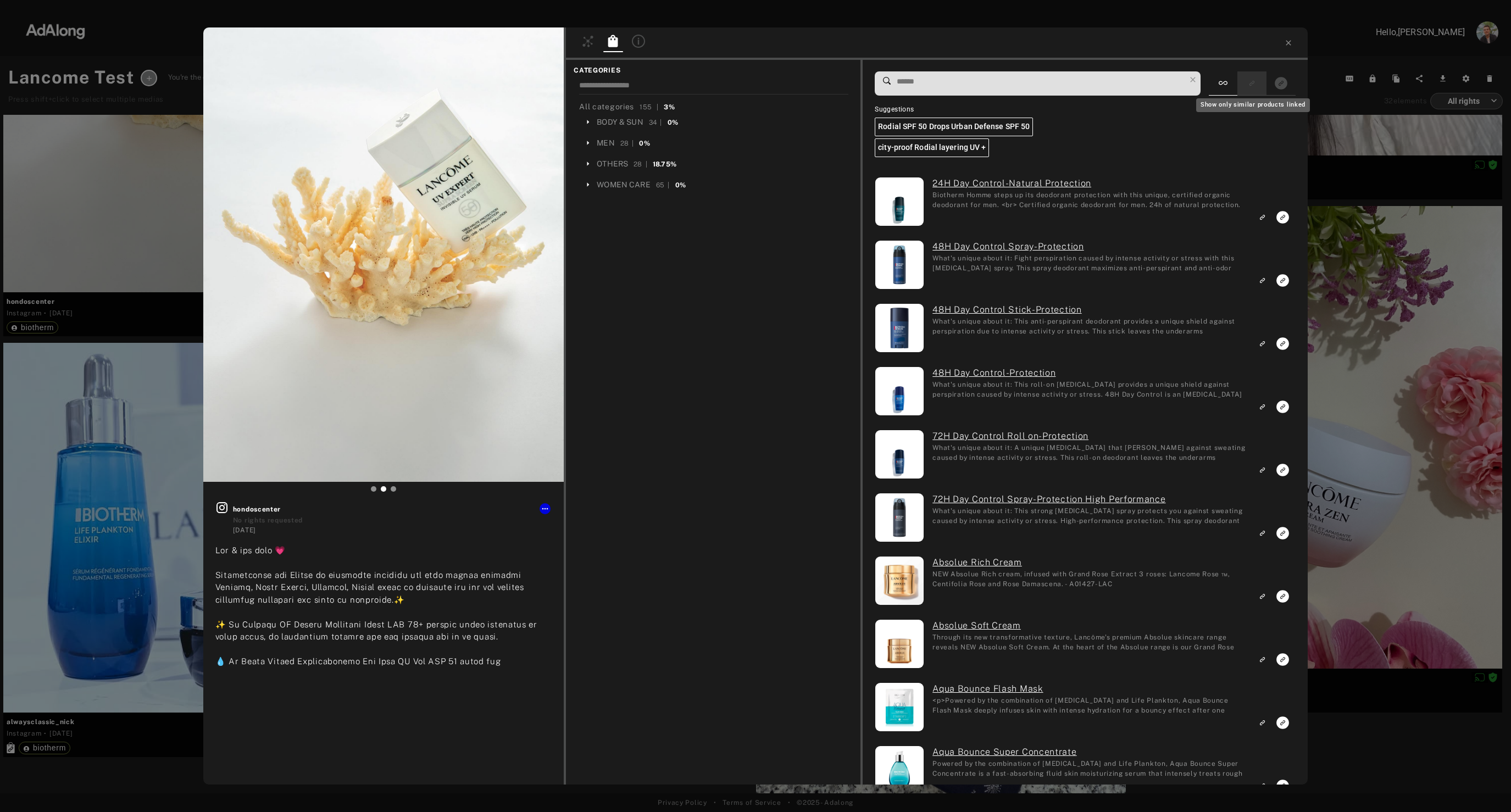
click at [1255, 83] on icon "Show only similar products linked" at bounding box center [1252, 83] width 8 height 6
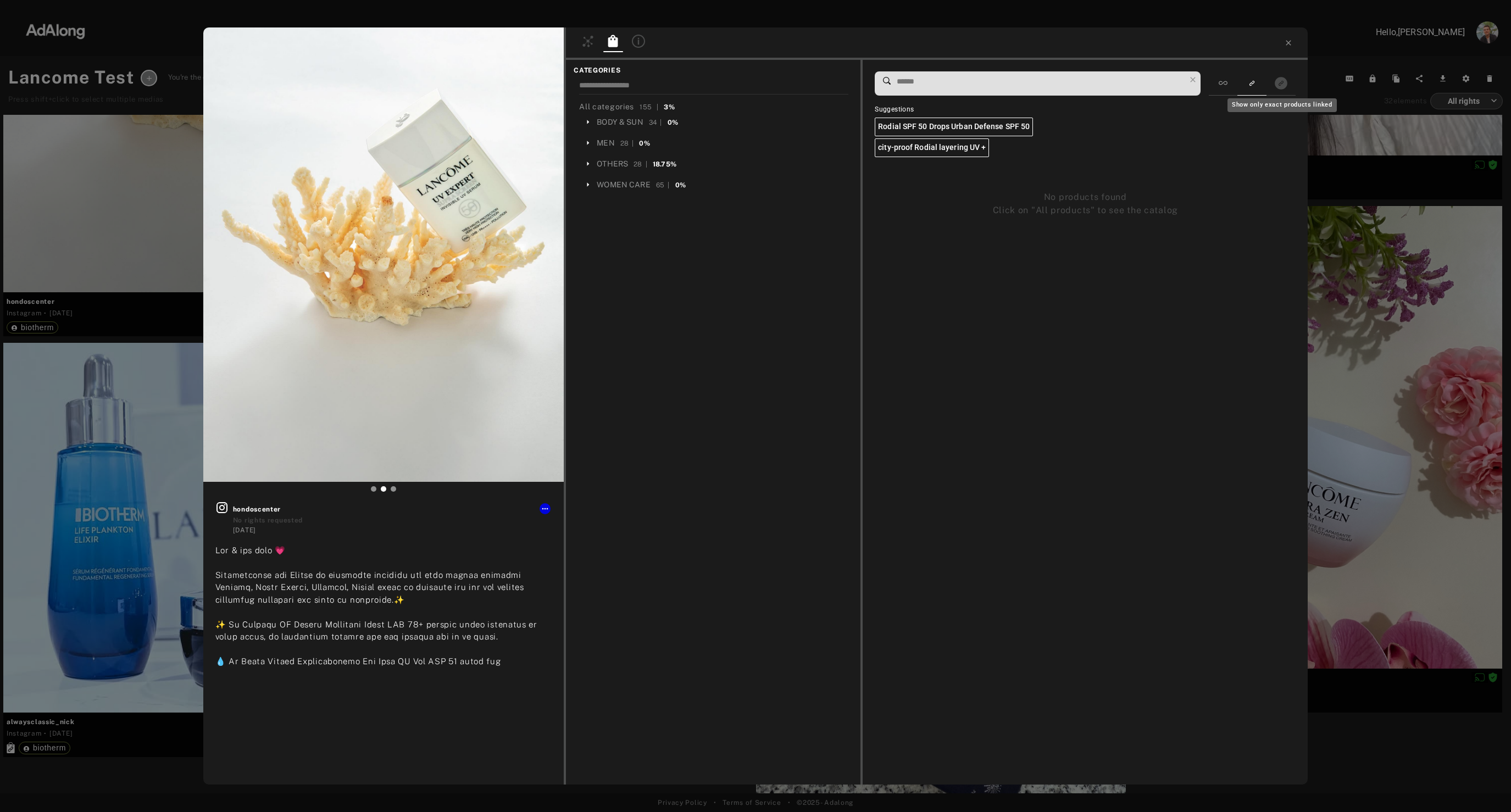
click at [1283, 90] on div "Show only exact products linked" at bounding box center [1282, 102] width 112 height 23
click at [1226, 84] on icon at bounding box center [1223, 83] width 8 height 4
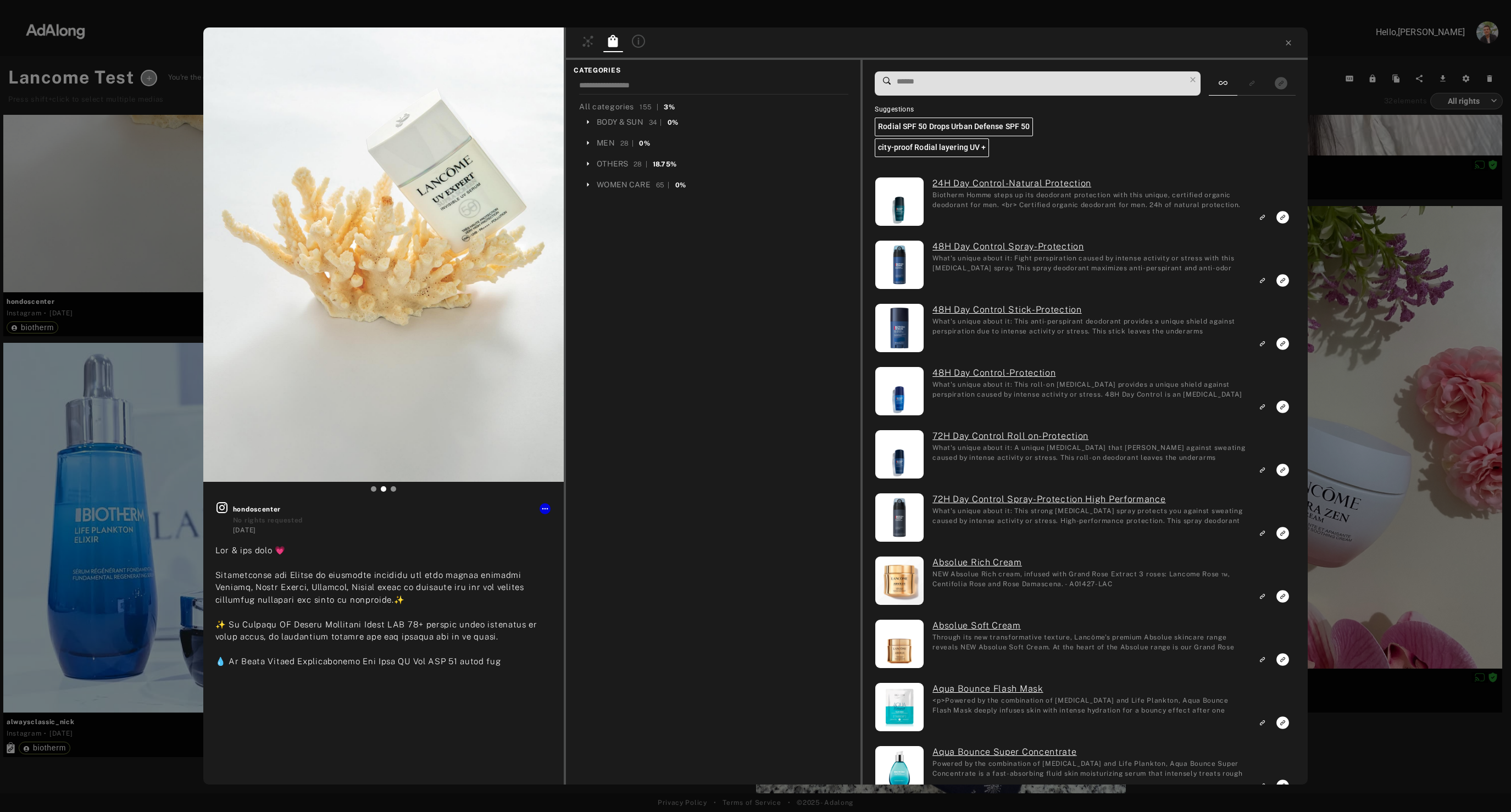
click at [1010, 84] on input at bounding box center [1041, 81] width 289 height 15
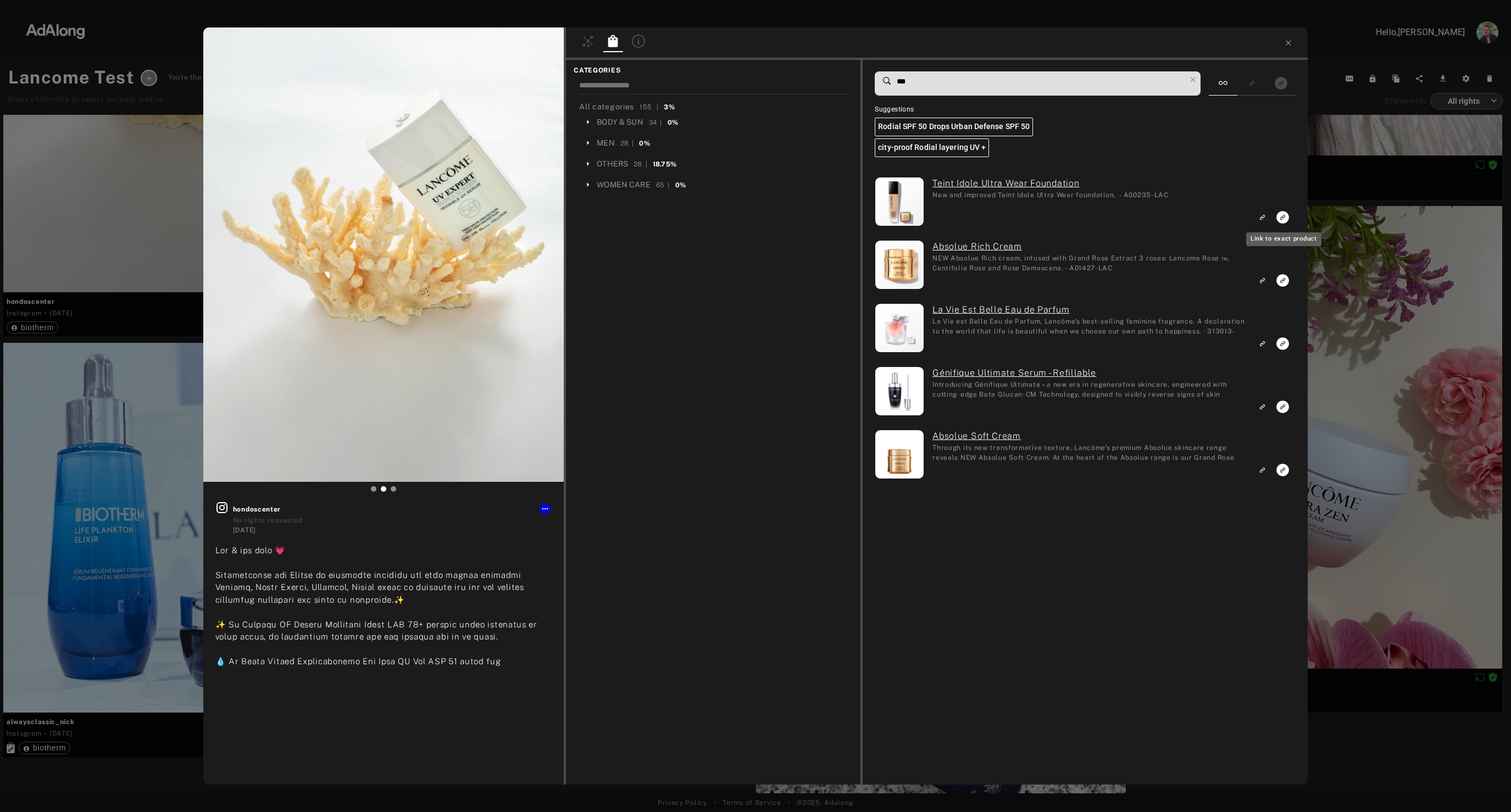
type input "***"
click at [1284, 219] on icon "Link to exact product" at bounding box center [1283, 217] width 13 height 13
click at [1281, 278] on icon "Link to exact product" at bounding box center [1283, 280] width 13 height 13
click at [1262, 346] on icon "Link to similar product" at bounding box center [1262, 343] width 8 height 6
click at [1263, 404] on icon "Link to similar product" at bounding box center [1262, 406] width 8 height 6
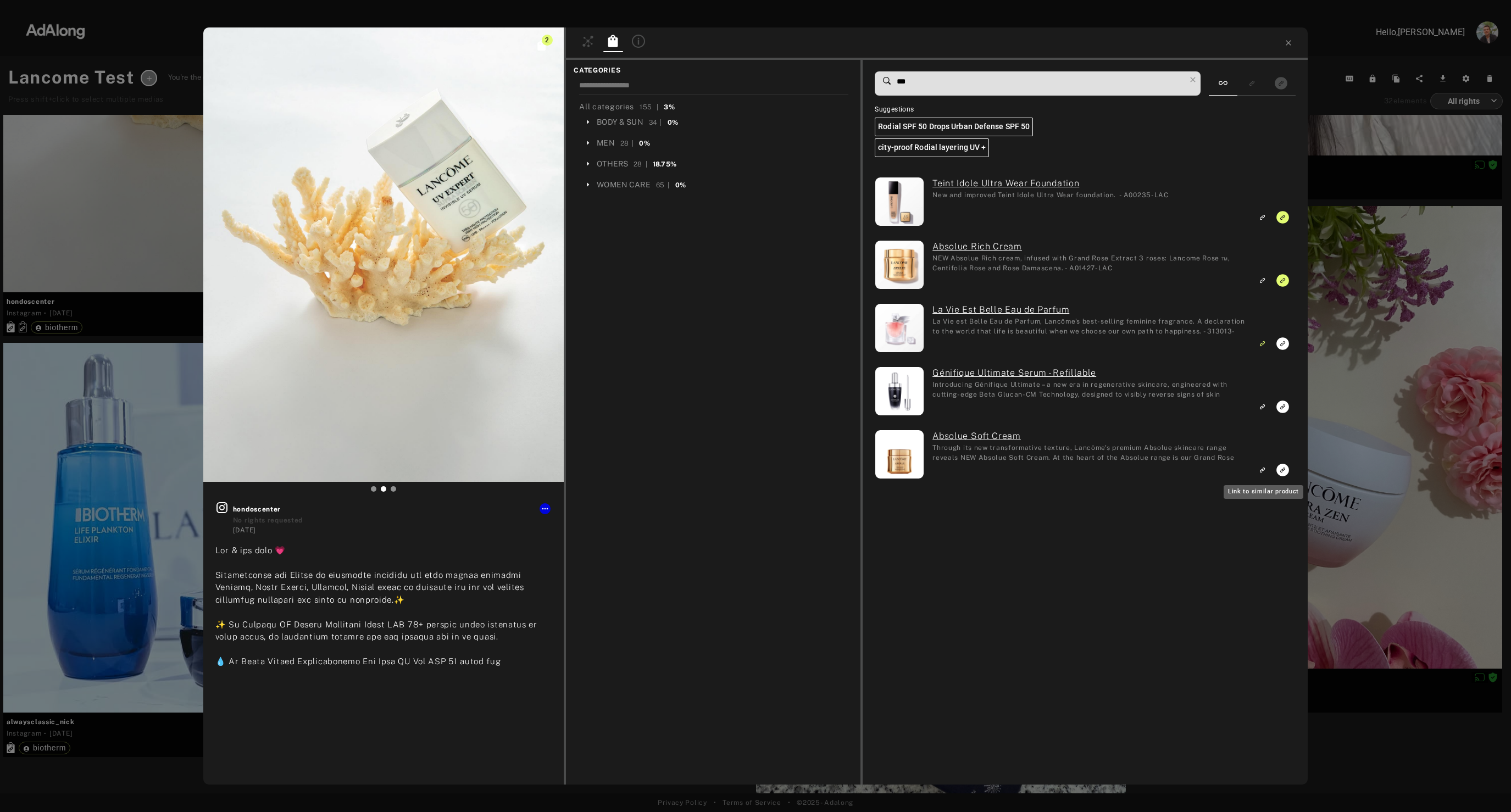
click at [1261, 467] on icon "Link to similar product" at bounding box center [1262, 470] width 8 height 6
click at [1402, 405] on div "2 hondoscenter No rights requested [DATE] #hondoscenter #suncare #sunscreen #su…" at bounding box center [756, 406] width 1511 height 812
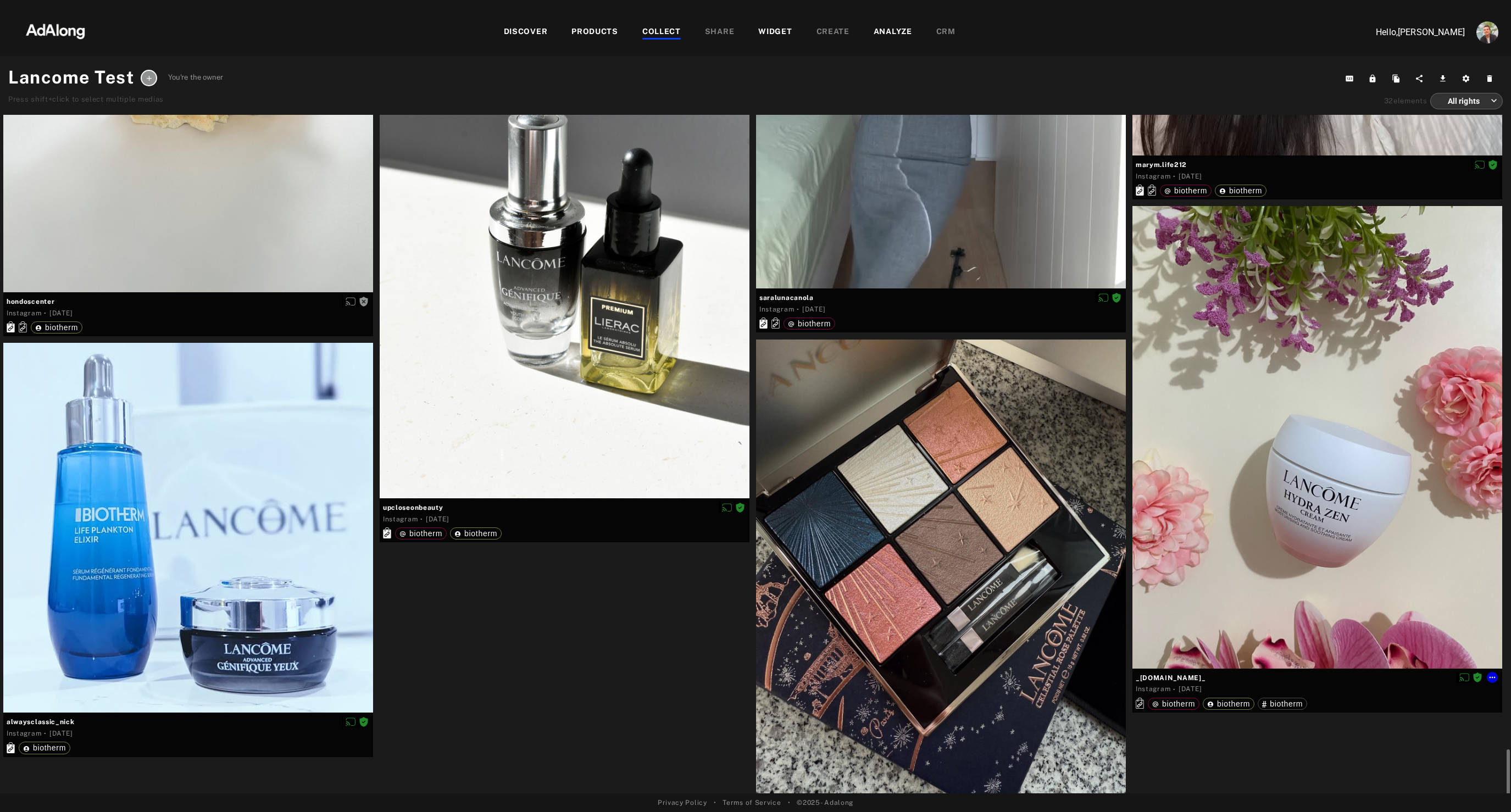
click at [1243, 455] on div at bounding box center [1318, 437] width 370 height 462
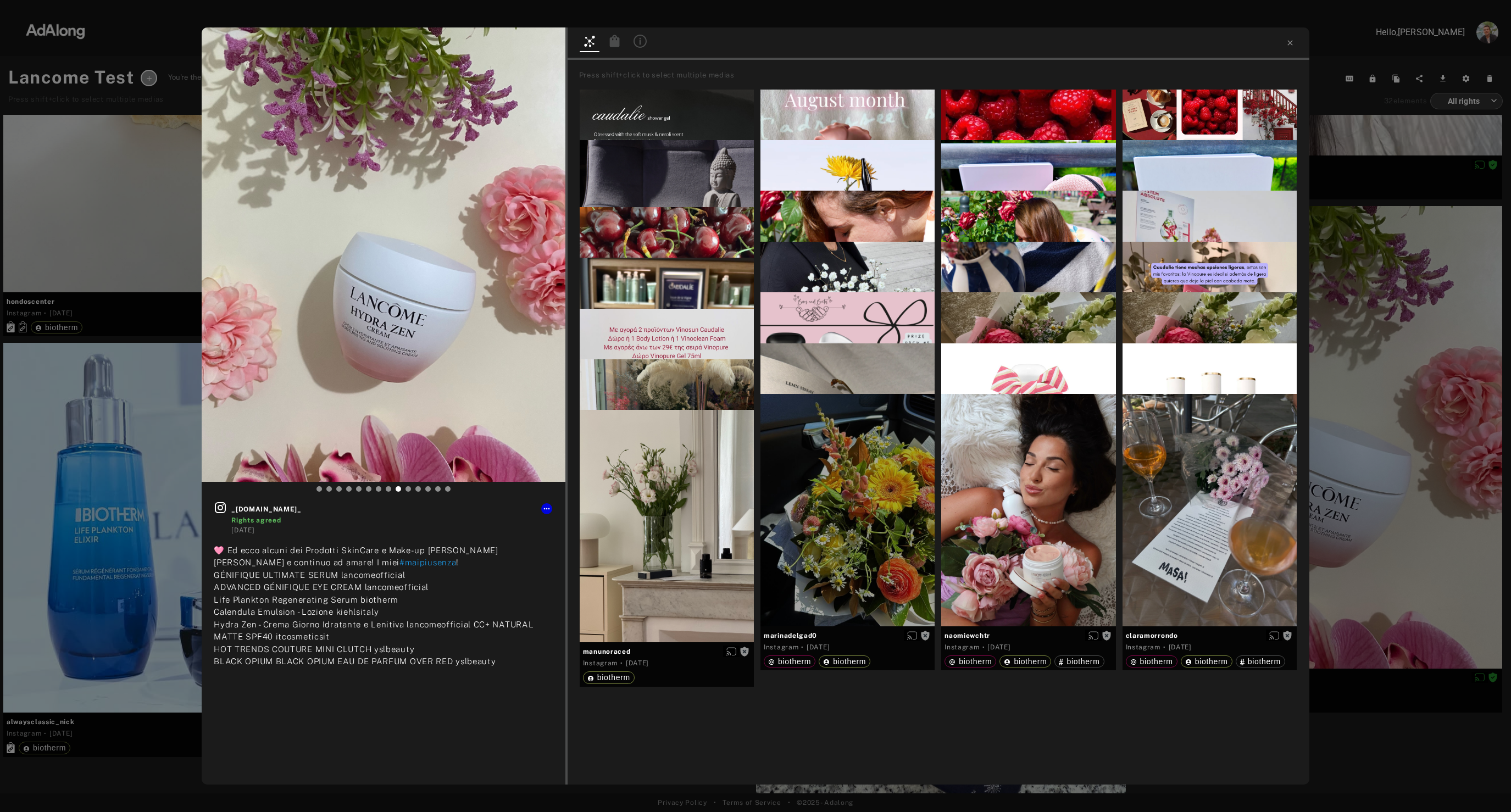
click at [616, 44] on icon at bounding box center [614, 40] width 10 height 12
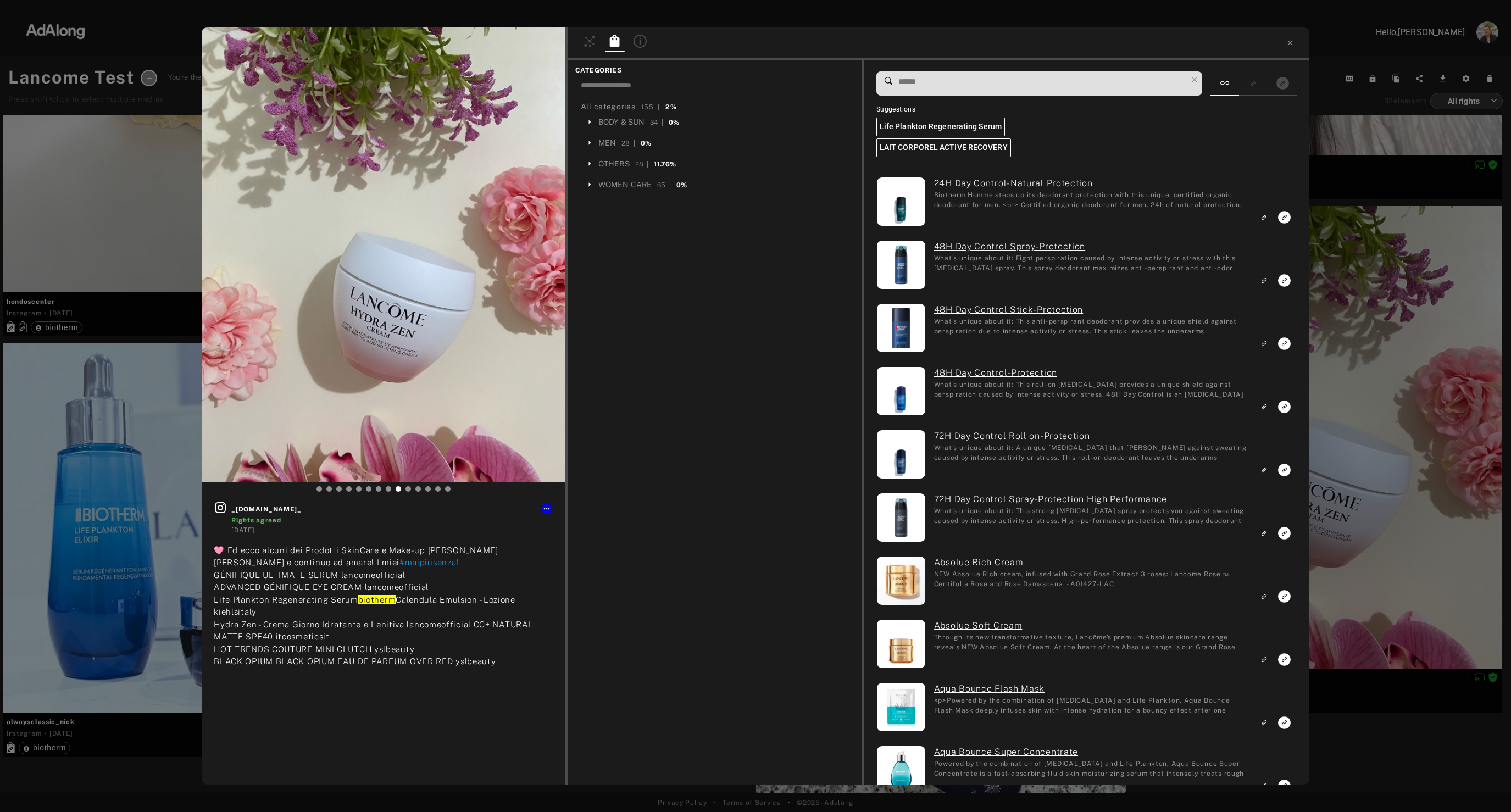
click at [963, 75] on input at bounding box center [1042, 81] width 289 height 15
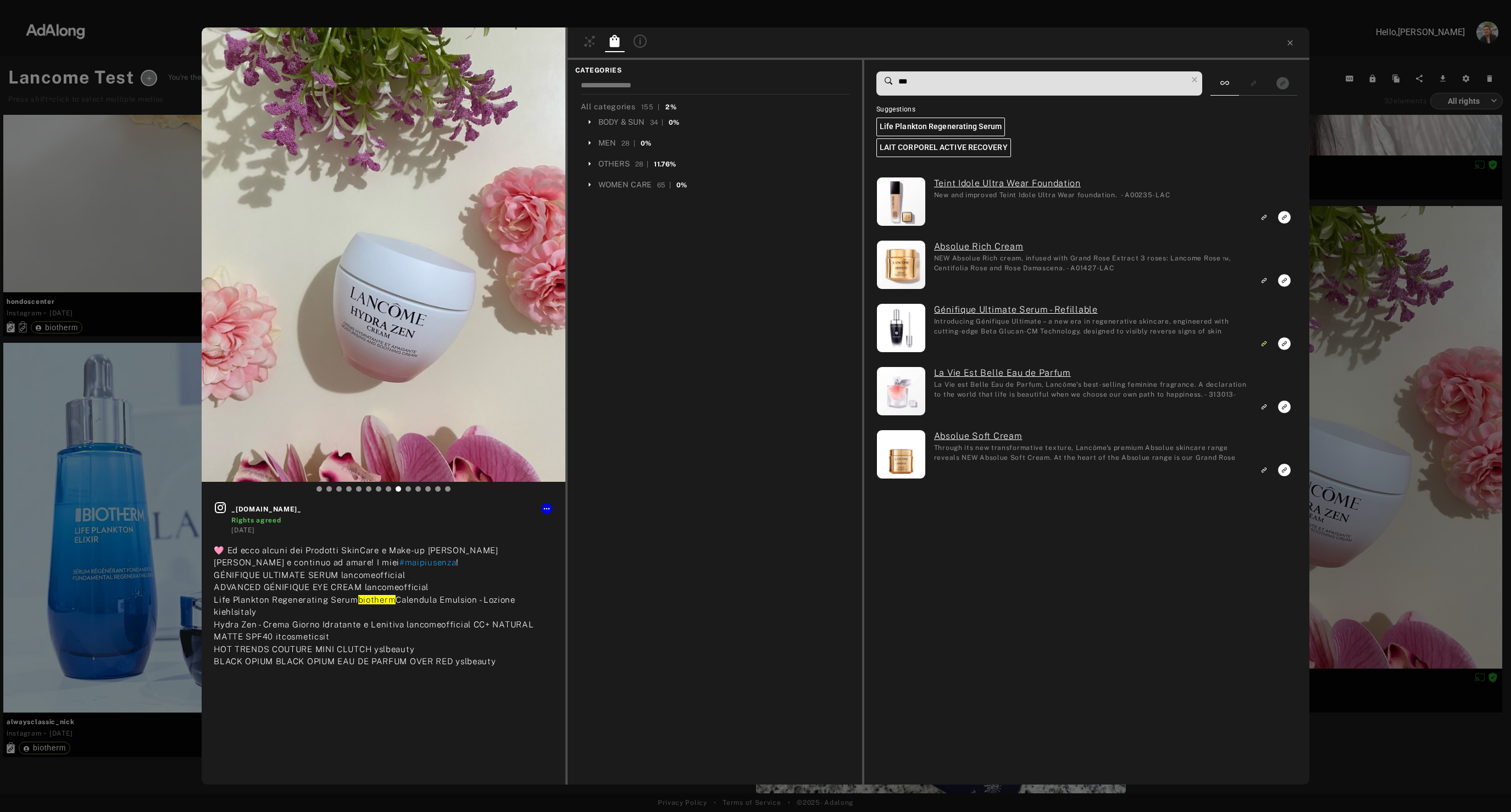
type input "***"
click at [1285, 281] on icon "Link to exact product" at bounding box center [1284, 280] width 13 height 13
click at [1283, 471] on icon "Link to exact product" at bounding box center [1284, 470] width 13 height 13
click at [1265, 407] on icon "Link to similar product" at bounding box center [1265, 406] width 4 height 4
click at [1265, 221] on rect "Link to similar product" at bounding box center [1264, 217] width 13 height 13
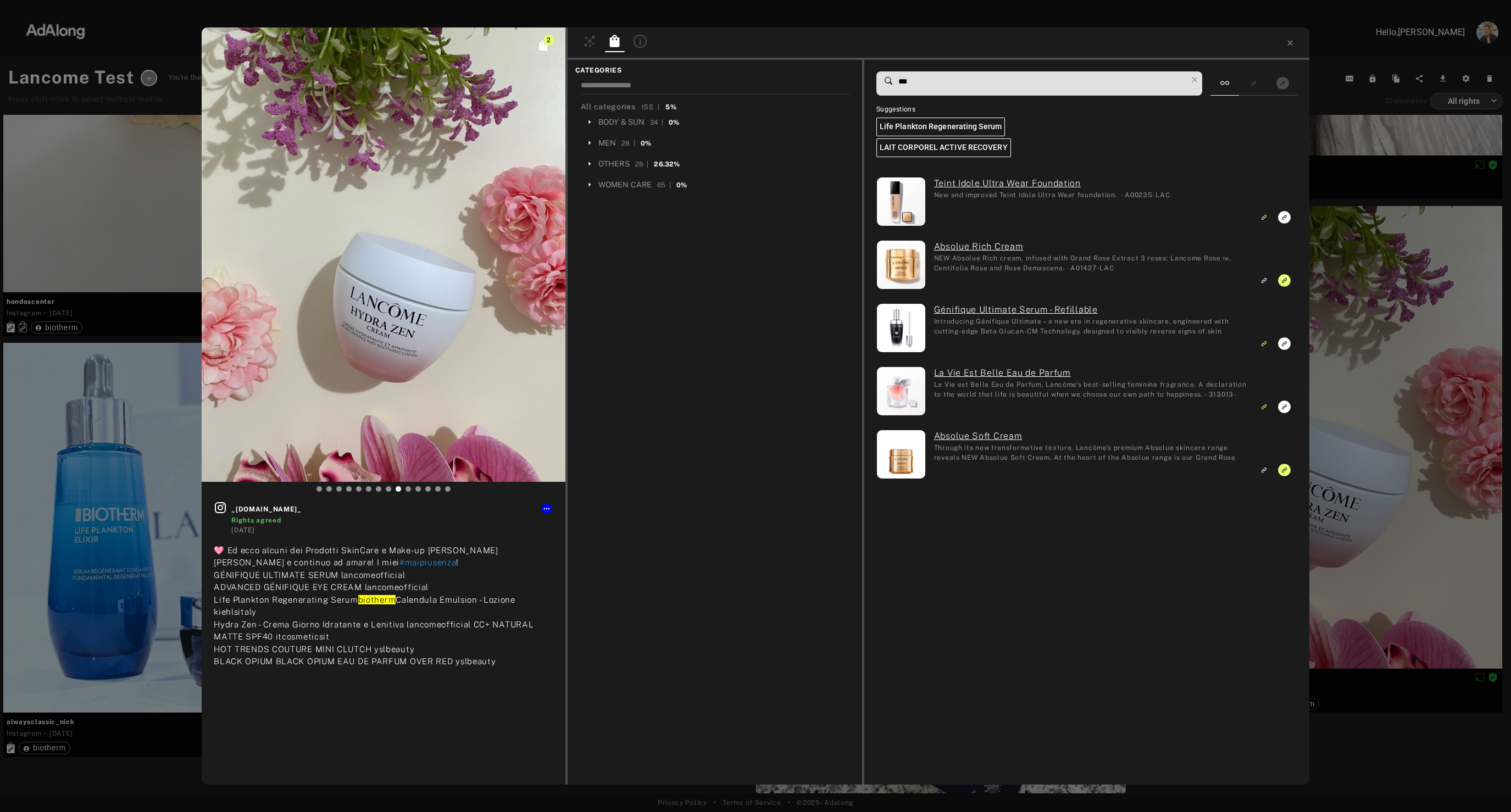
click at [1370, 326] on div "2 _[DOMAIN_NAME]_ Rights agreed [DATE] 🩷 Ed ecco alcuni dei Prodotti SkinCare e…" at bounding box center [756, 406] width 1511 height 812
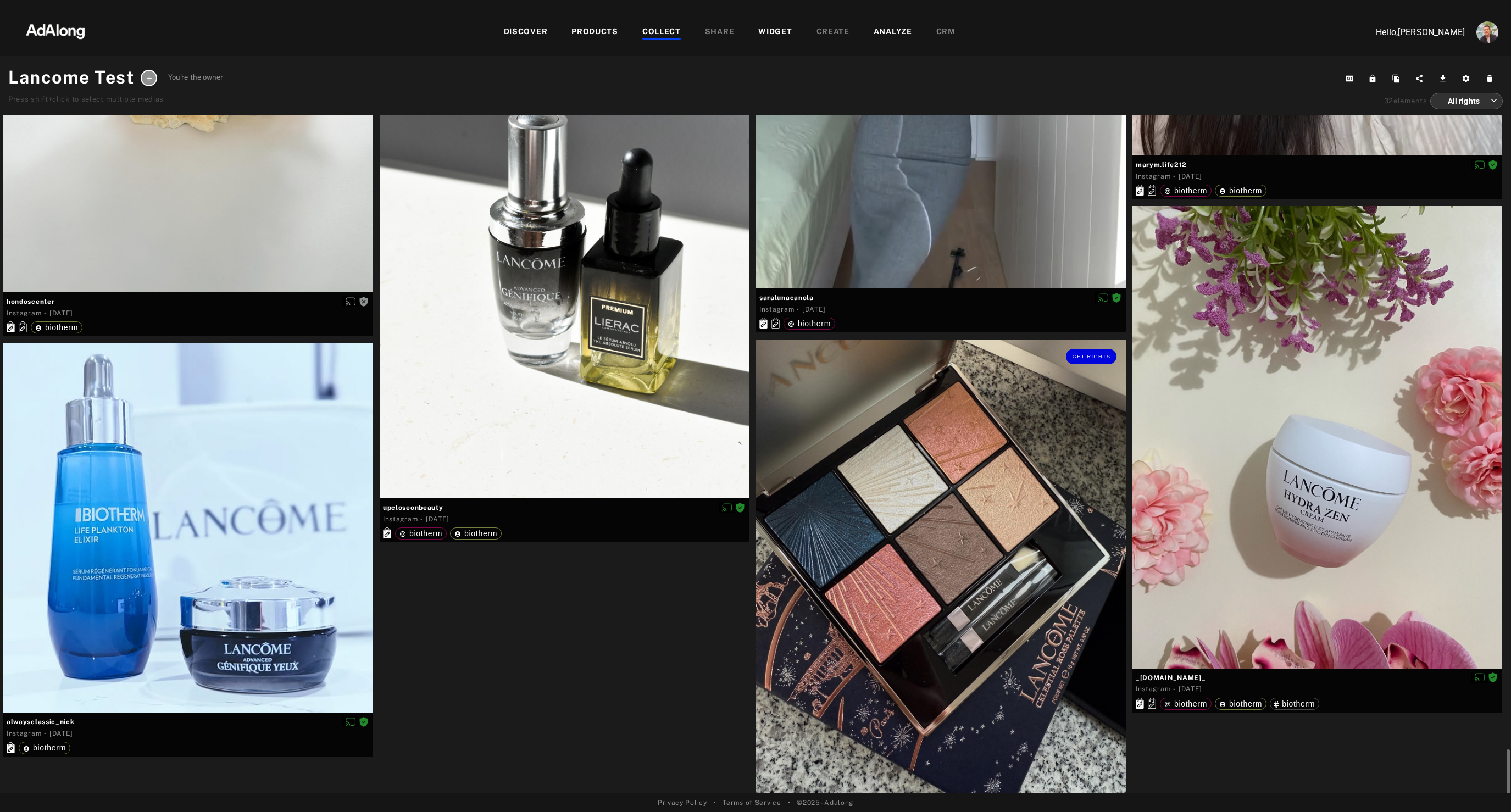
click at [919, 588] on div "Get rights" at bounding box center [941, 571] width 370 height 462
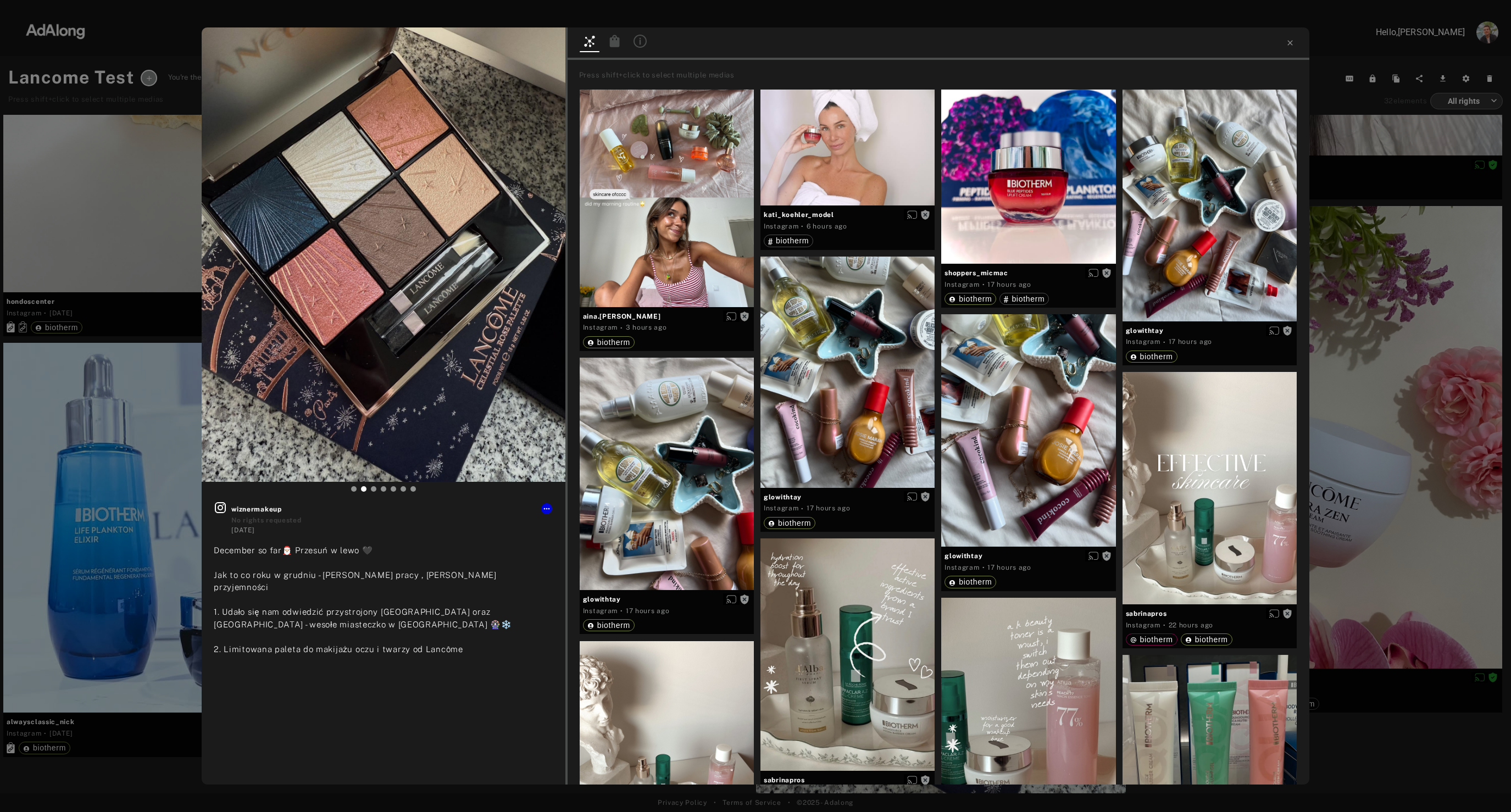
click at [620, 47] on icon at bounding box center [615, 41] width 13 height 13
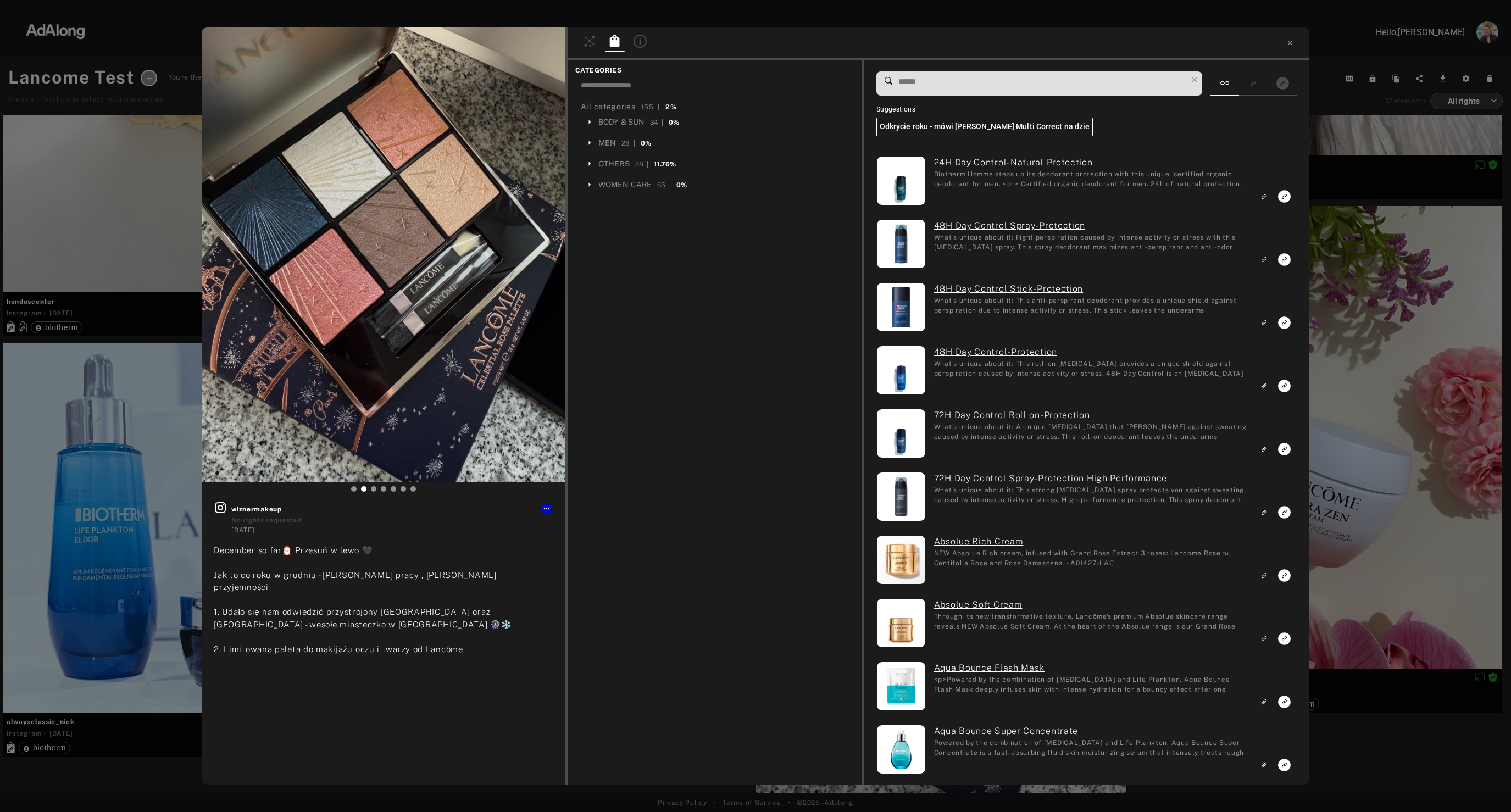
click at [1001, 88] on input at bounding box center [1042, 81] width 289 height 15
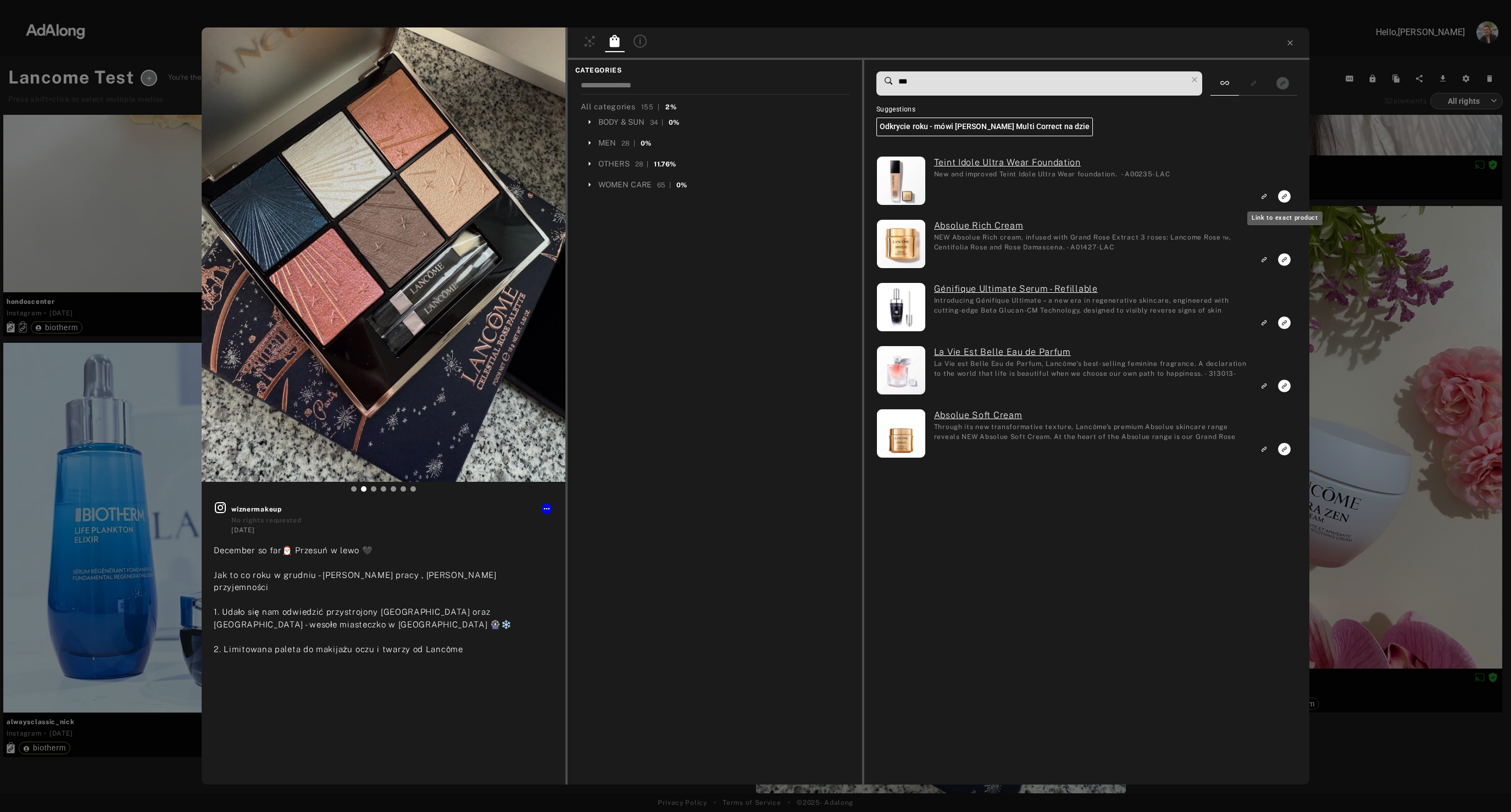
type input "***"
click at [1286, 197] on icon "Link to exact product" at bounding box center [1284, 196] width 13 height 13
click at [1285, 261] on icon "Link to exact product" at bounding box center [1284, 260] width 13 height 13
click at [1265, 322] on icon "Link to similar product" at bounding box center [1265, 322] width 4 height 4
click at [1284, 389] on icon "Link to exact product" at bounding box center [1284, 386] width 13 height 13
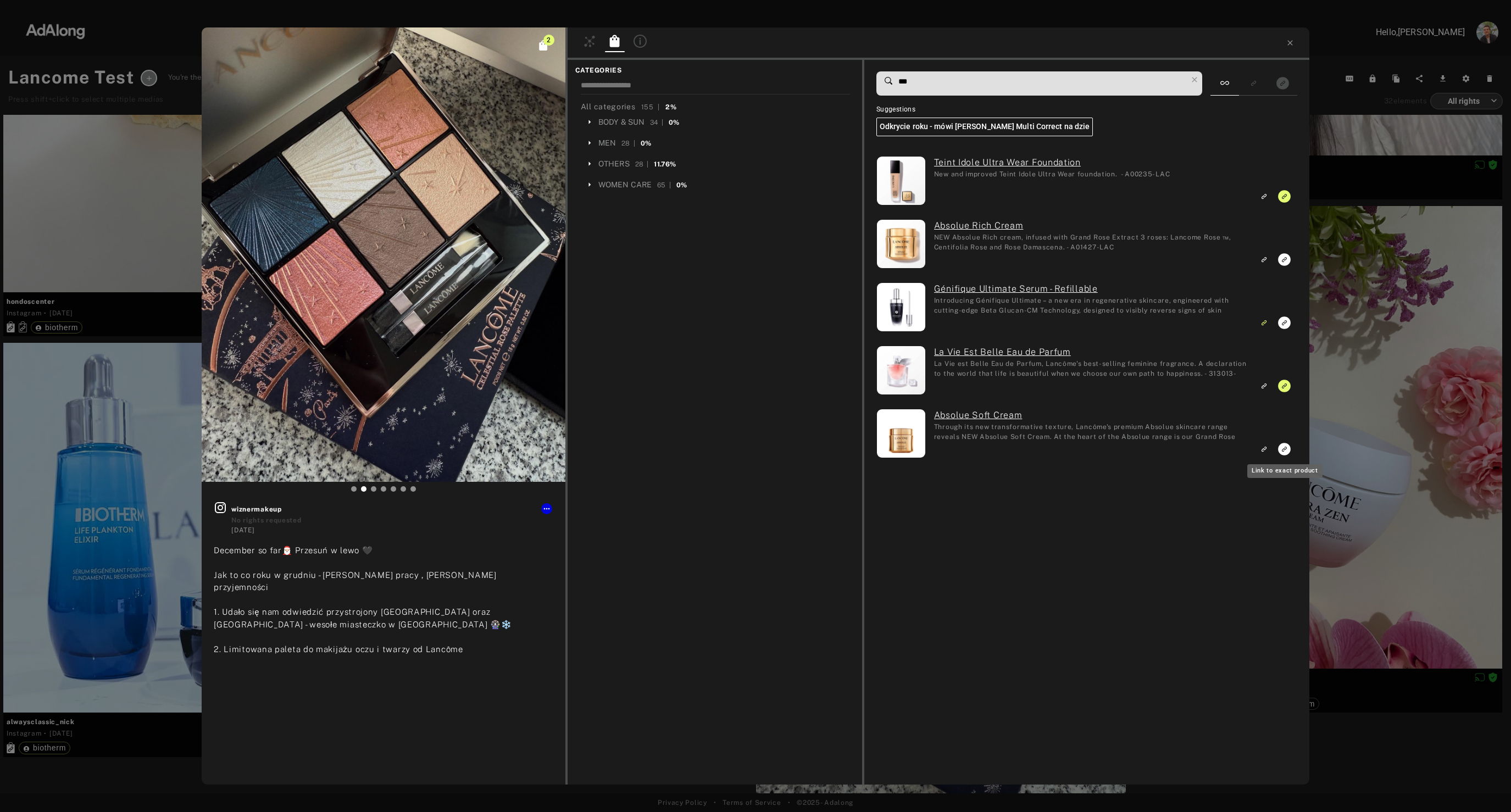
click at [1282, 447] on icon "Link to exact product" at bounding box center [1284, 449] width 13 height 13
click at [551, 510] on button at bounding box center [547, 509] width 11 height 11
click at [601, 567] on span "Set rights as agreed" at bounding box center [579, 565] width 59 height 8
click at [155, 559] on div "3 wiznermakeup Rights agreed [DATE] December so far🎅🏻 Przesuń w lewo 🖤 Jak to c…" at bounding box center [756, 406] width 1511 height 812
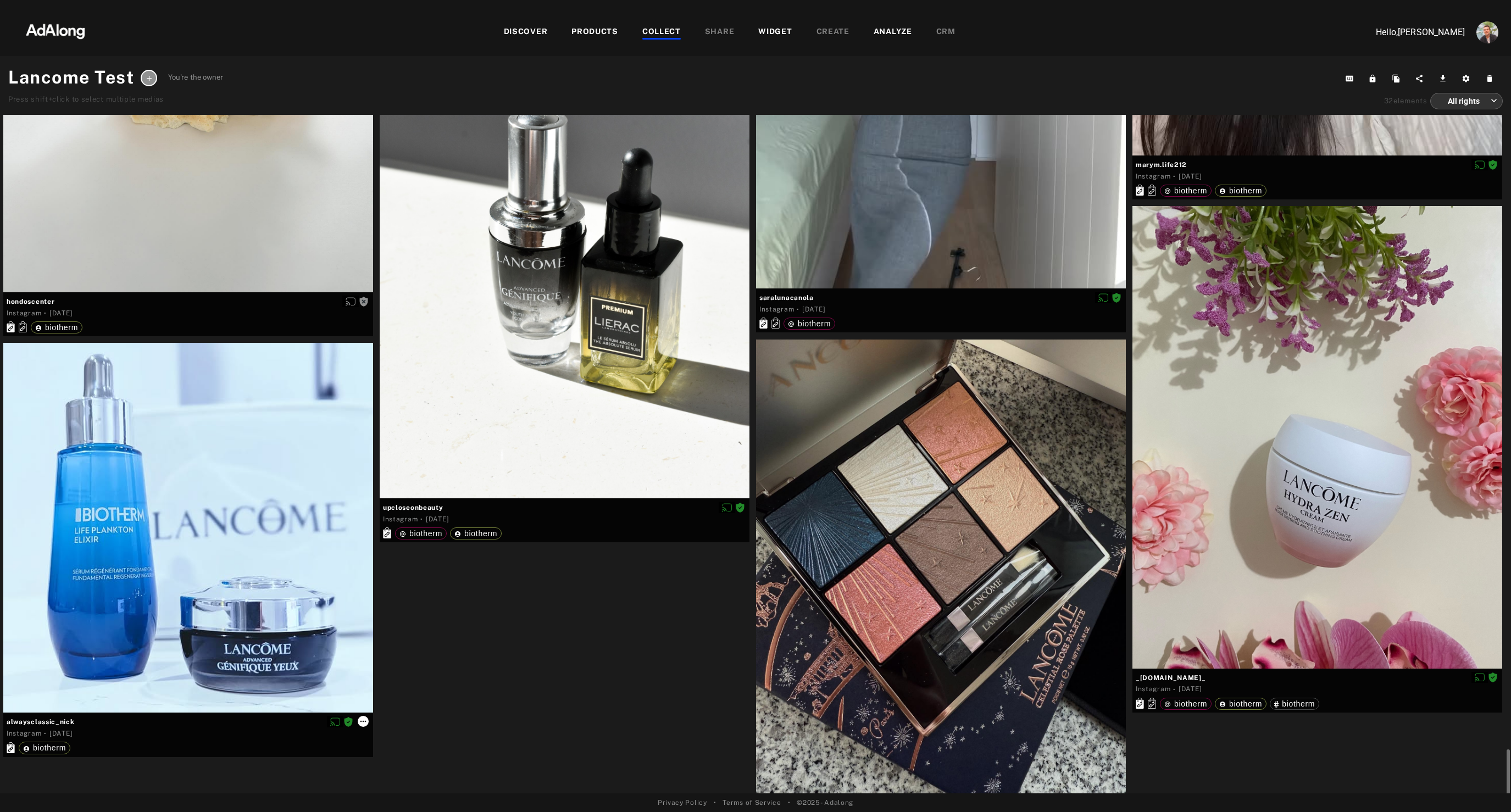
click at [366, 723] on icon at bounding box center [363, 722] width 8 height 8
click at [508, 655] on div at bounding box center [756, 406] width 1511 height 812
click at [242, 210] on div "Get rights" at bounding box center [189, 59] width 370 height 466
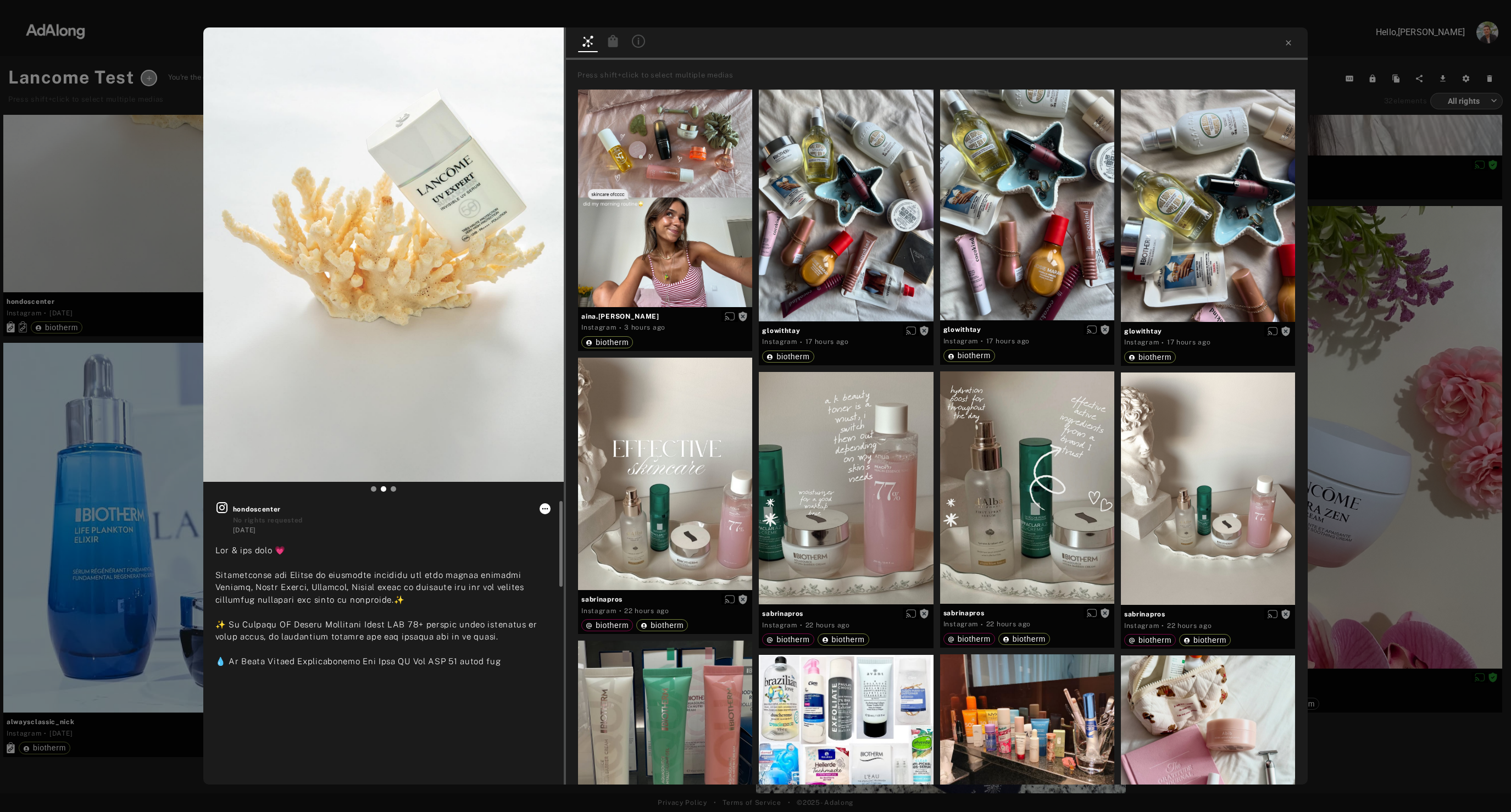
click at [544, 507] on icon at bounding box center [545, 508] width 8 height 8
click at [573, 566] on span "Set rights as agreed" at bounding box center [578, 565] width 59 height 8
click at [60, 187] on div "hondoscenter Rights agreed [DATE] #hondoscenter #suncare #sunscreen #summervibe…" at bounding box center [756, 406] width 1511 height 812
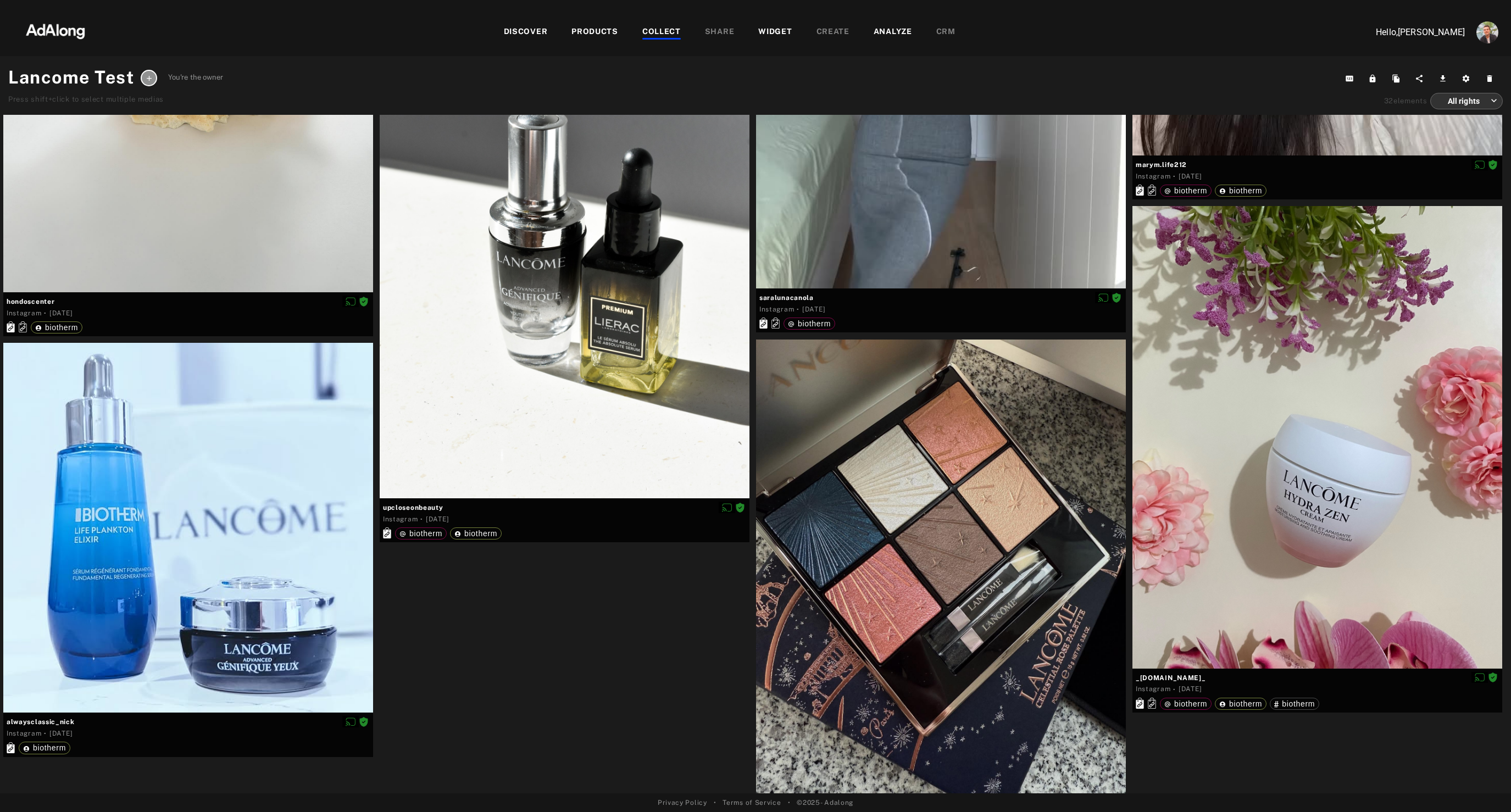
click at [49, 35] on img at bounding box center [55, 30] width 97 height 33
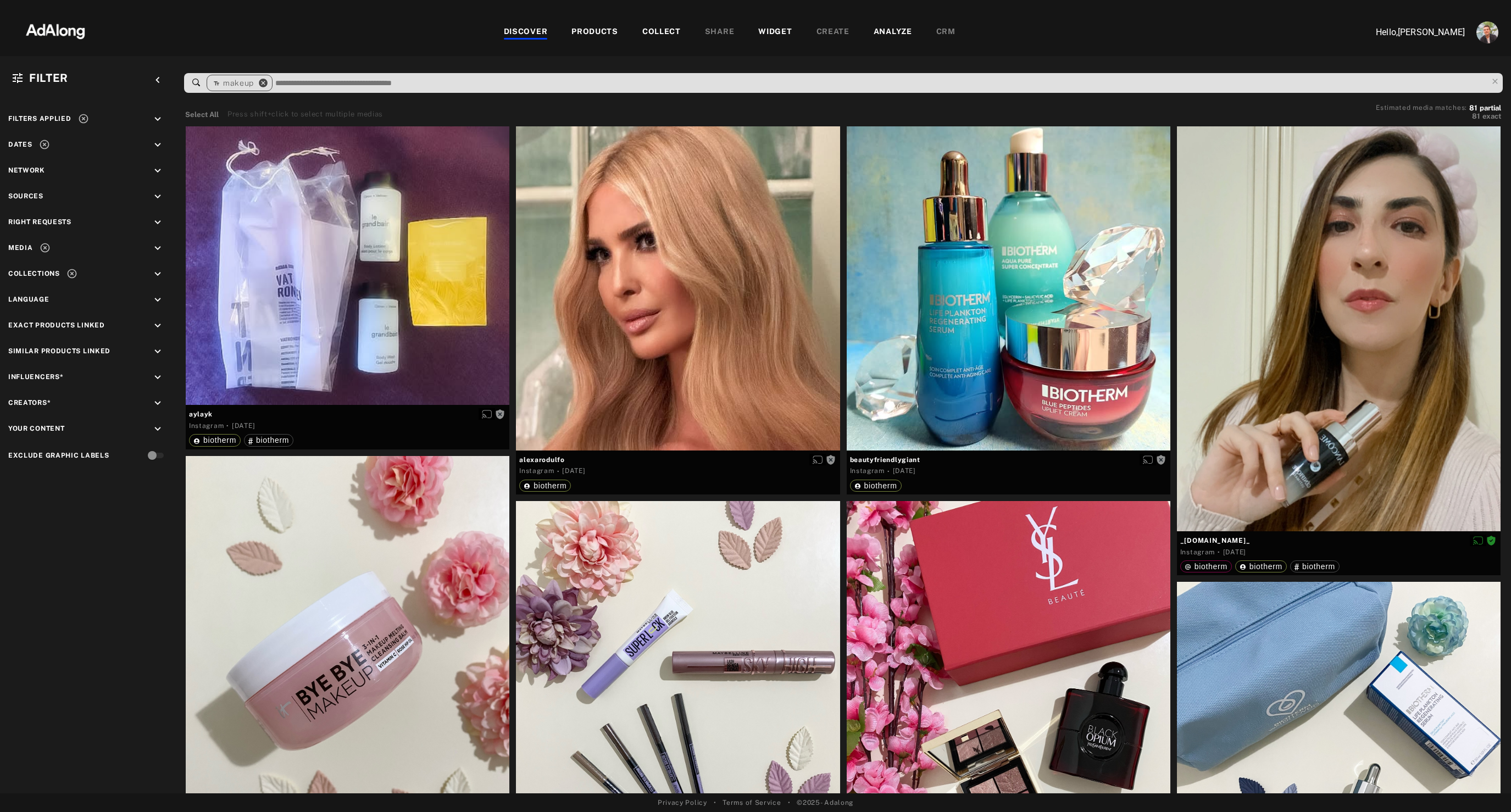
click at [265, 80] on icon "close" at bounding box center [263, 83] width 10 height 10
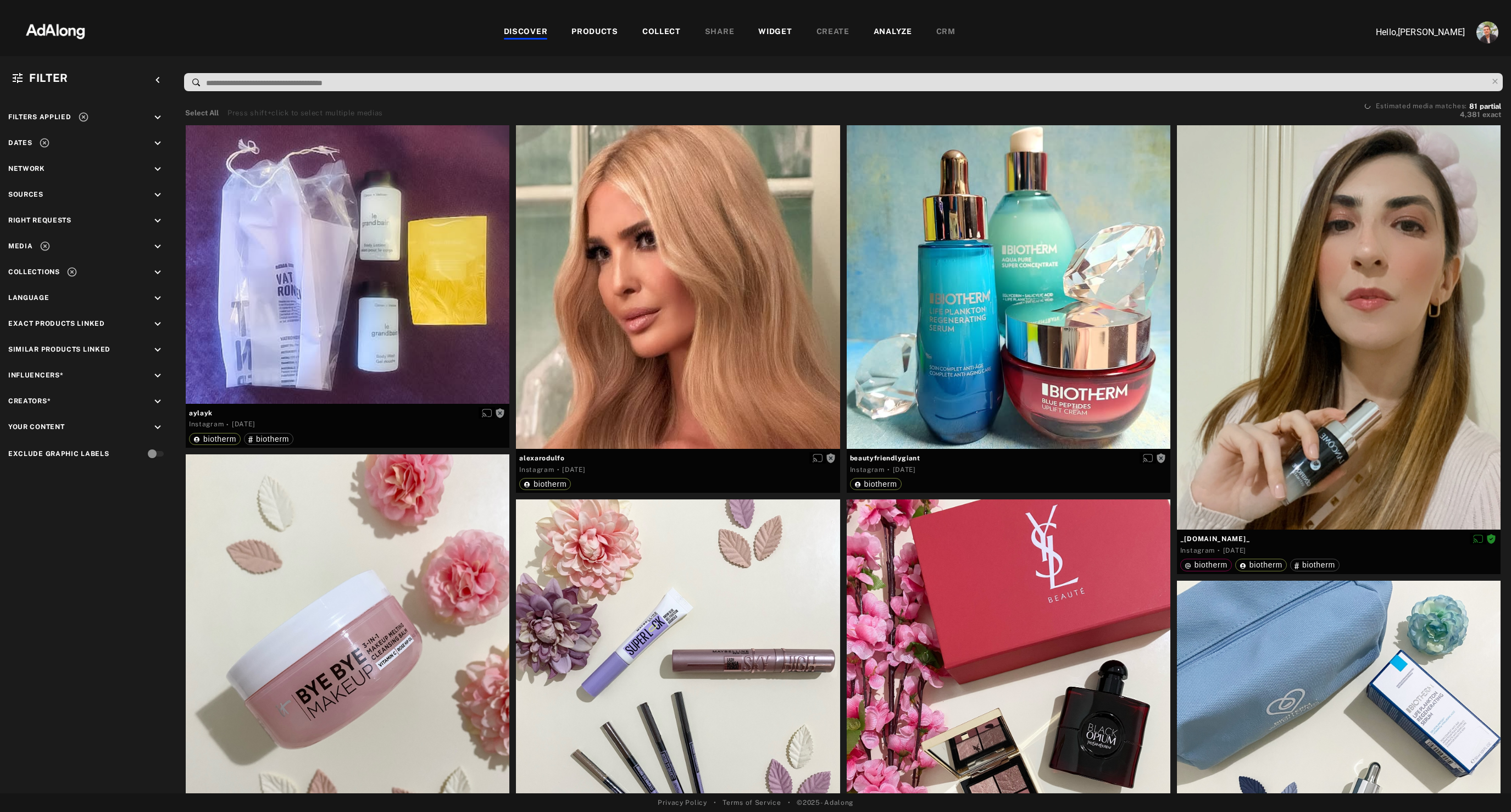
click at [265, 80] on input at bounding box center [846, 83] width 1282 height 15
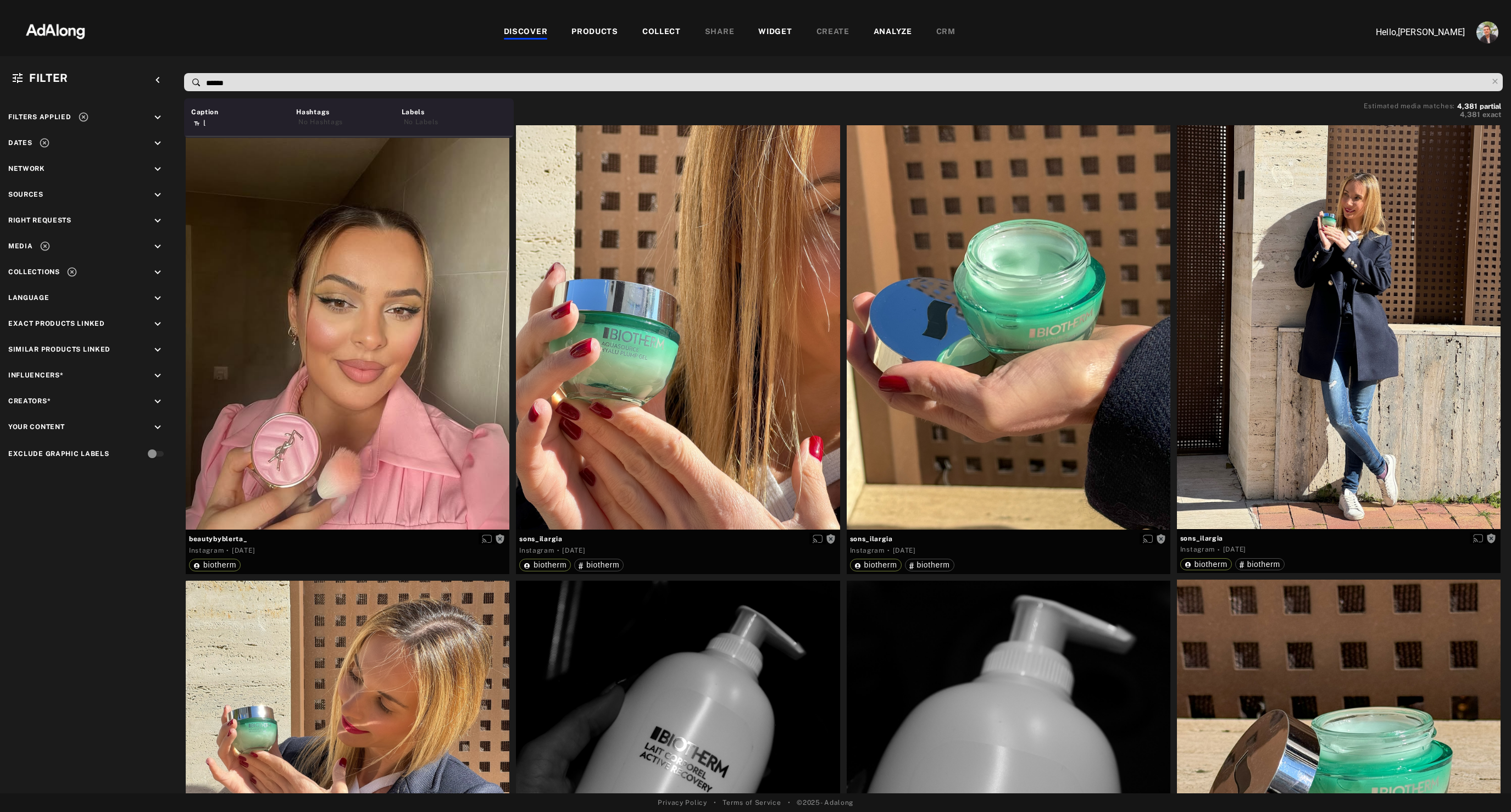
type input "*******"
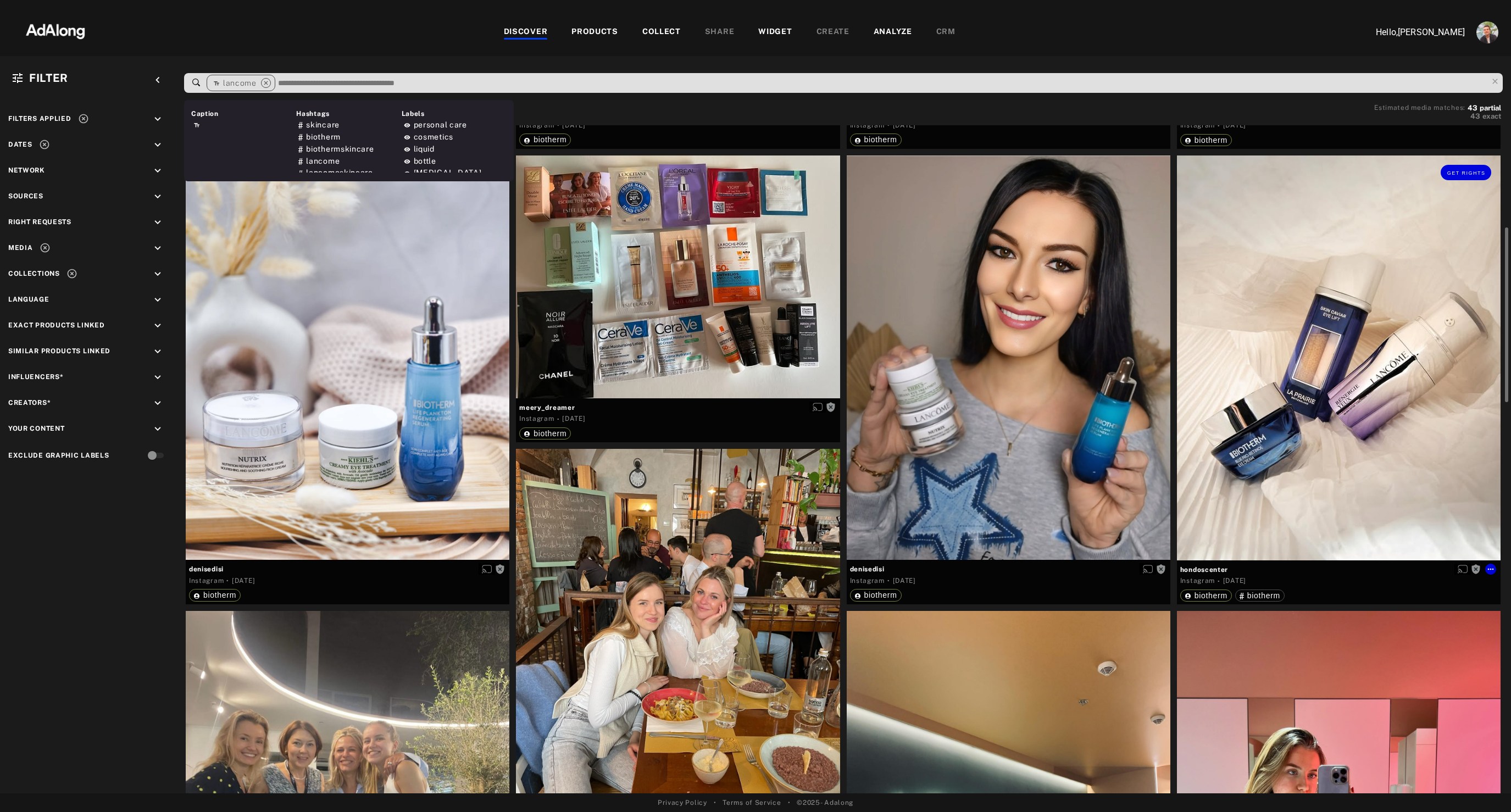
scroll to position [402, 0]
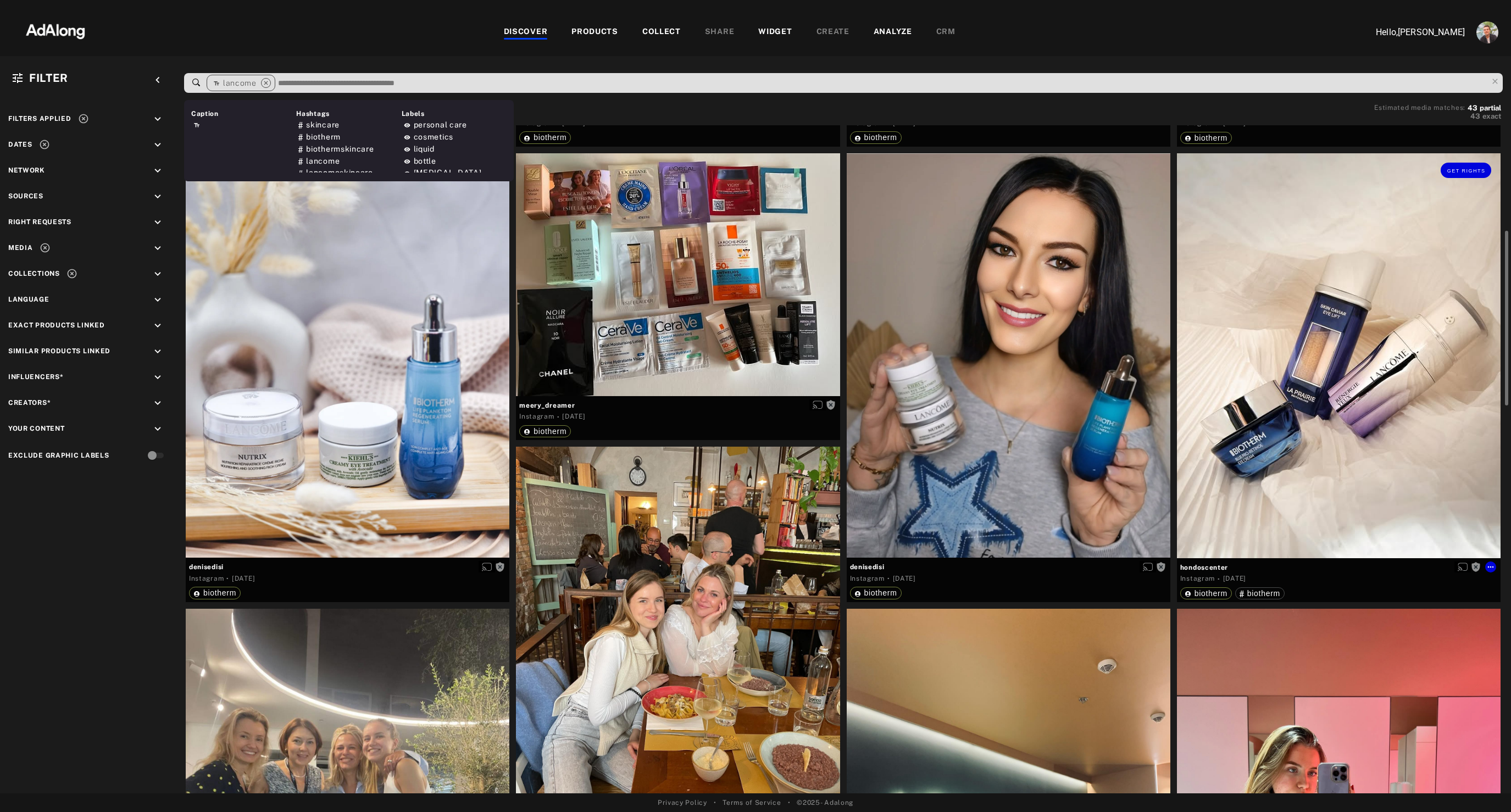
click at [1358, 454] on div "Get rights" at bounding box center [1339, 356] width 323 height 405
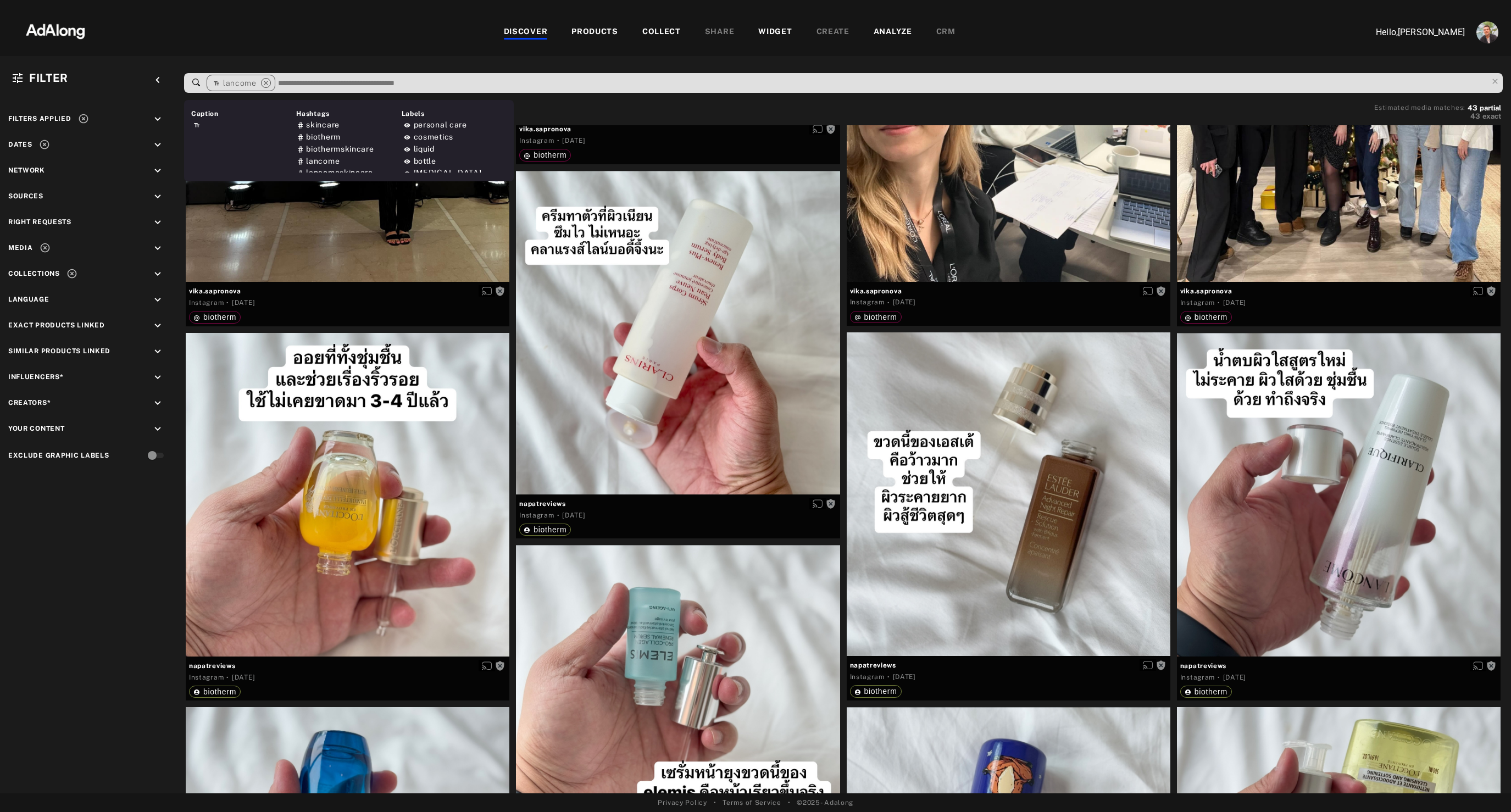
scroll to position [0, 0]
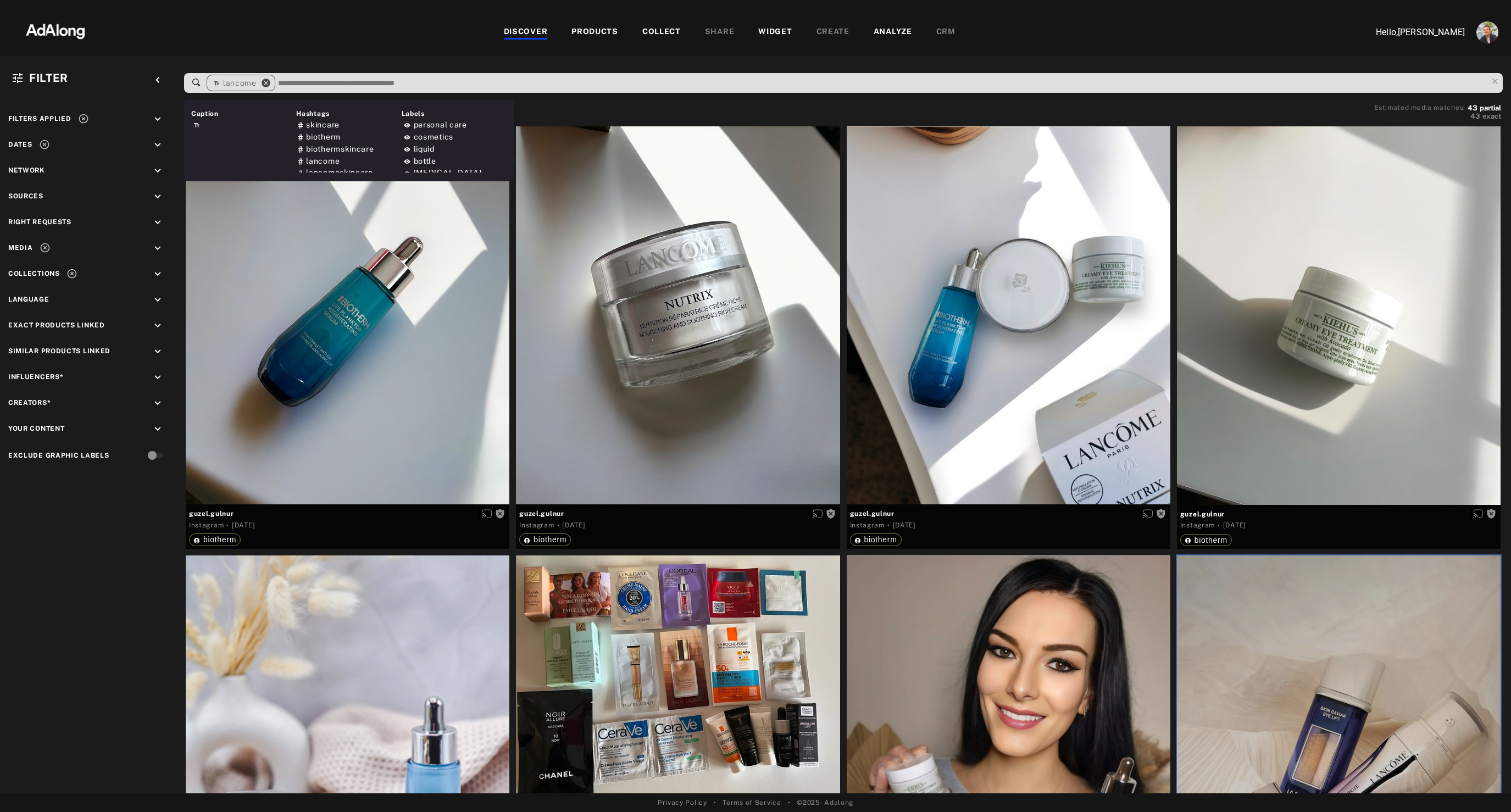
click at [268, 85] on icon "close" at bounding box center [266, 83] width 10 height 10
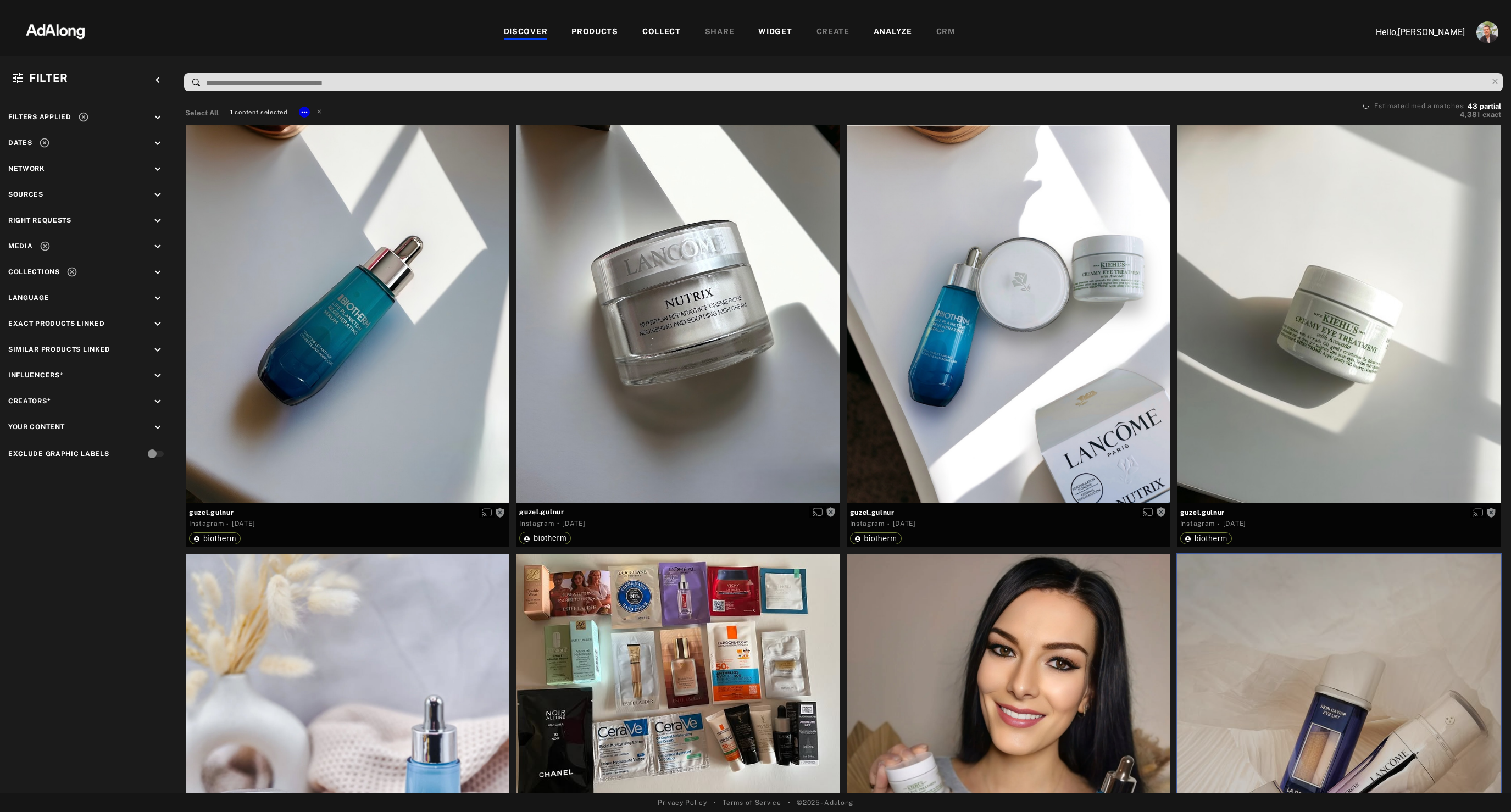
click at [261, 80] on input at bounding box center [846, 83] width 1282 height 15
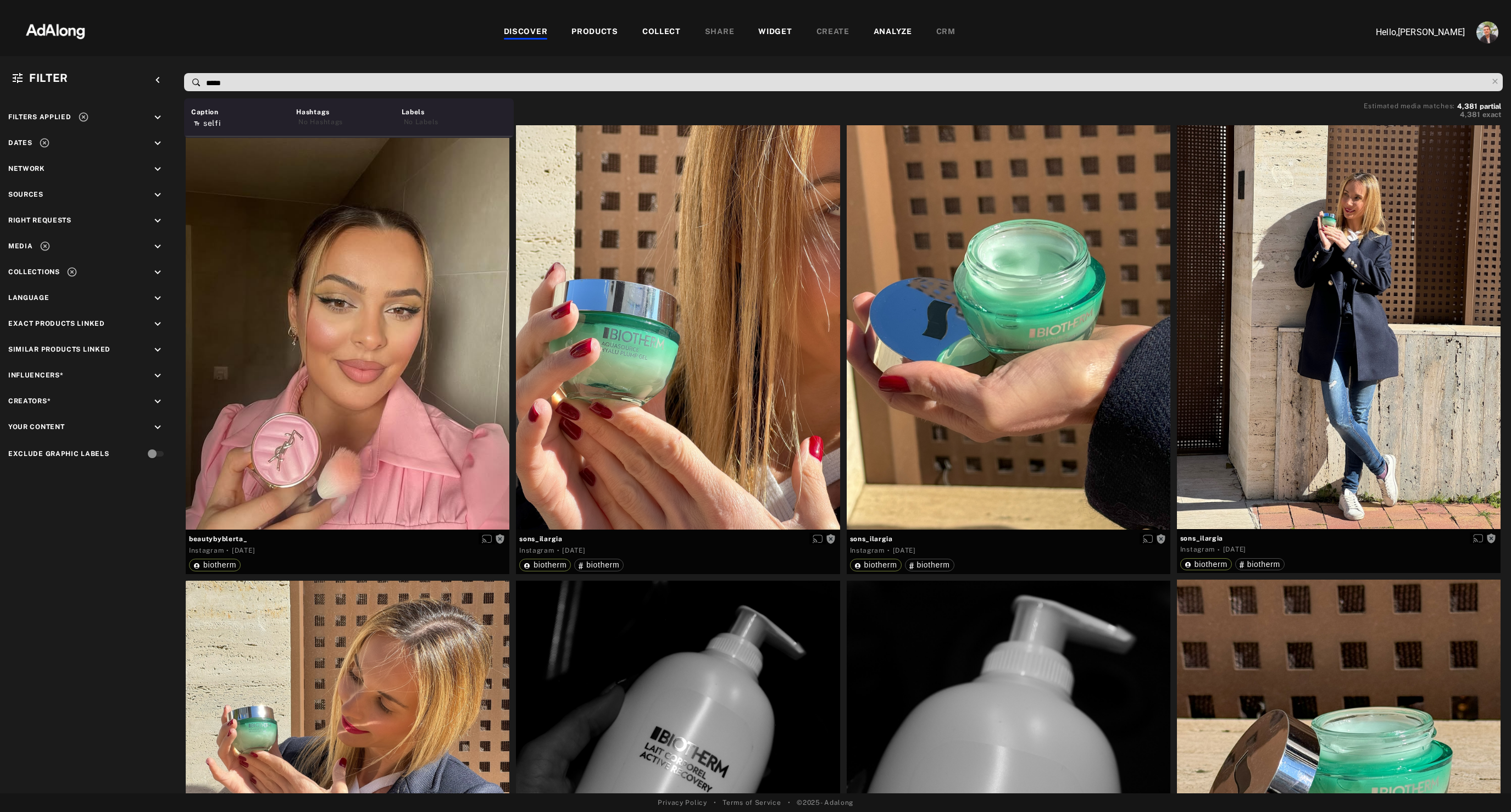
type input "*****"
click at [426, 120] on span "selfi" at bounding box center [422, 123] width 18 height 8
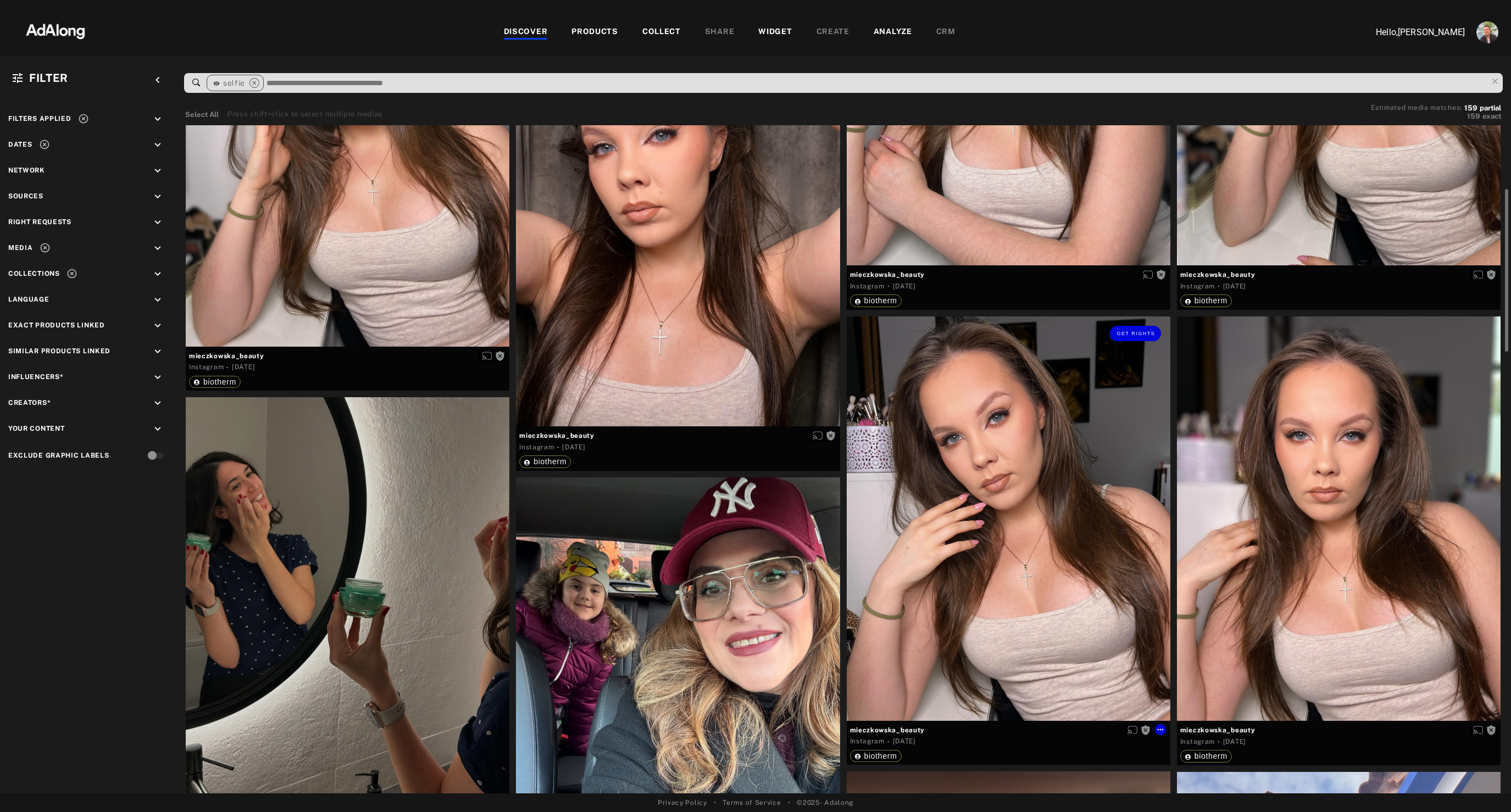
scroll to position [743, 0]
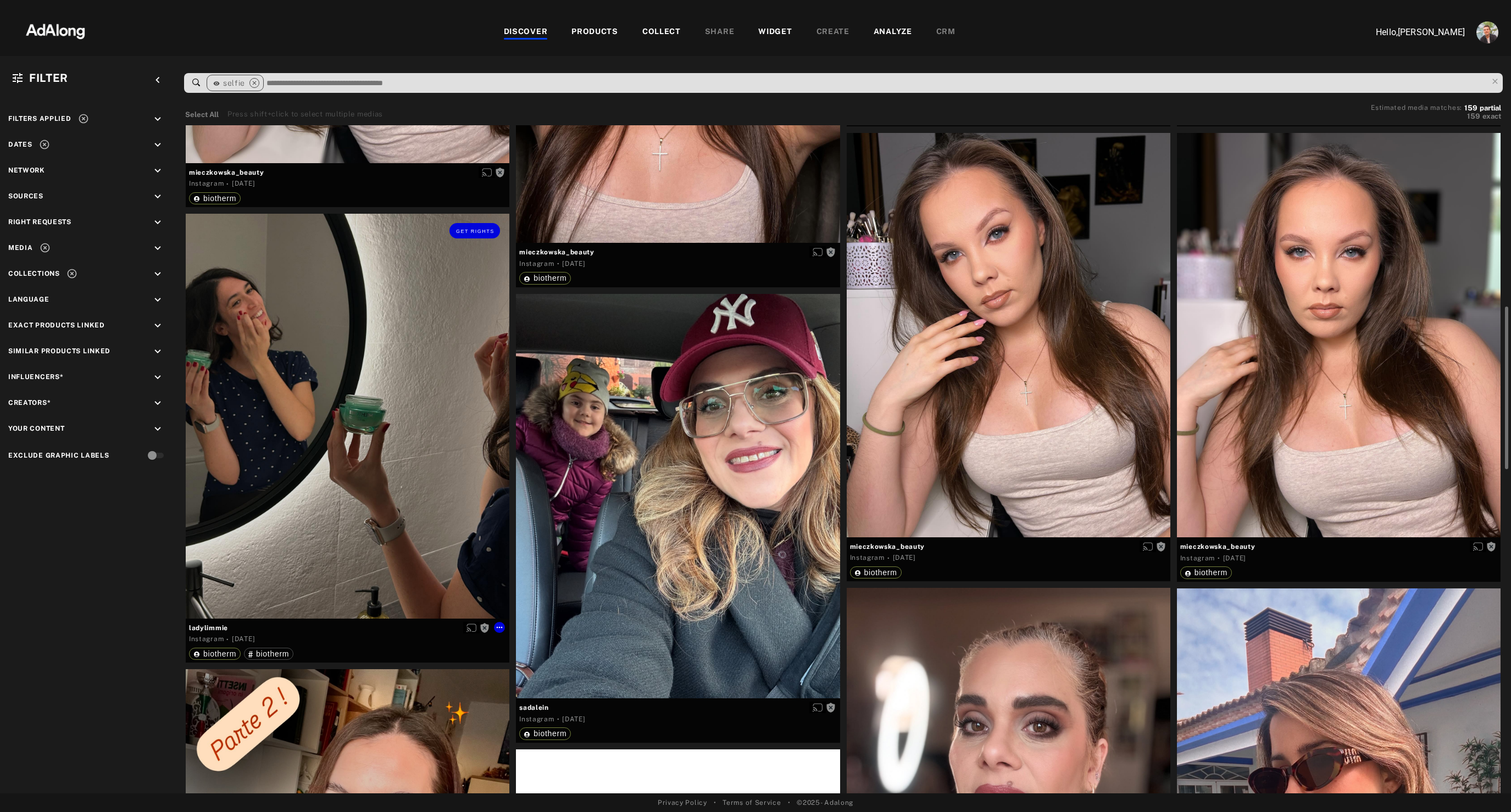
click at [363, 412] on div "Get rights" at bounding box center [347, 417] width 323 height 405
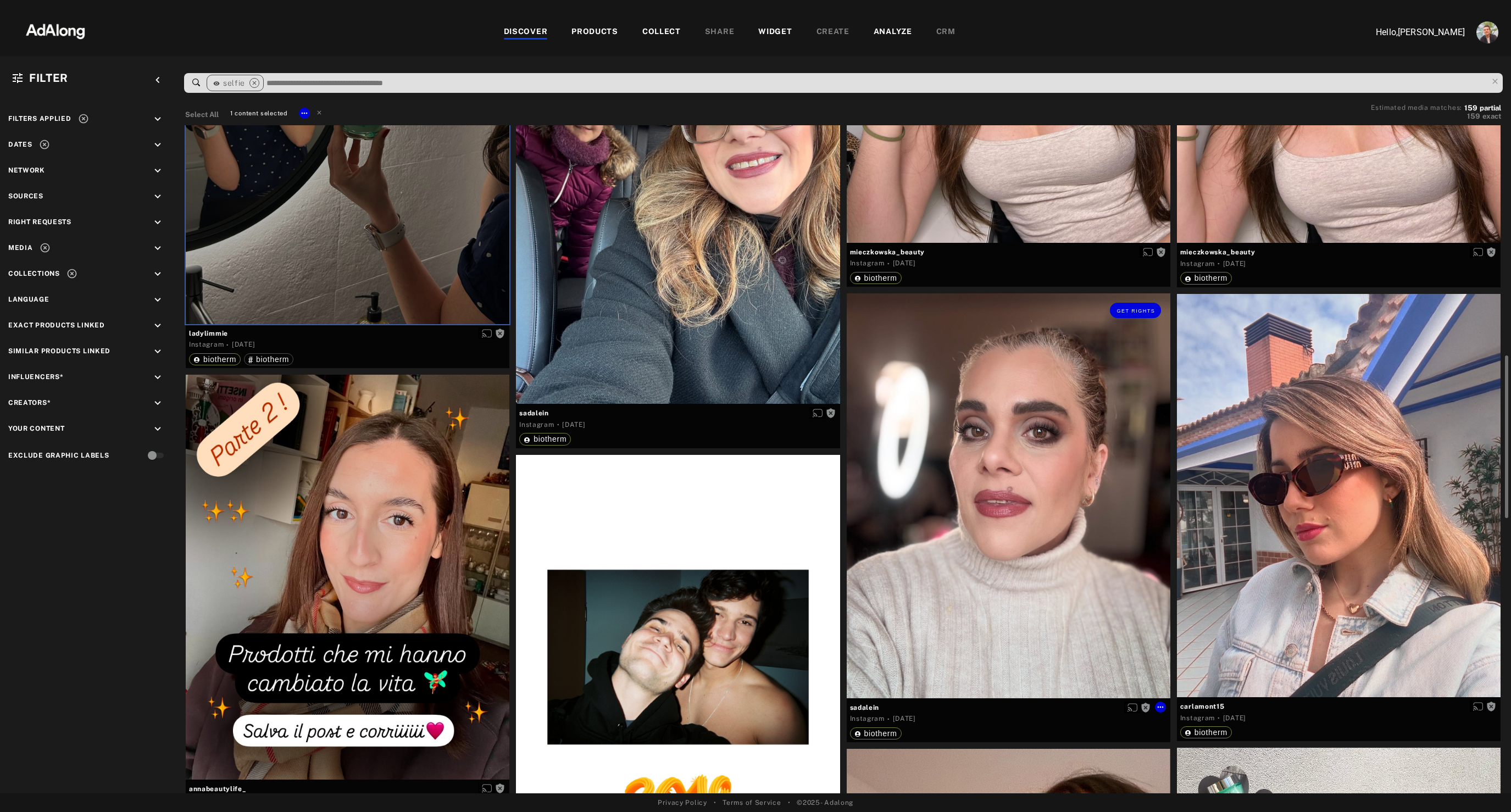
scroll to position [1043, 0]
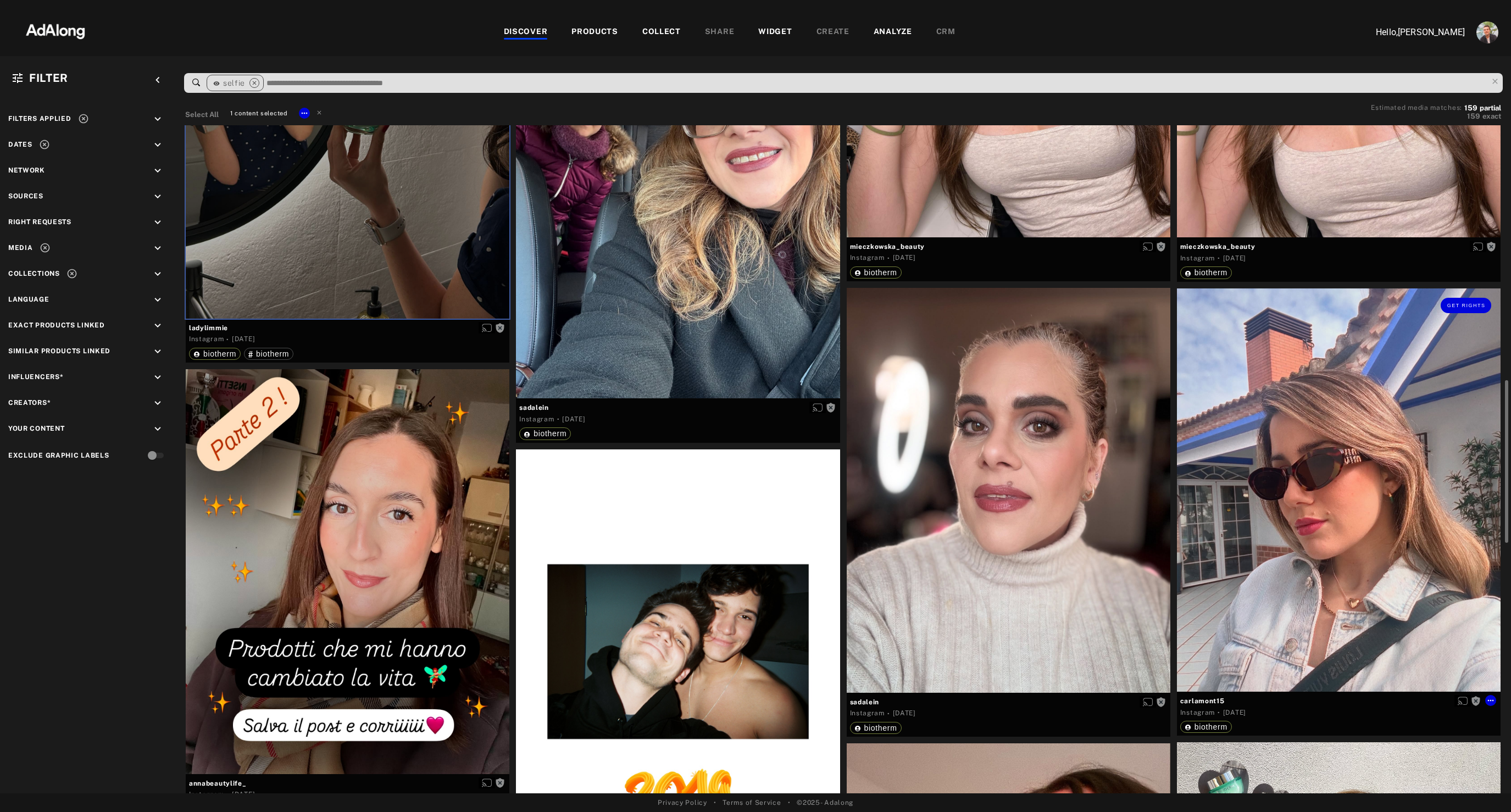
click at [1315, 568] on div "Get rights" at bounding box center [1339, 490] width 323 height 403
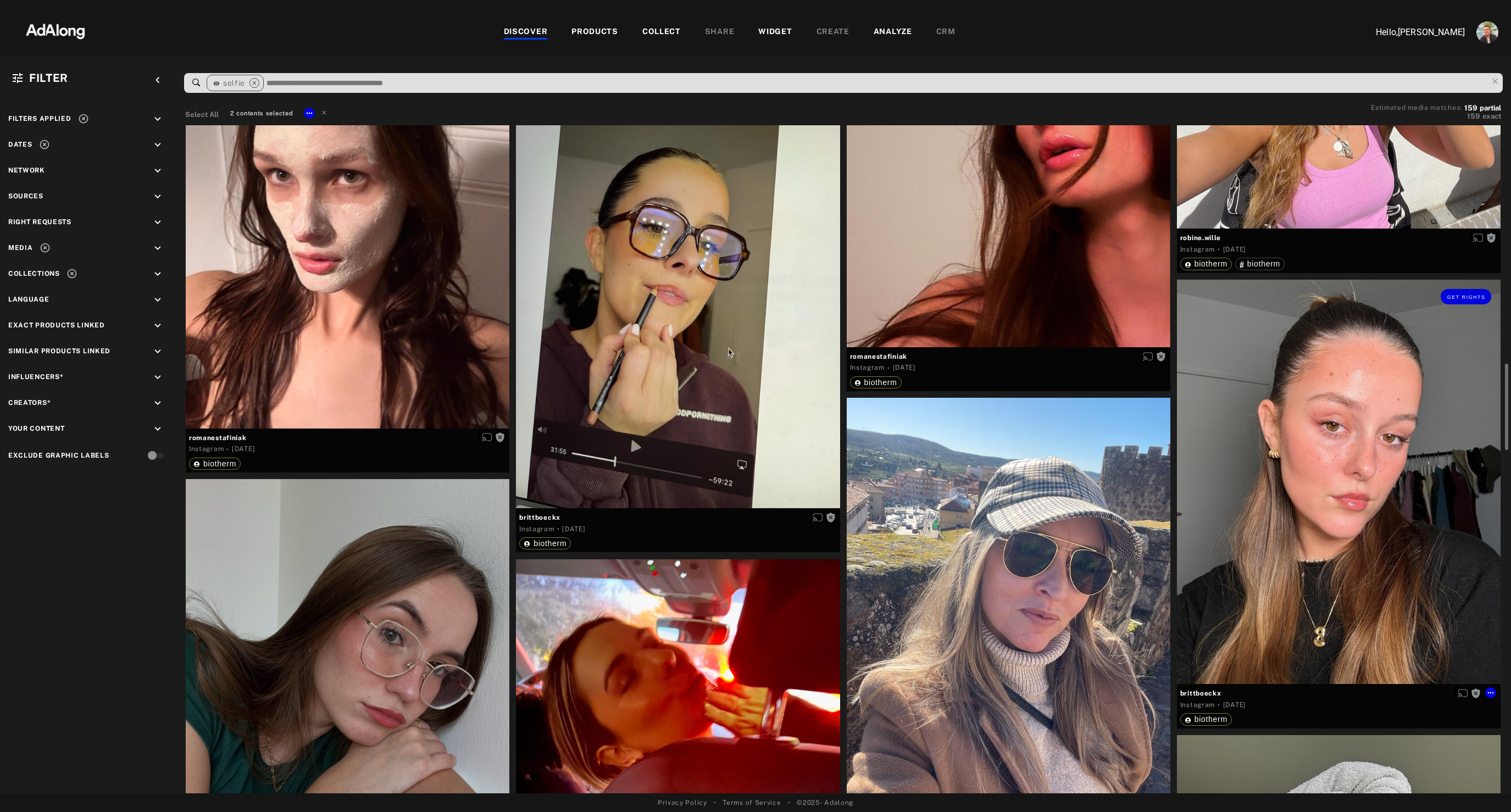
scroll to position [1899, 0]
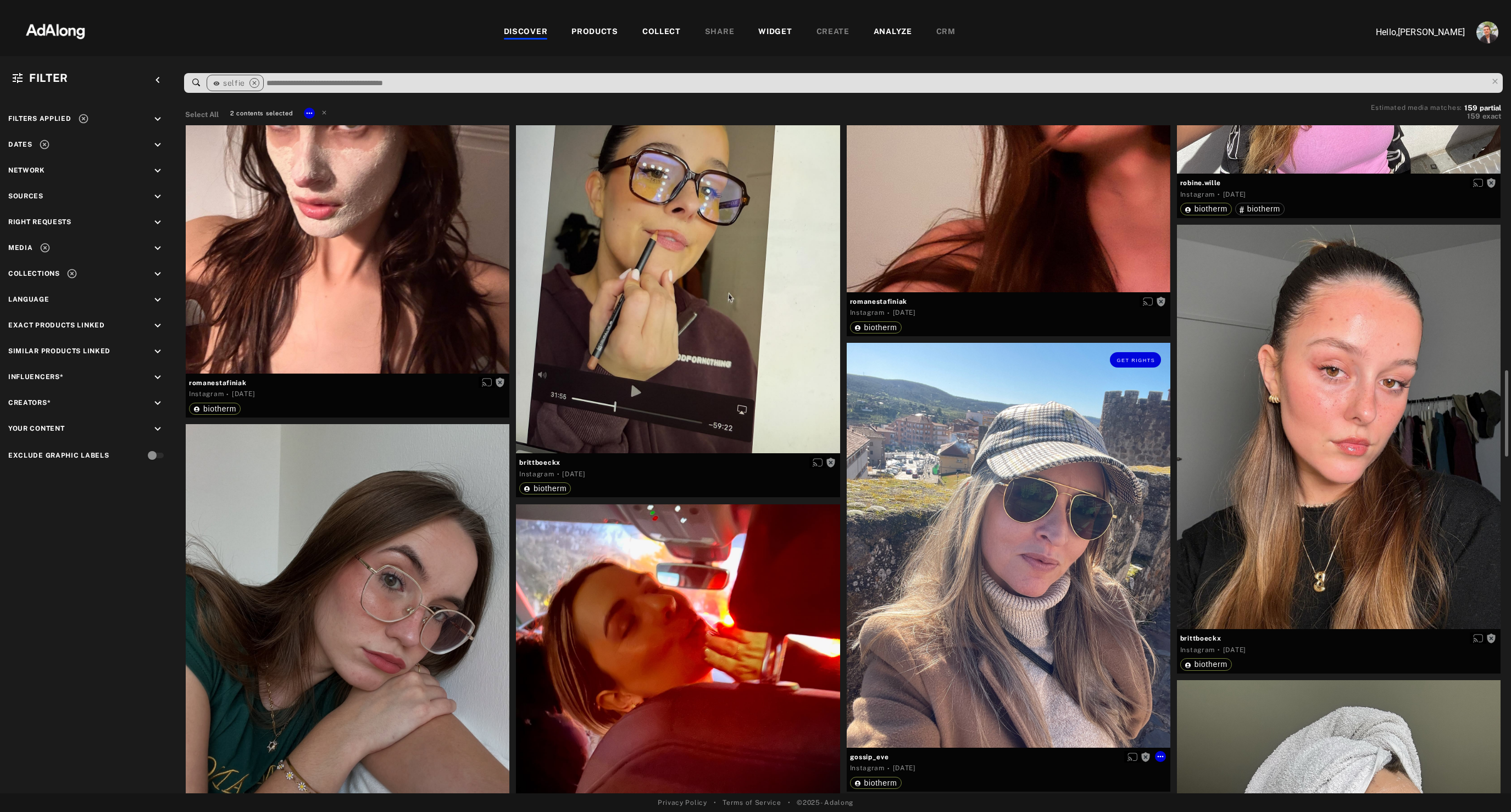
click at [1039, 596] on div "Get rights" at bounding box center [1008, 546] width 323 height 405
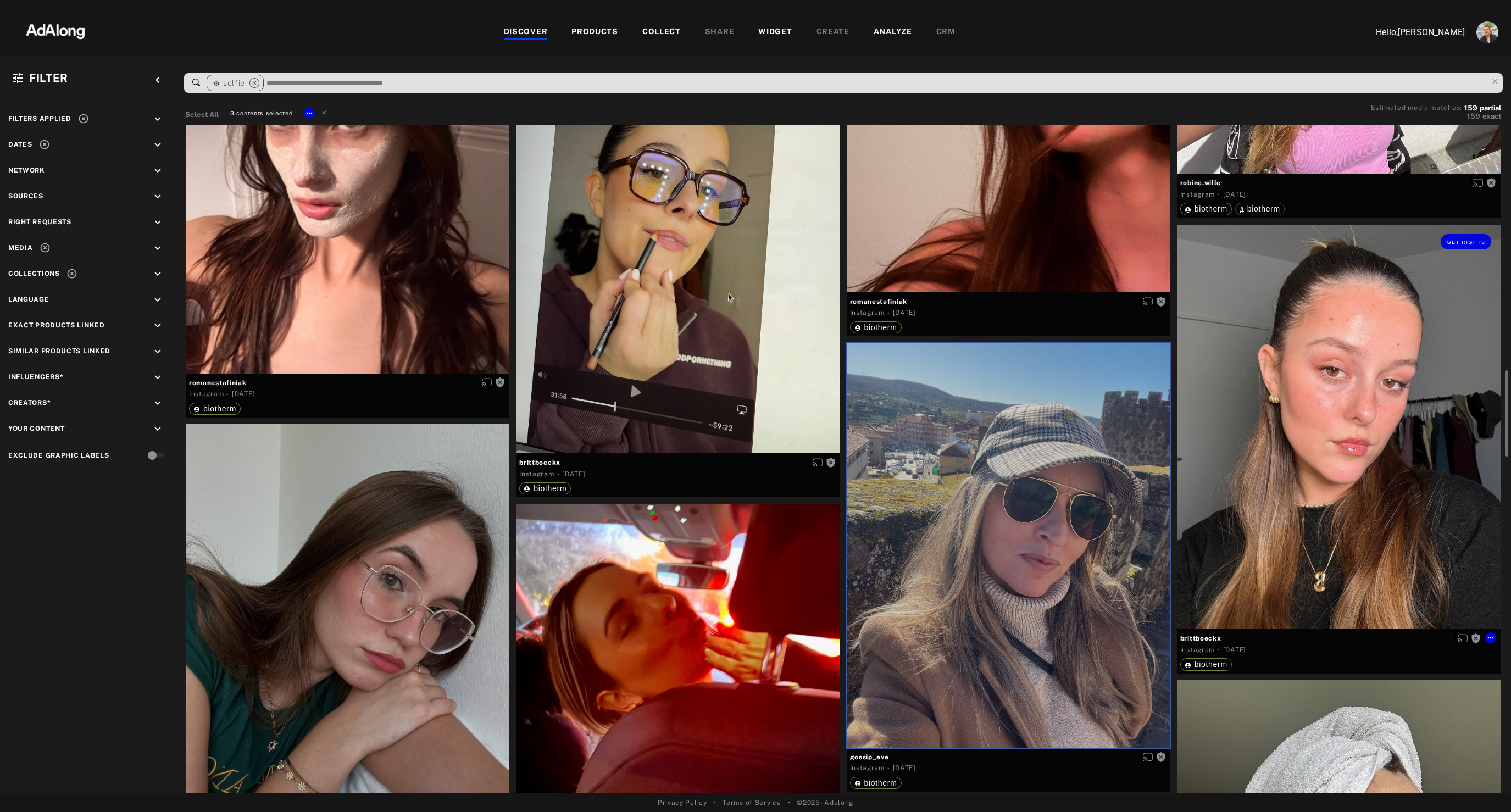
click at [1289, 504] on div "Get rights" at bounding box center [1339, 427] width 323 height 405
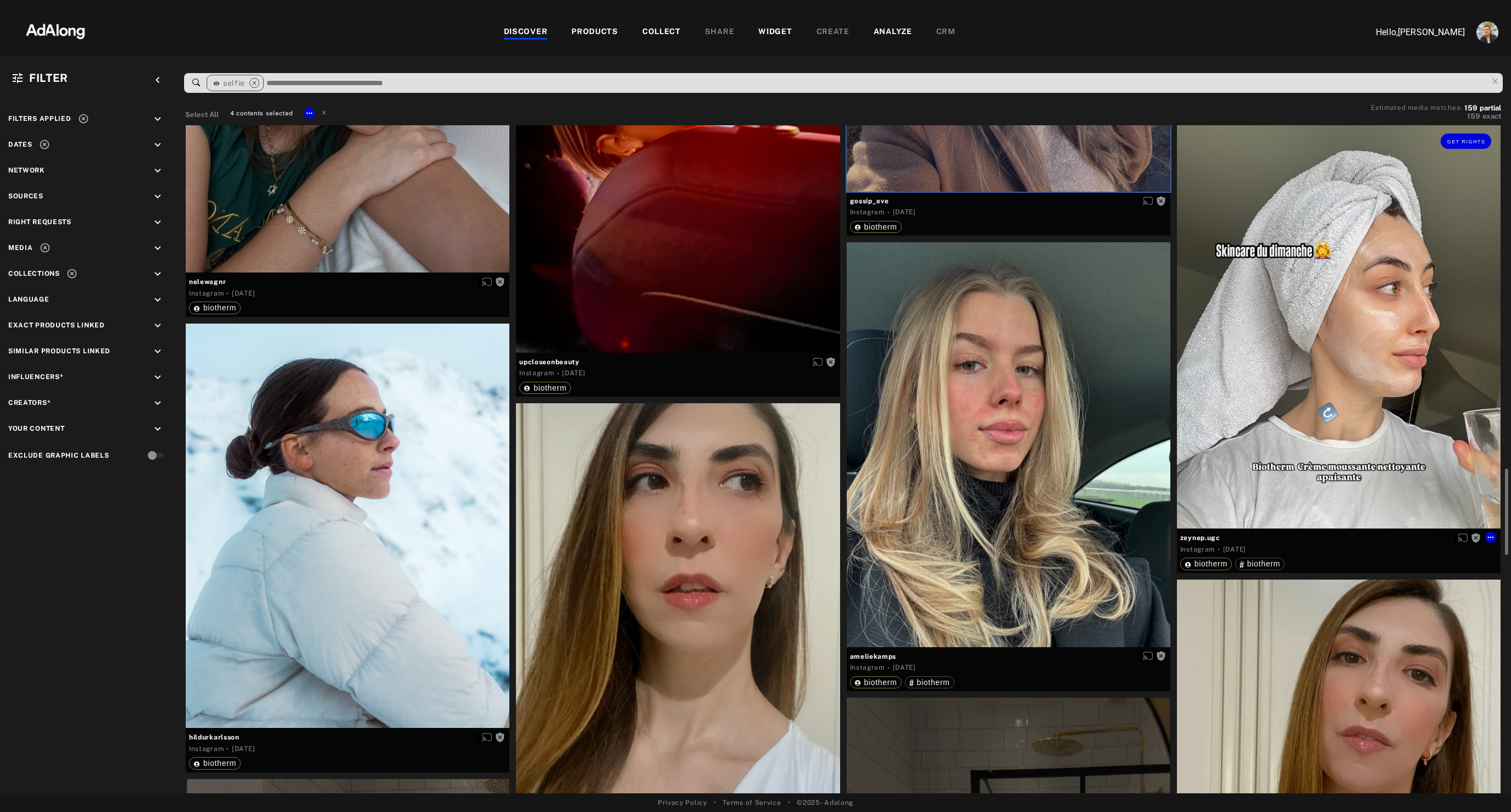
scroll to position [2480, 0]
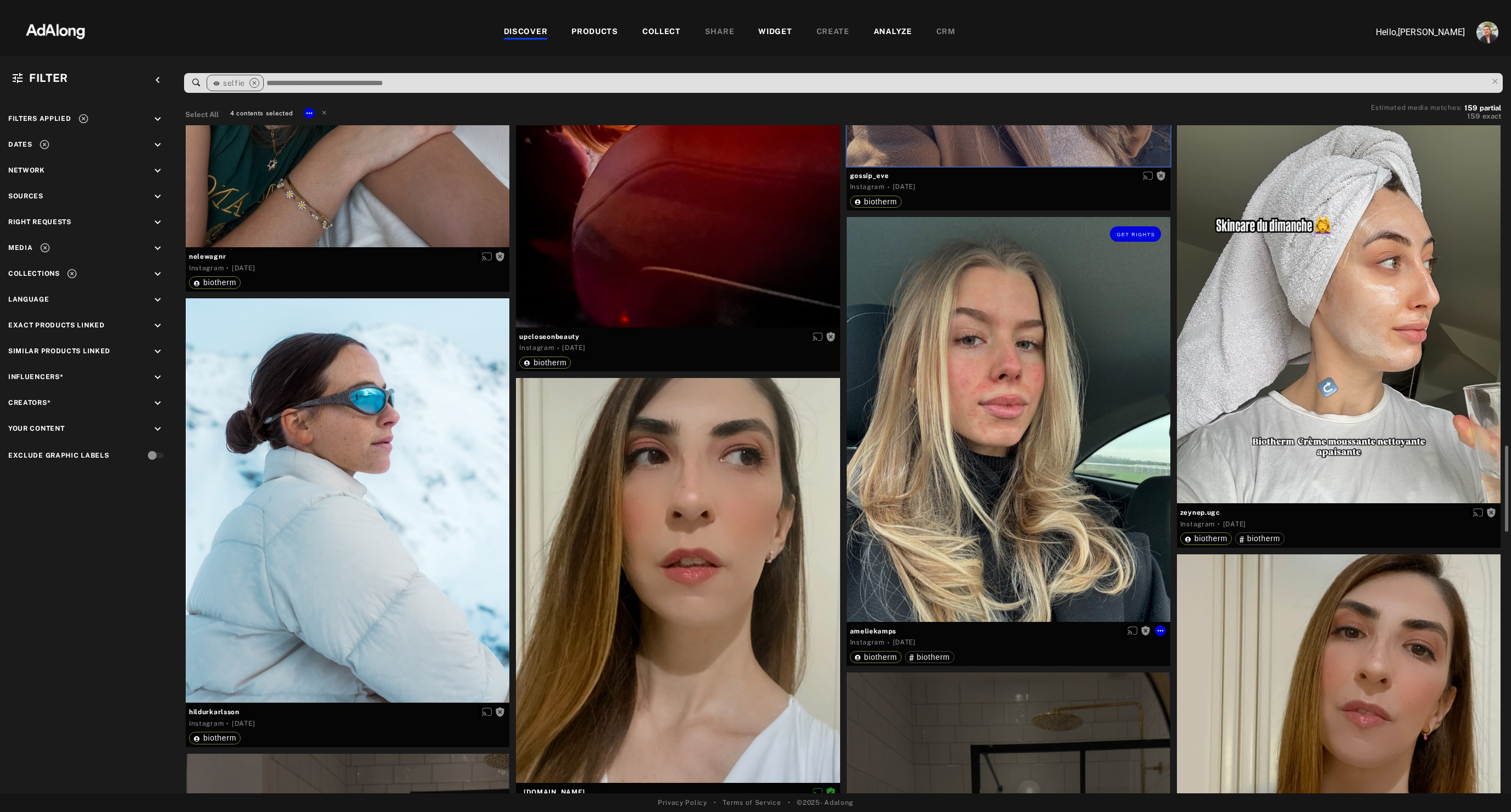
click at [993, 502] on div "Get rights" at bounding box center [1008, 419] width 323 height 405
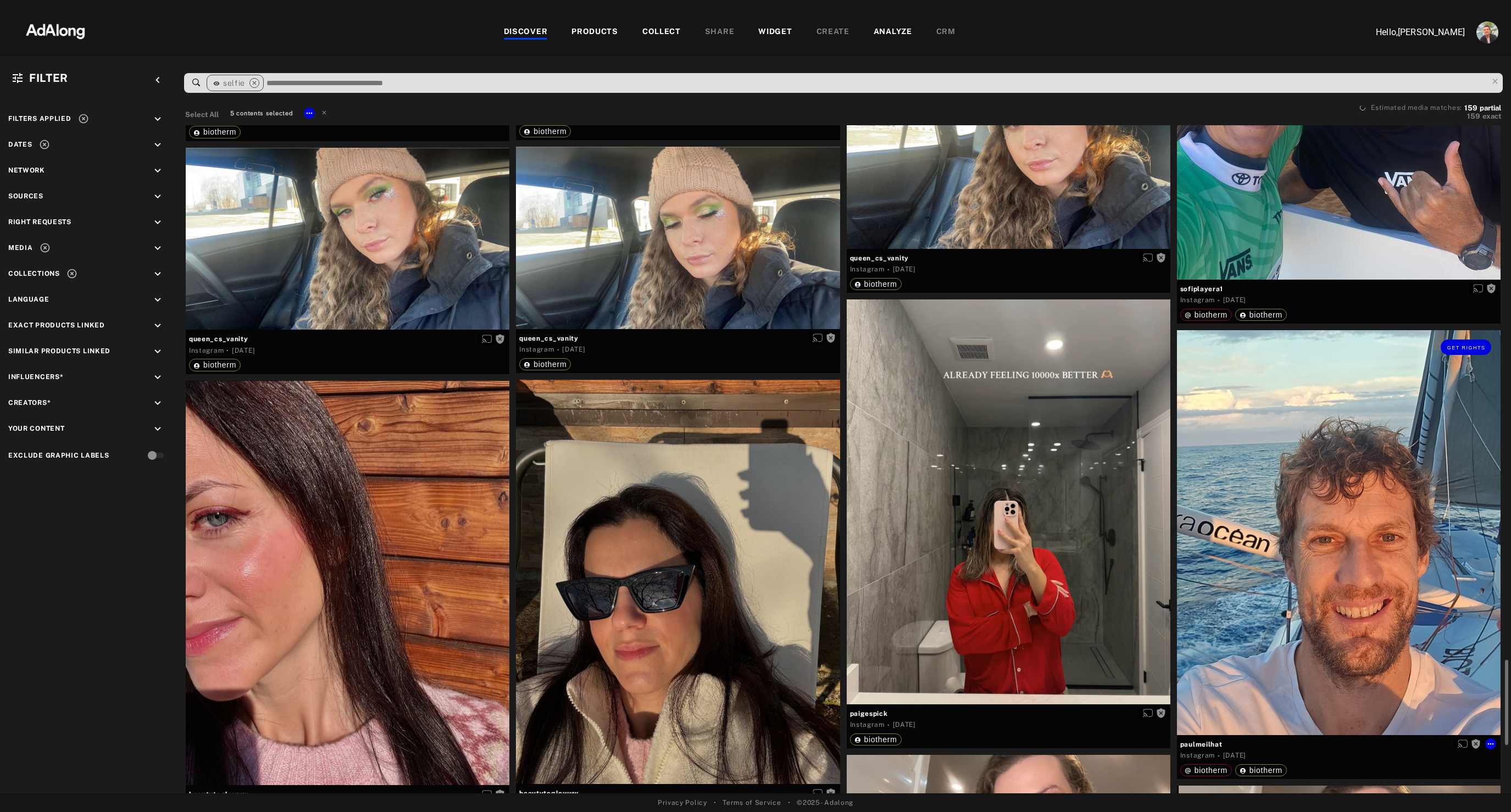
scroll to position [3614, 0]
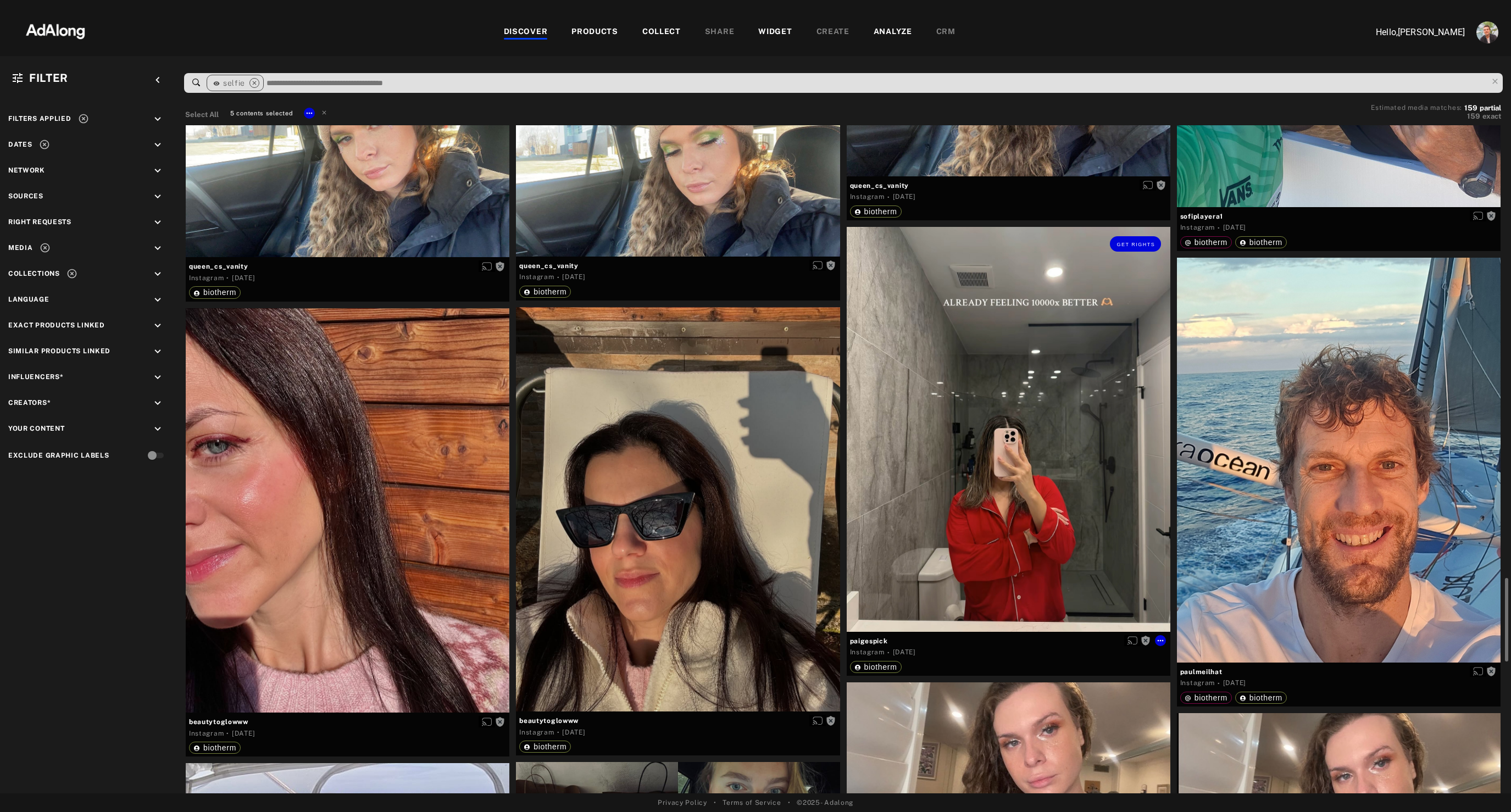
click at [1010, 497] on div "Get rights" at bounding box center [1008, 429] width 323 height 405
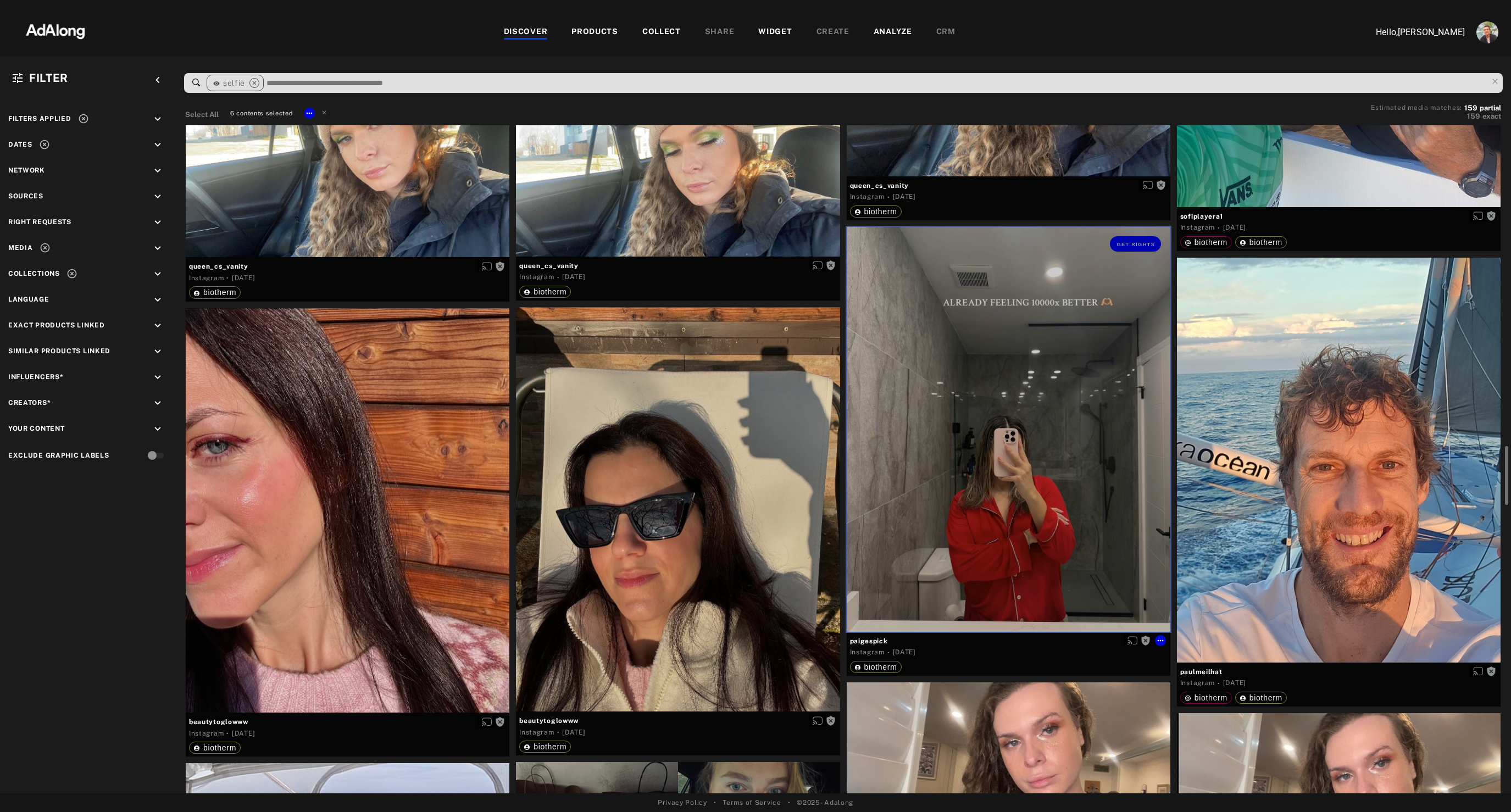
click at [1010, 497] on div "Get rights" at bounding box center [1008, 429] width 323 height 405
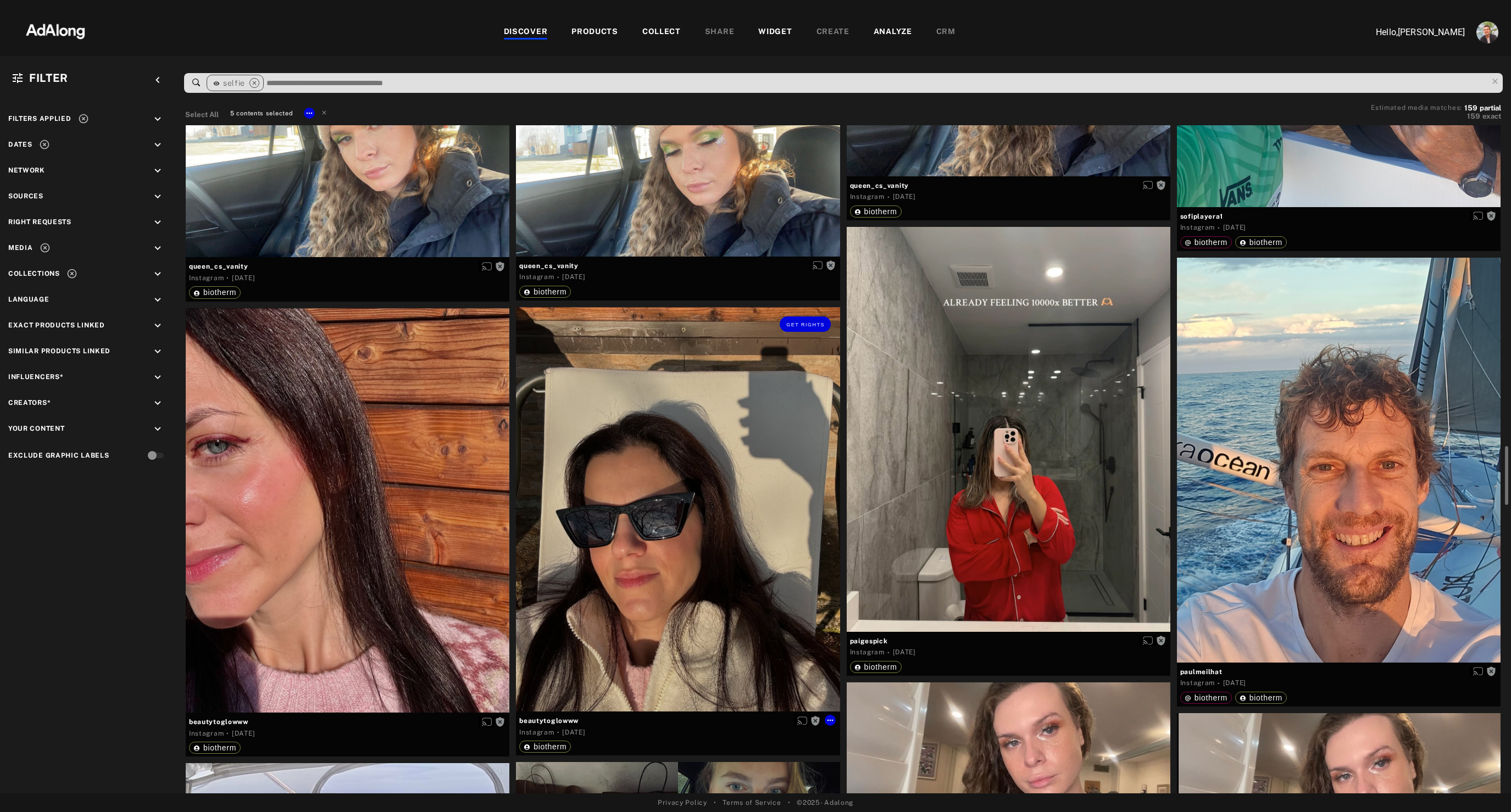
click at [709, 566] on div "Get rights" at bounding box center [678, 509] width 323 height 405
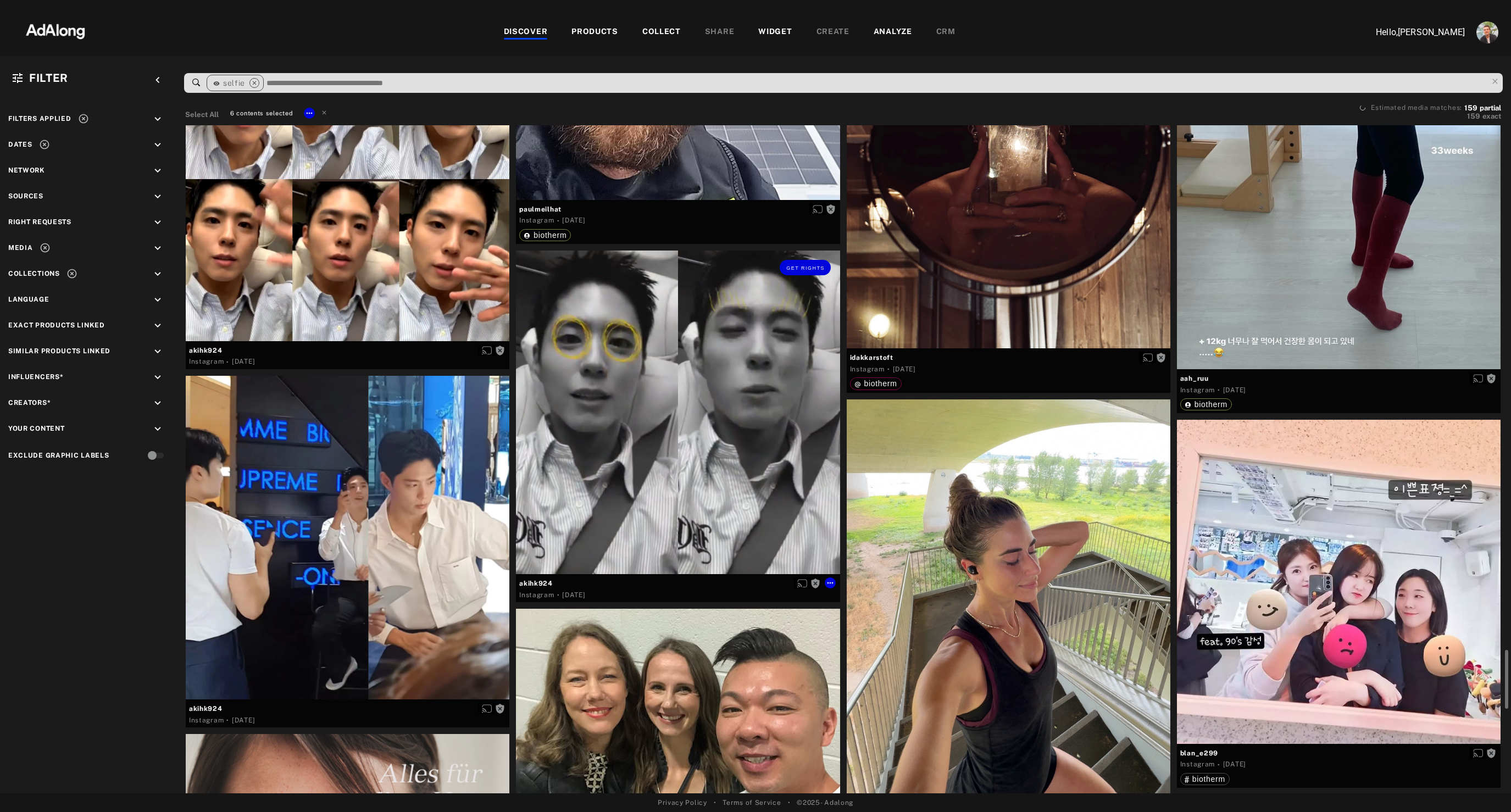
scroll to position [6201, 0]
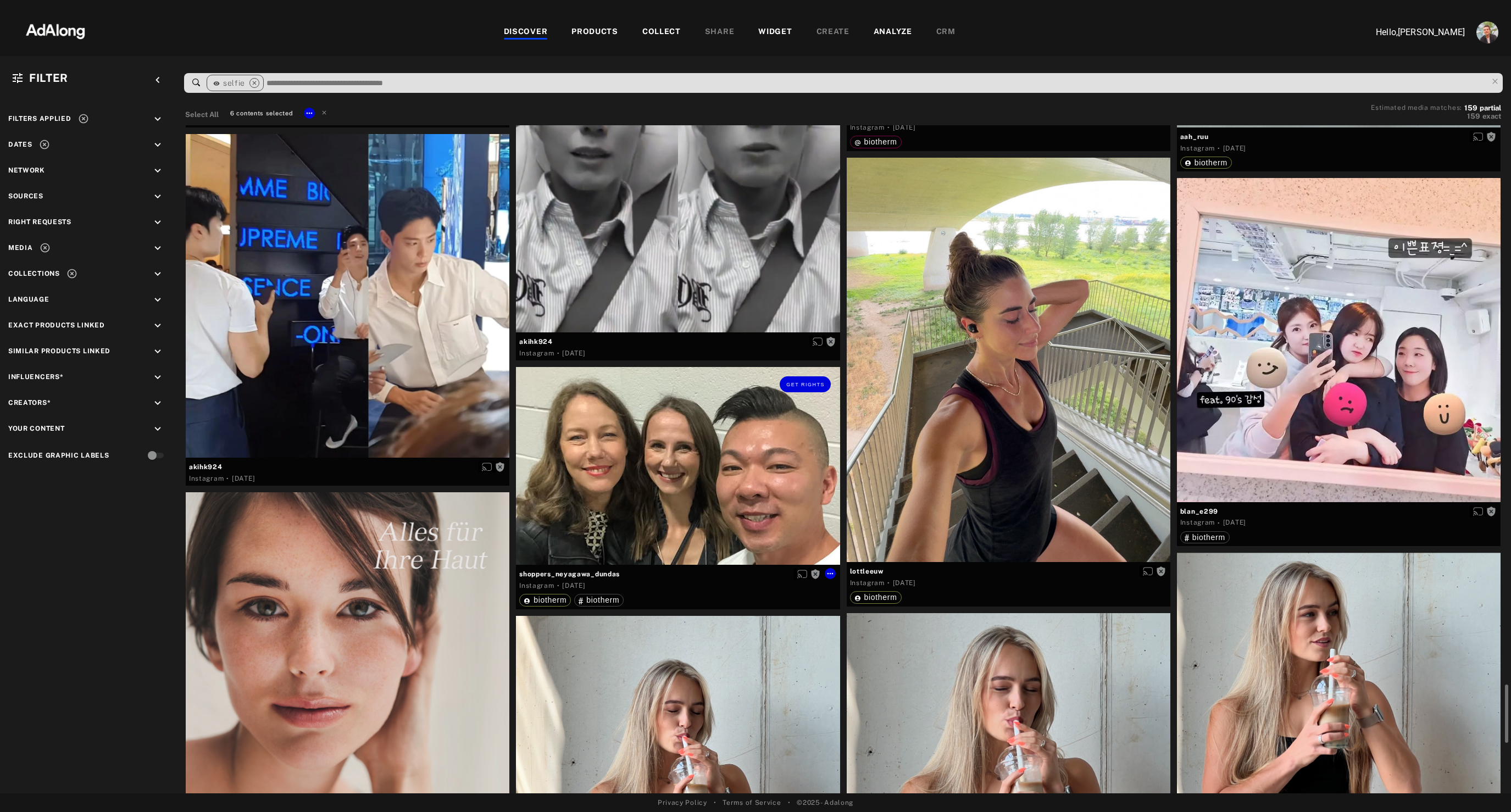
click at [1039, 469] on div at bounding box center [1008, 360] width 323 height 405
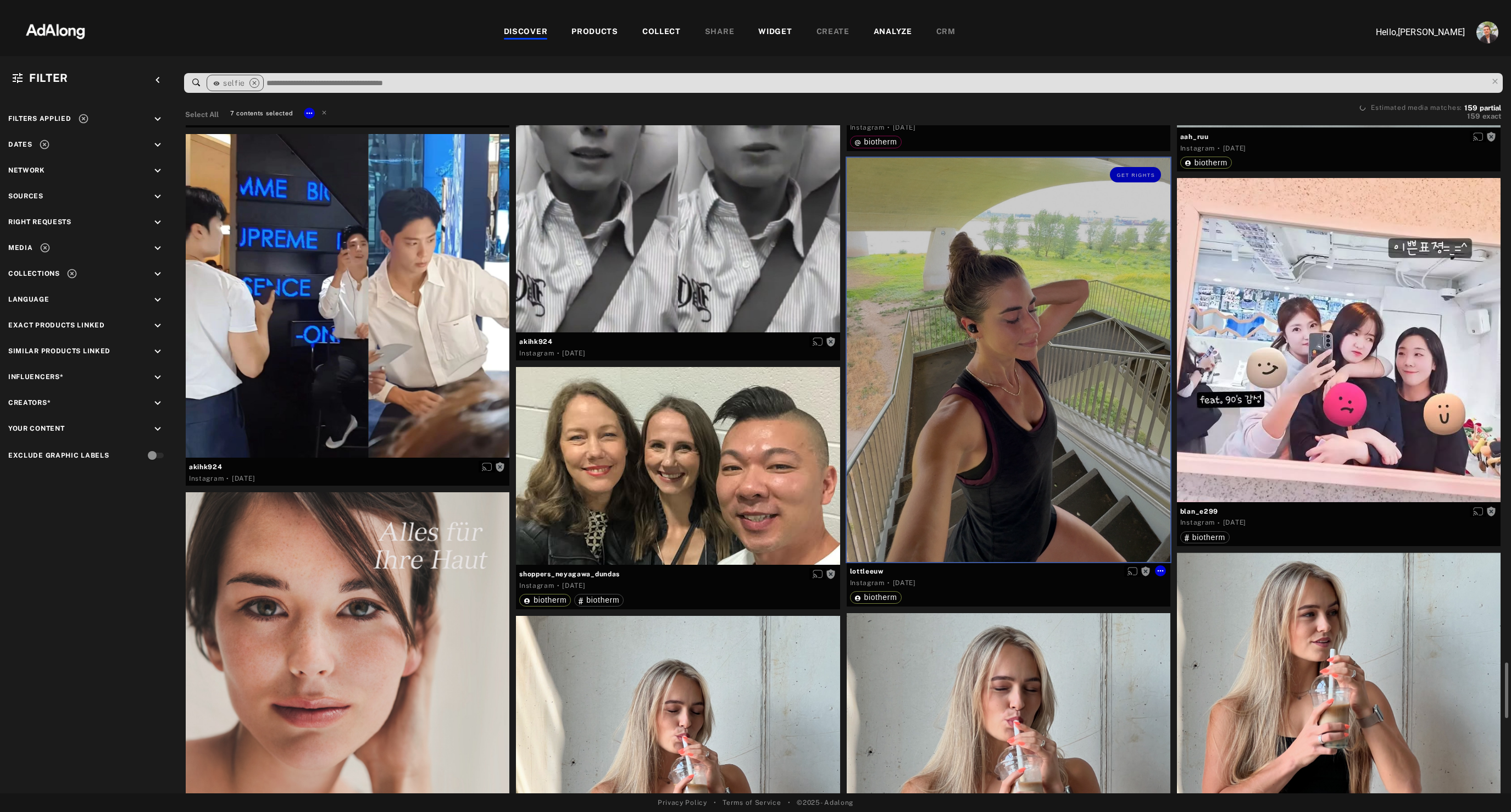
scroll to position [6564, 0]
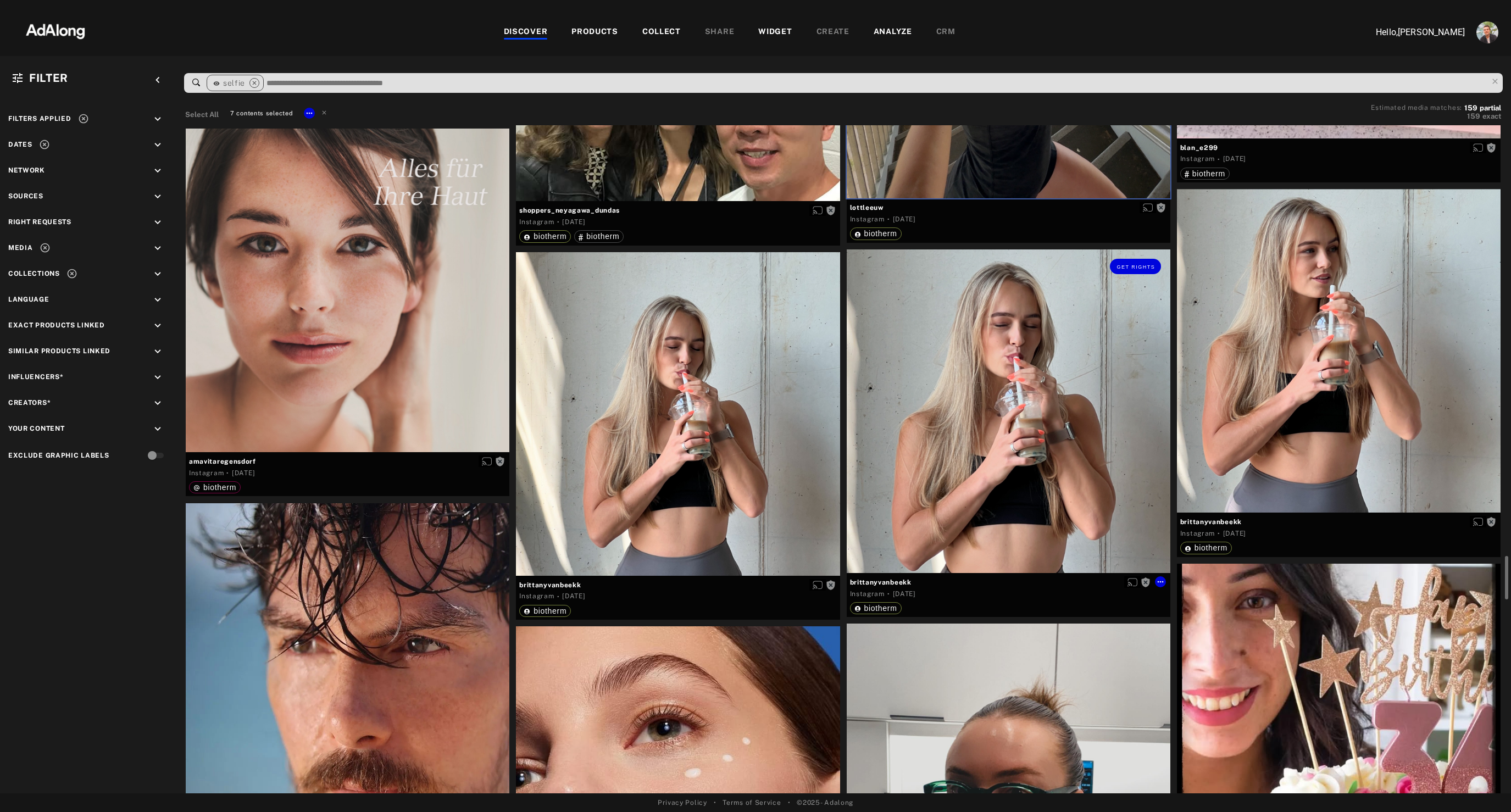
click at [931, 466] on div "Get rights" at bounding box center [1008, 411] width 323 height 323
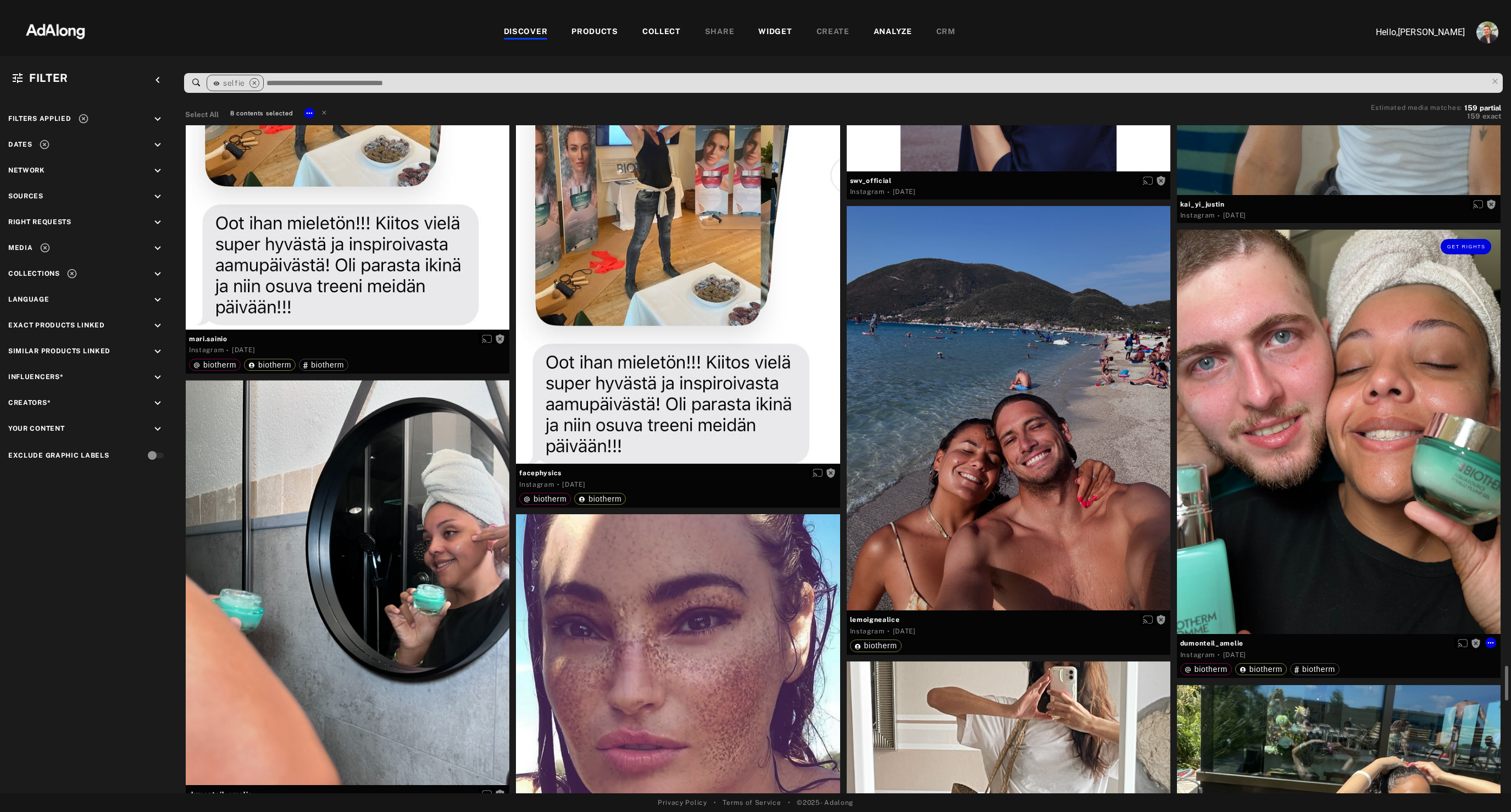
scroll to position [10368, 0]
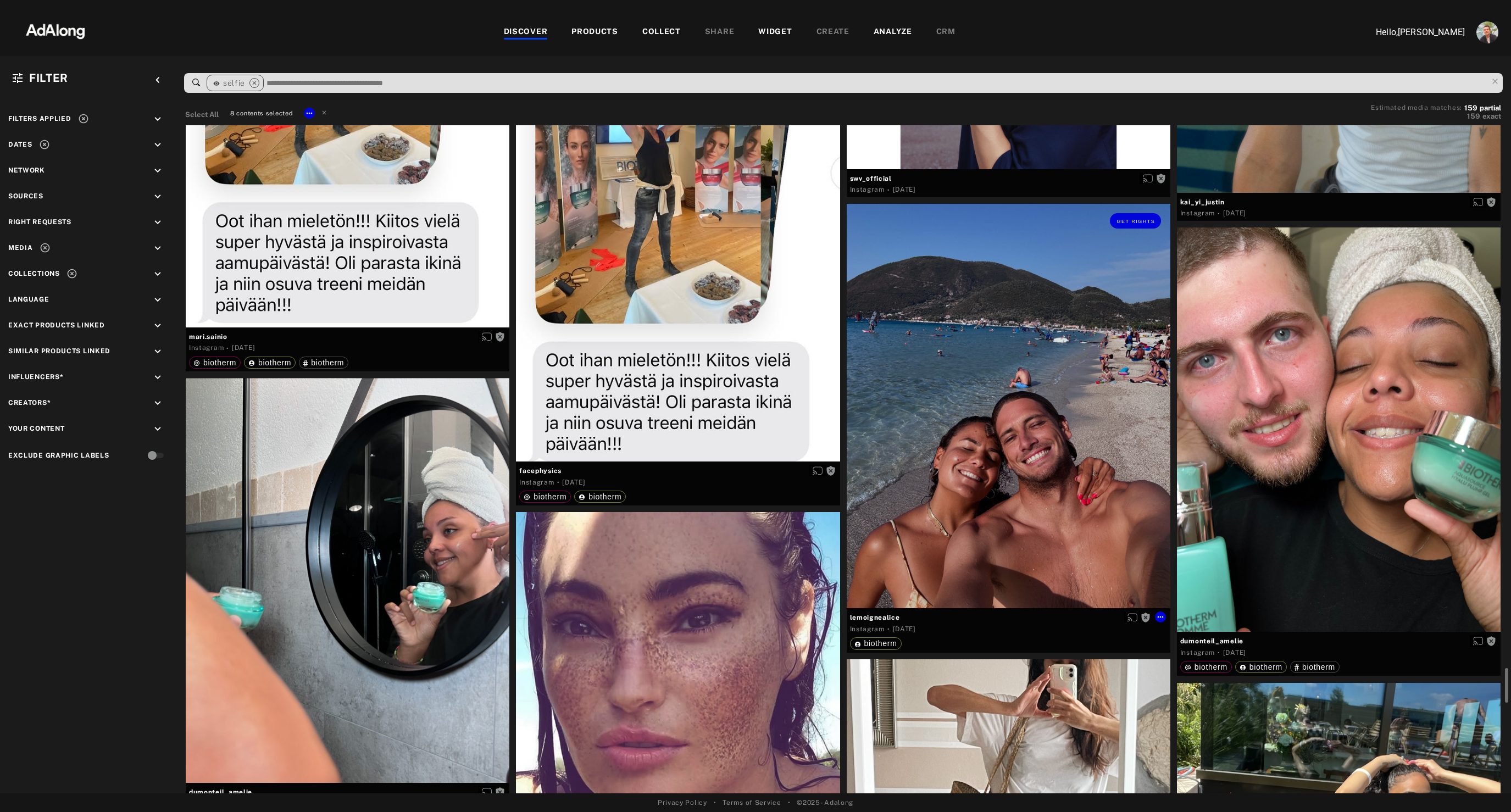
click at [1025, 525] on div "Get rights" at bounding box center [1008, 407] width 323 height 405
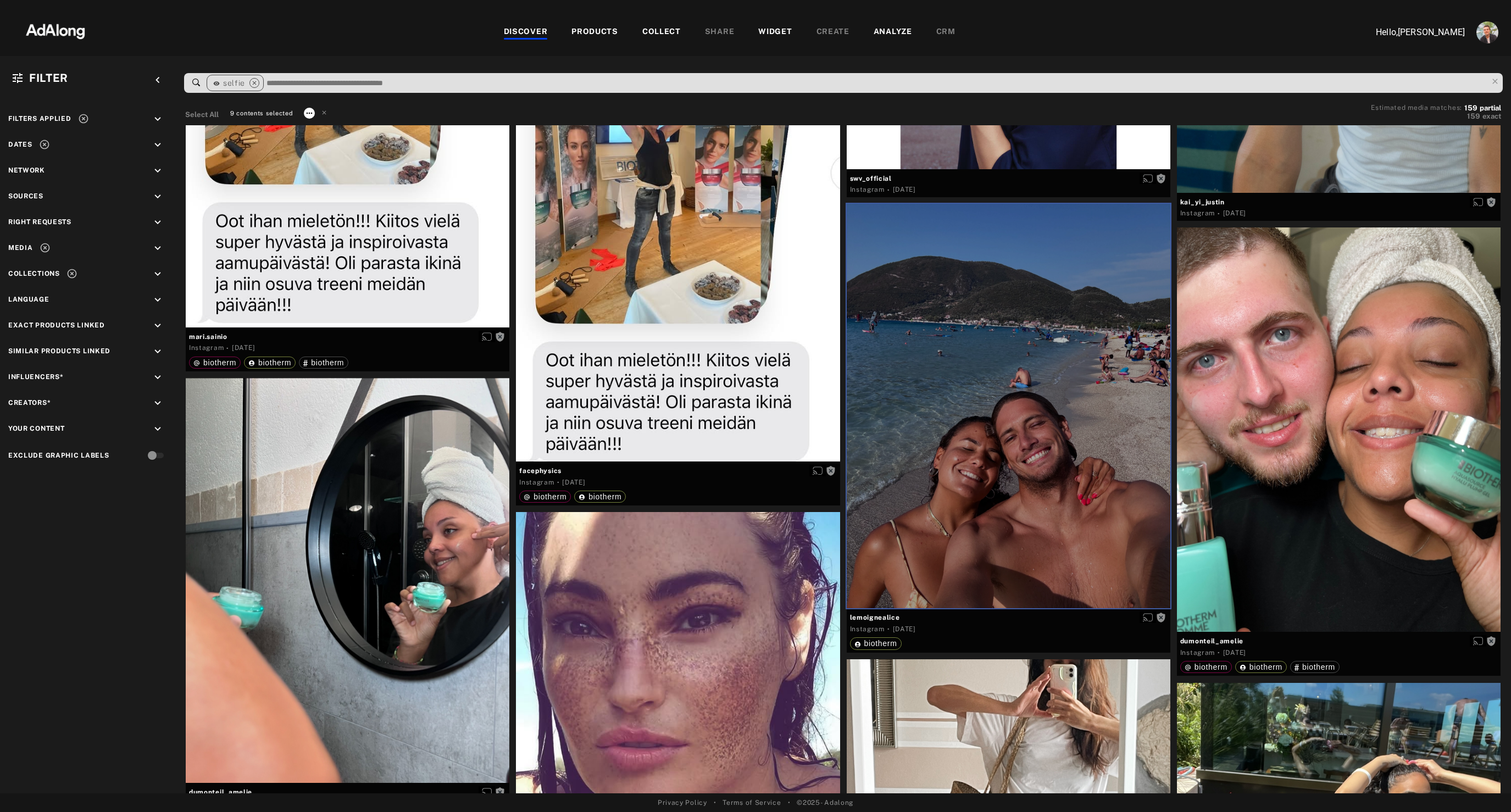
click at [309, 115] on icon at bounding box center [309, 113] width 8 height 8
click at [323, 126] on span "Collect" at bounding box center [323, 126] width 21 height 8
